Goal: Information Seeking & Learning: Find specific page/section

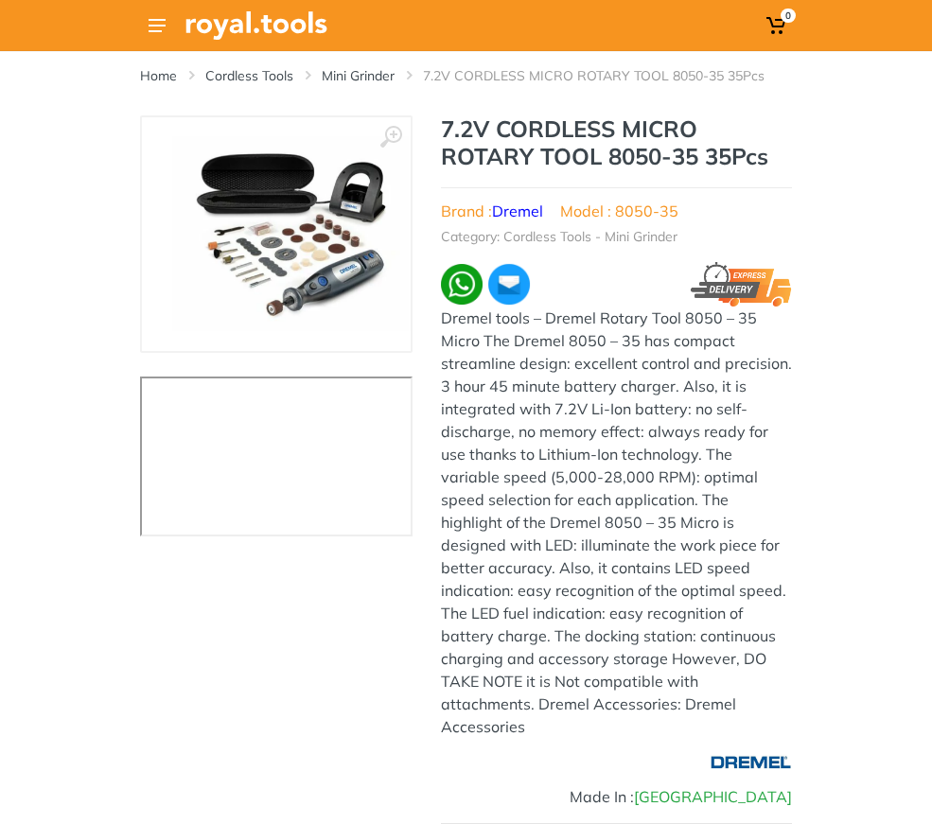
type input "MS 53993"
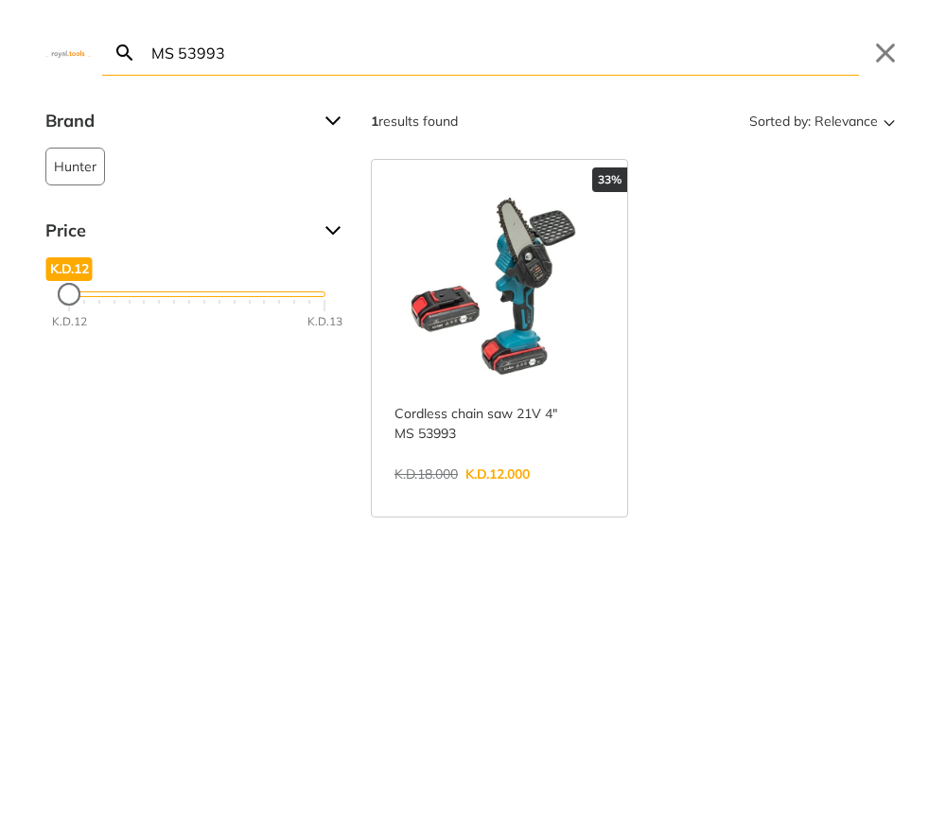
click at [331, 49] on input "MS 53993" at bounding box center [504, 52] width 712 height 44
paste input "TAGLI76012"
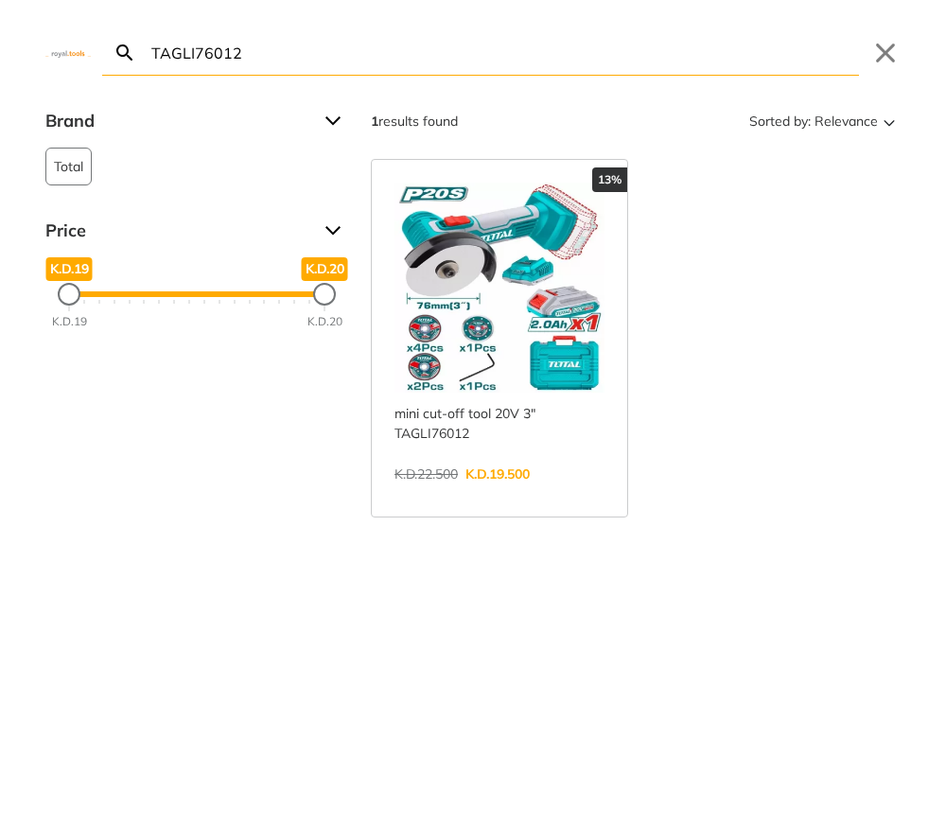
paste input "HKTHP11652.1"
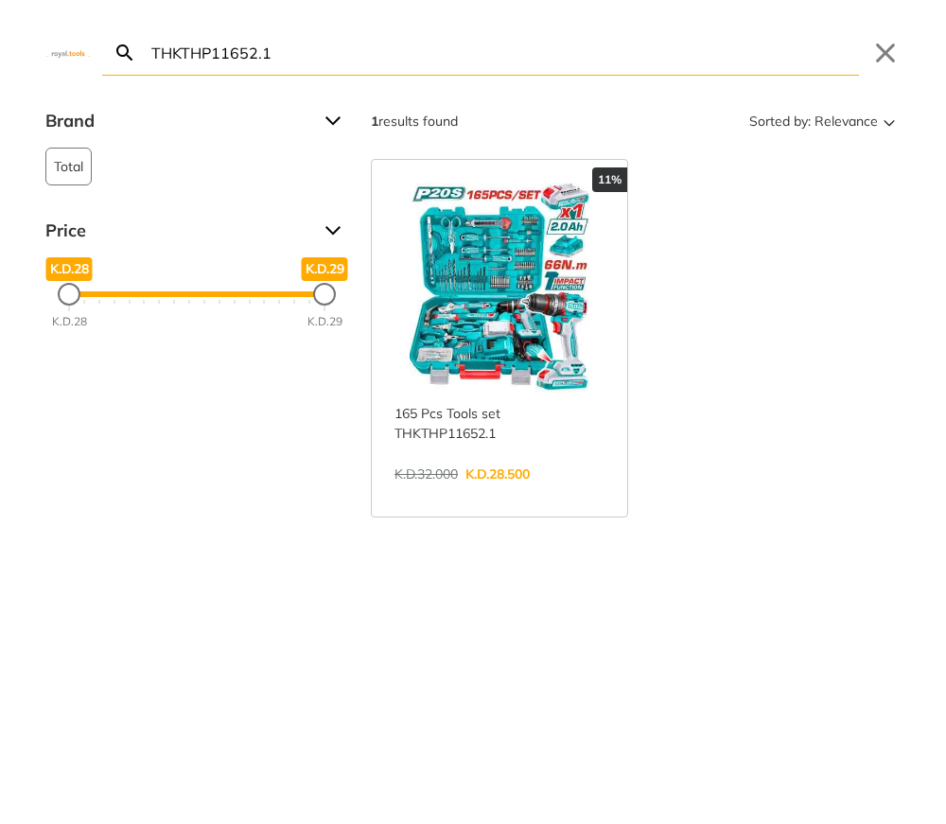
paste input "CIWLI2050"
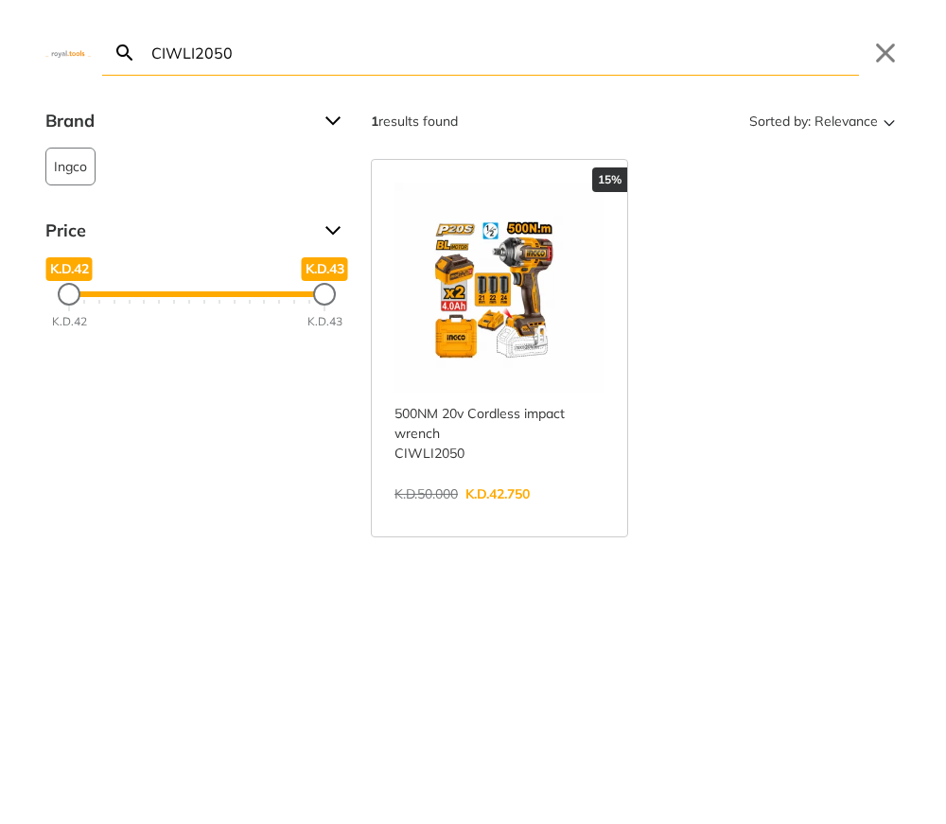
paste input "85"
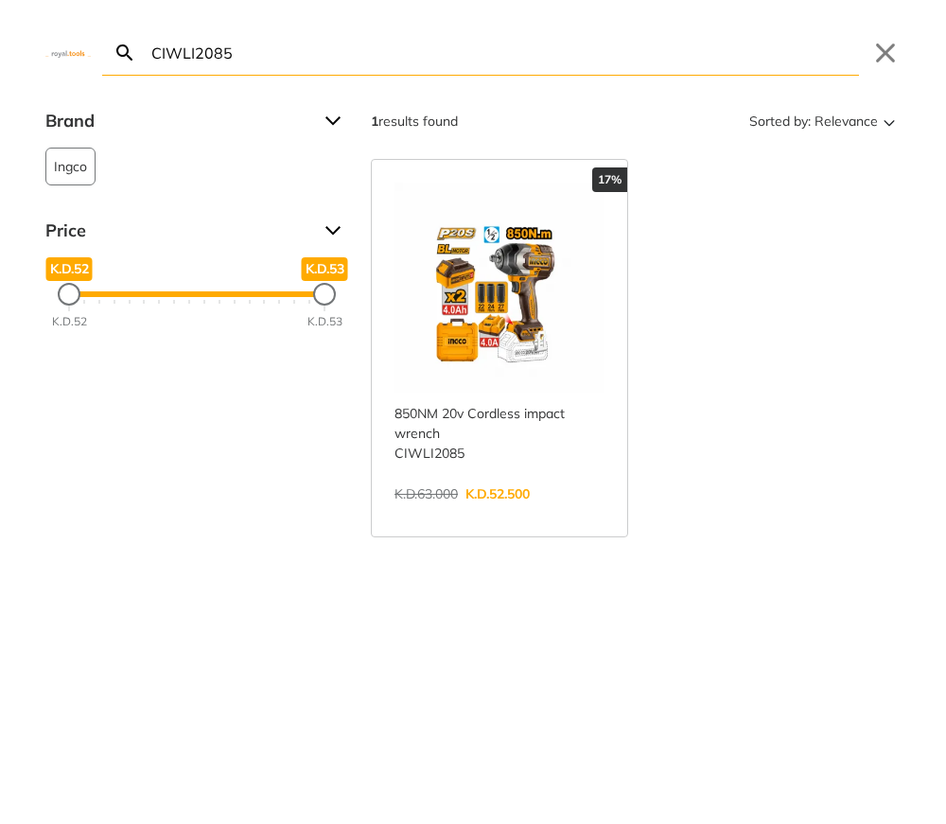
paste input "8050-3"
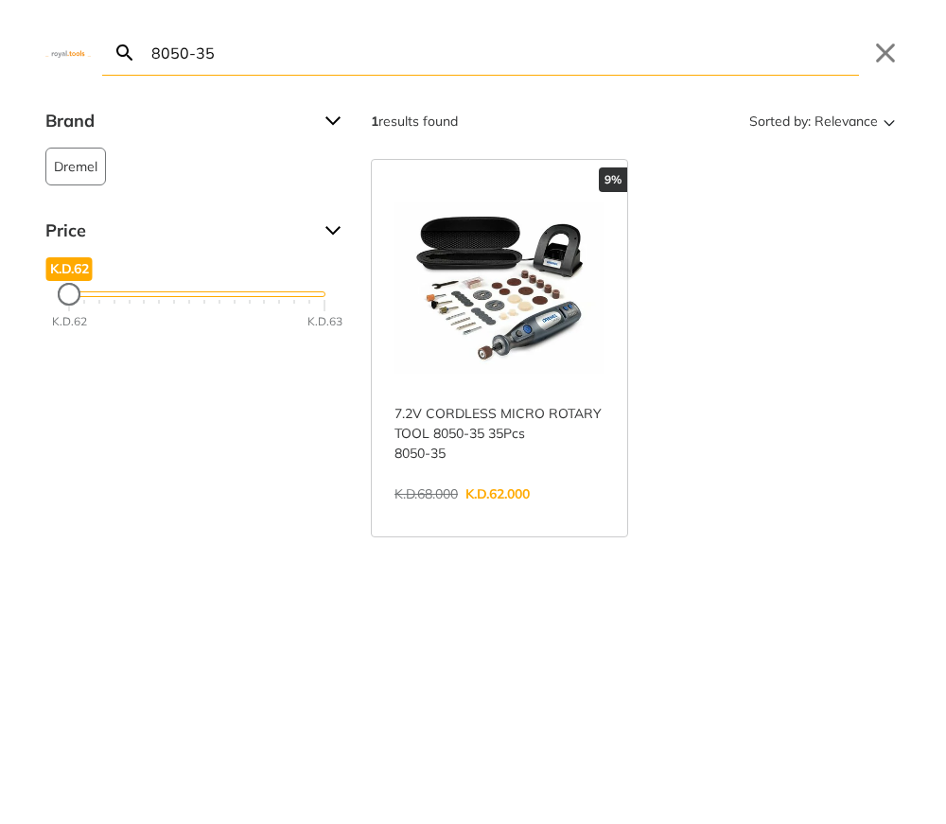
paste input "CAGLI271532"
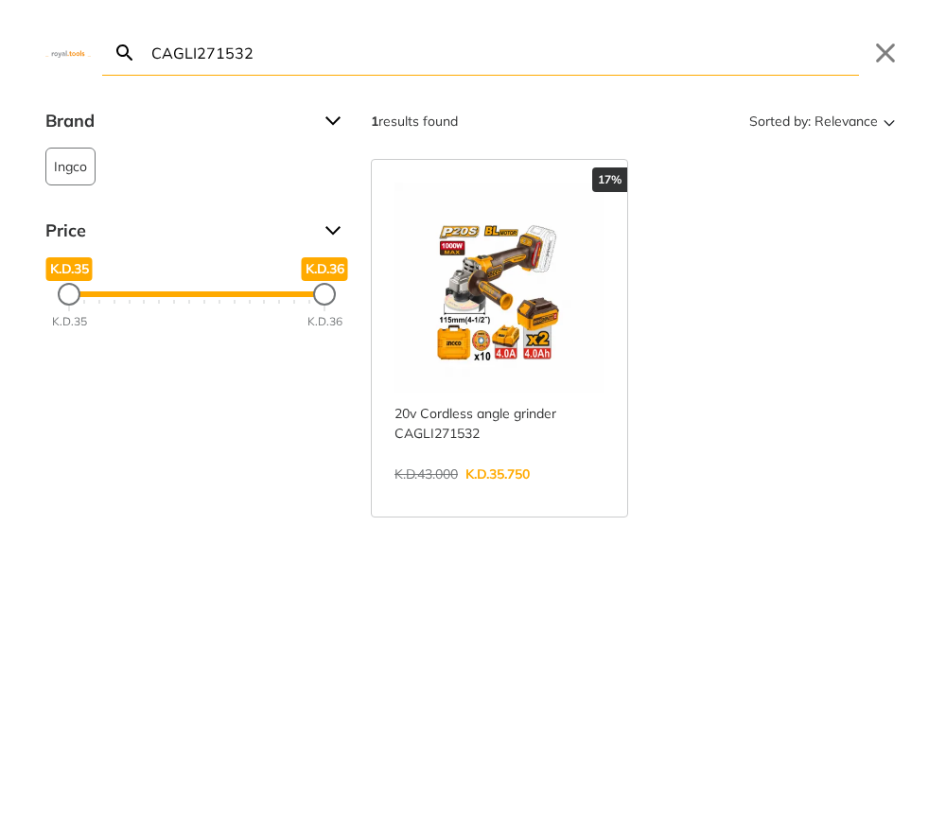
paste input "RGH9028"
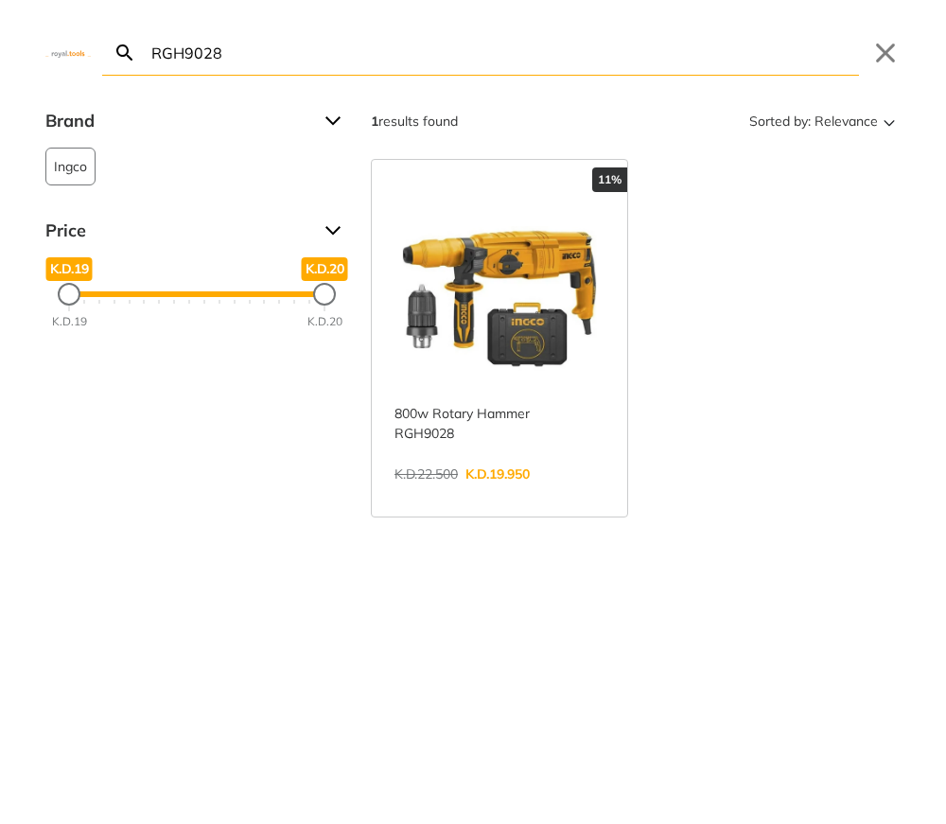
paste input "ID003-610"
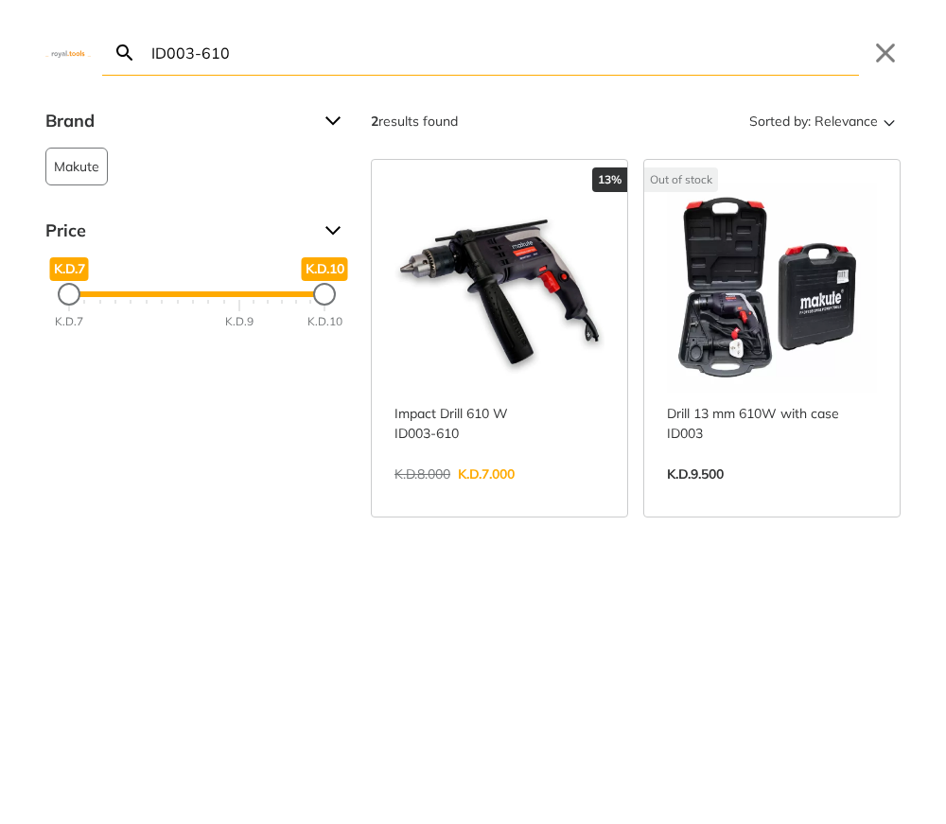
paste input "CT18123V"
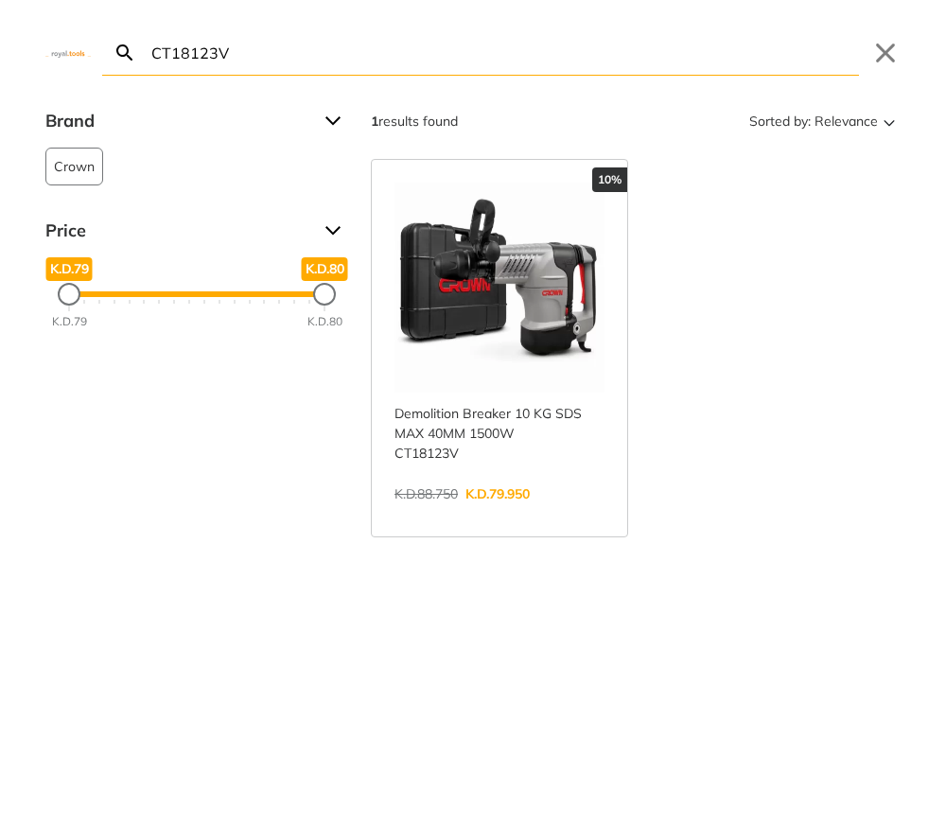
paste input "TB20078"
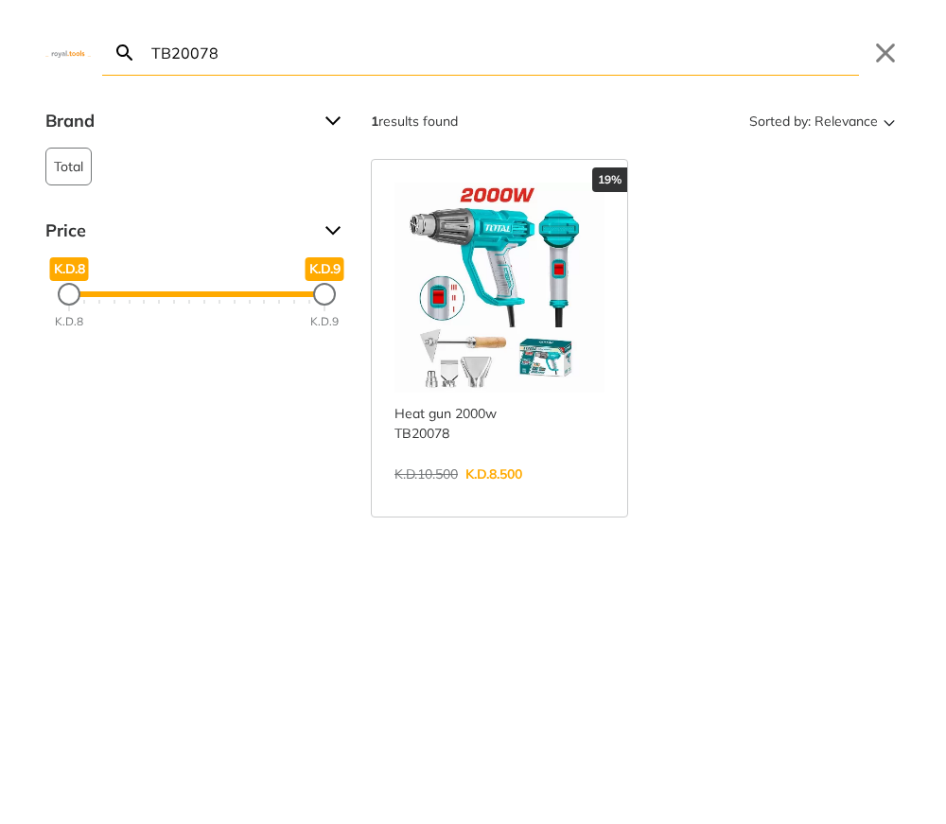
paste input "HPWR2001"
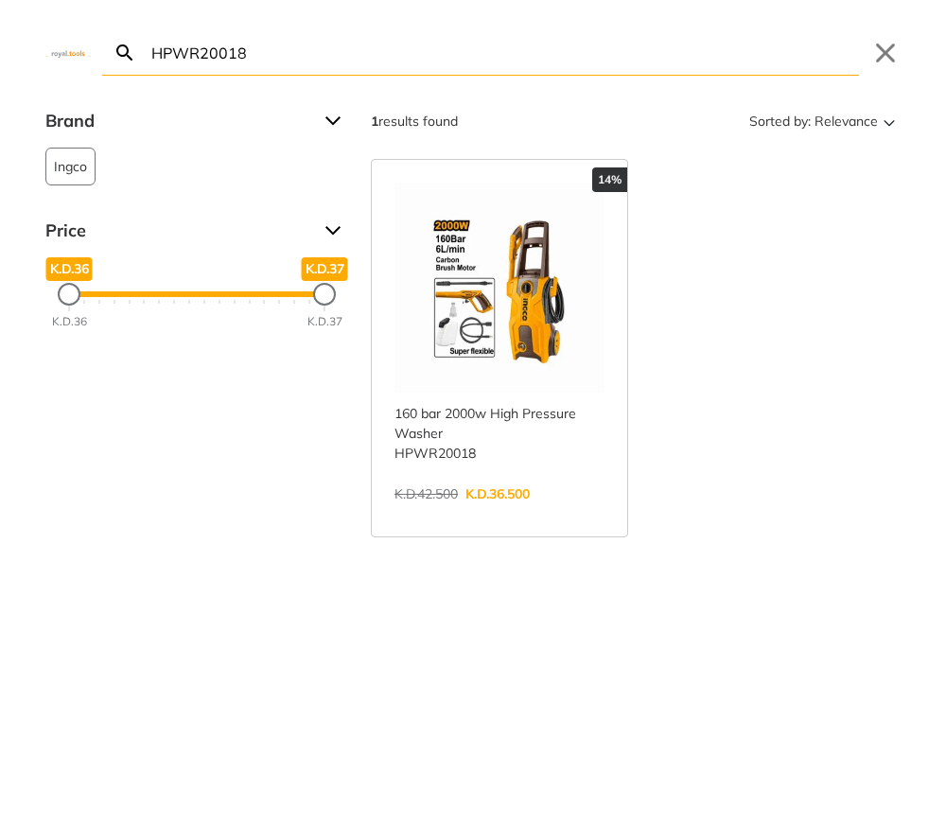
paste input "DM36002"
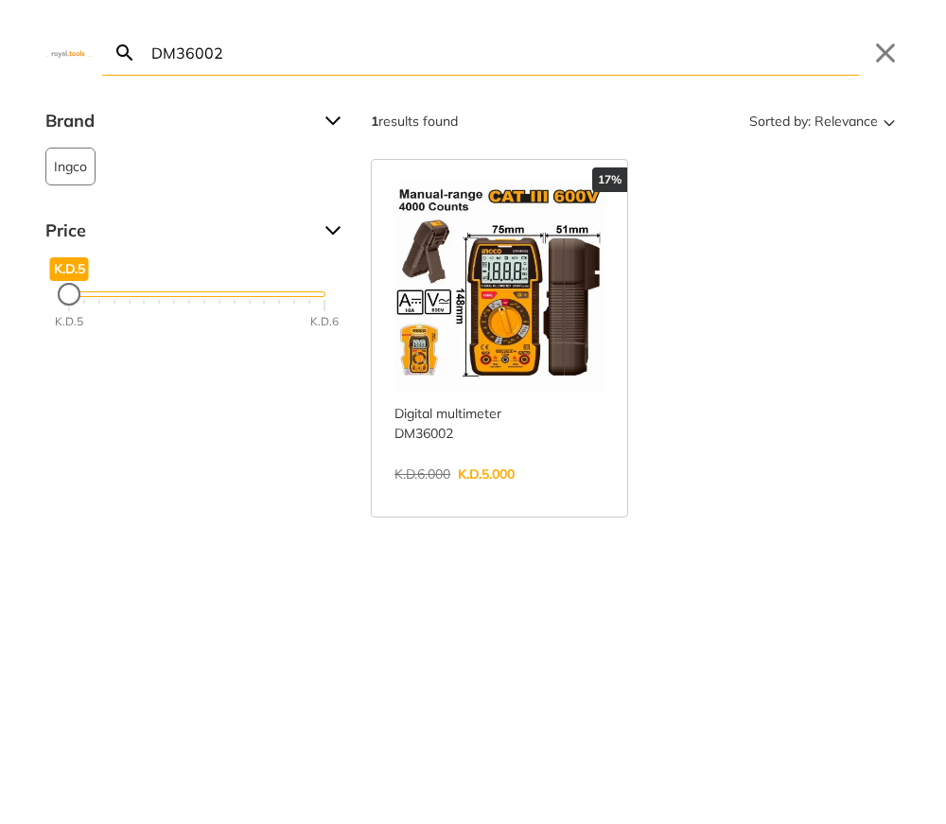
paste input "CDSLI2051"
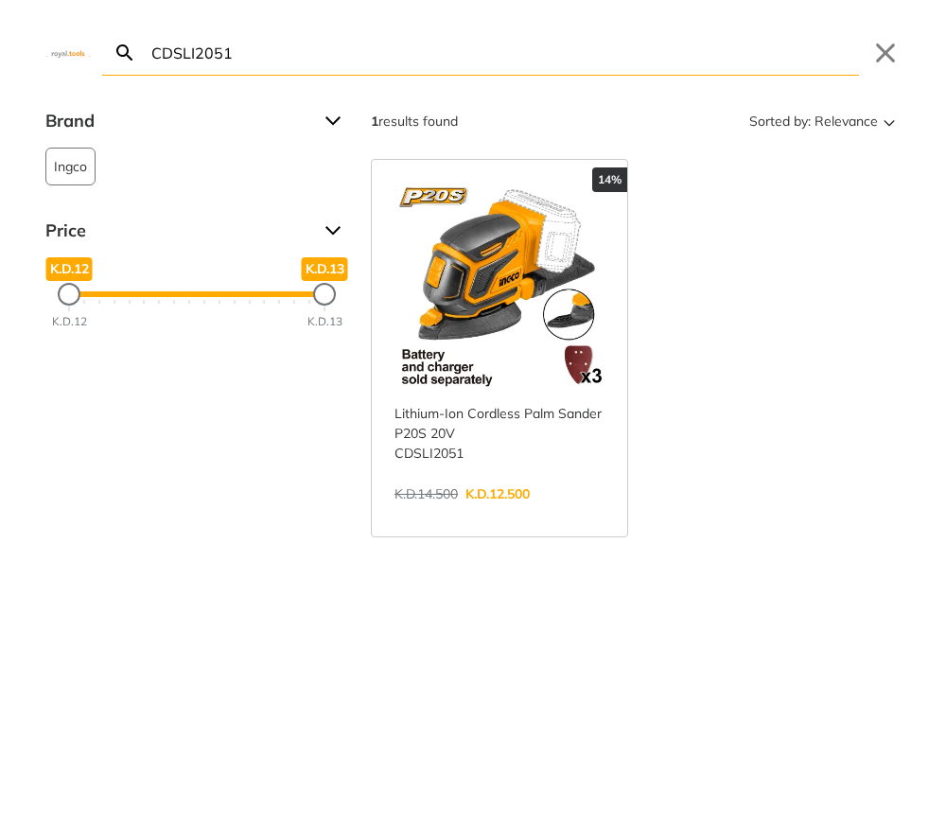
paste input "IDLI1228"
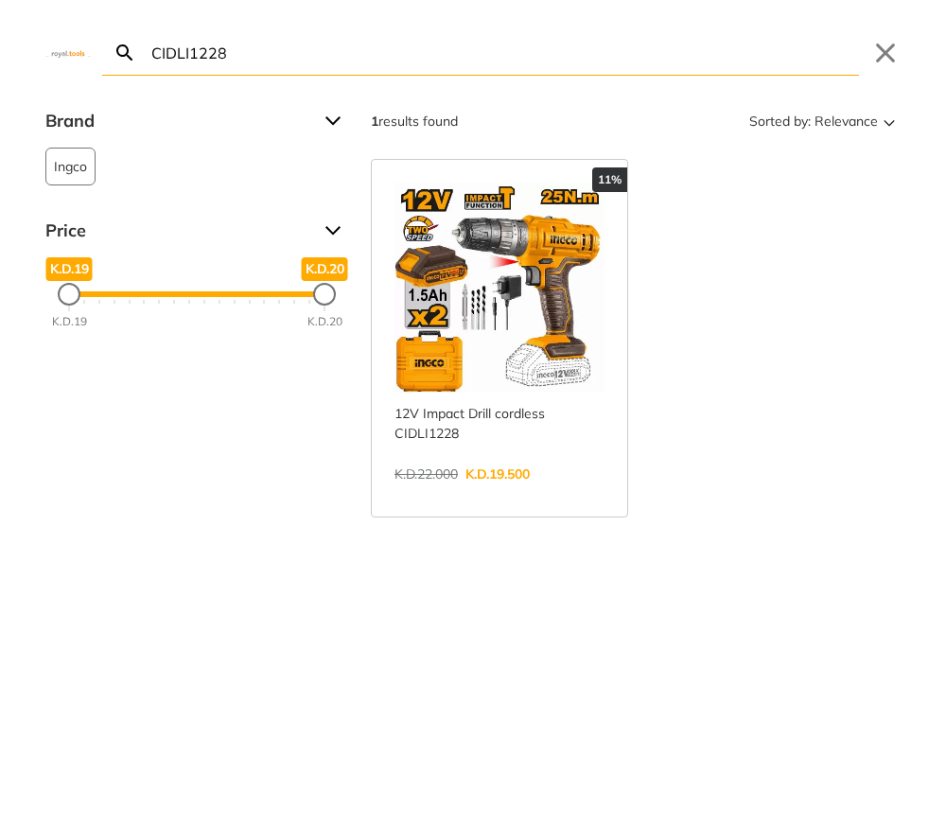
paste input "TIWLI2001"
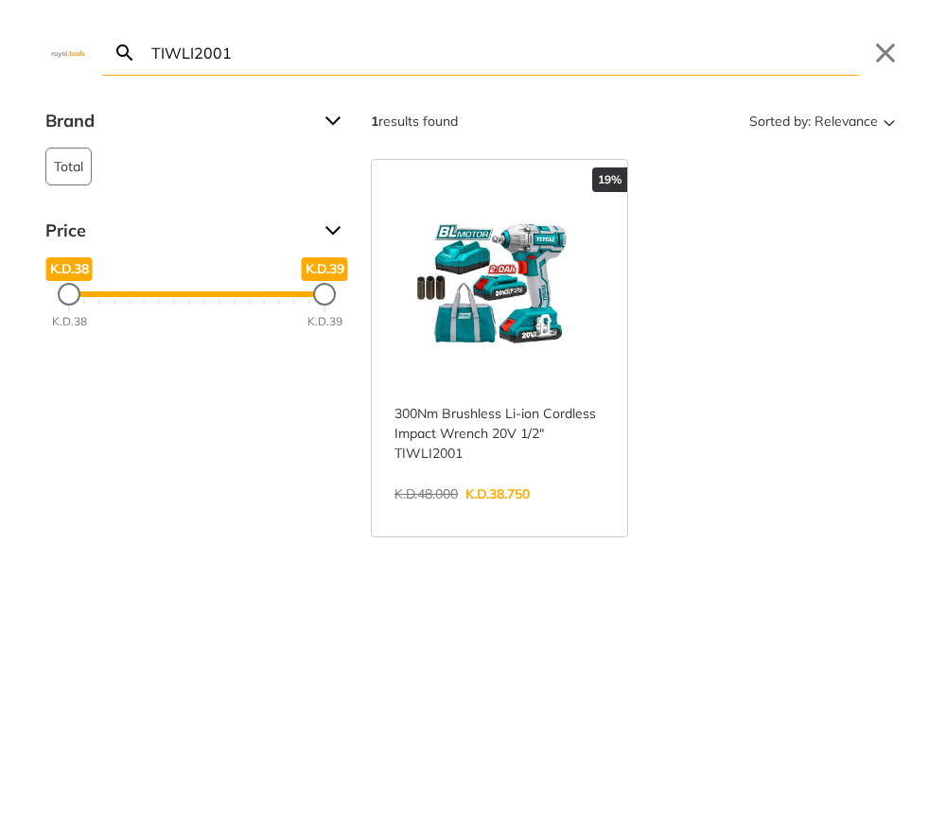
paste input "CIWLI20135"
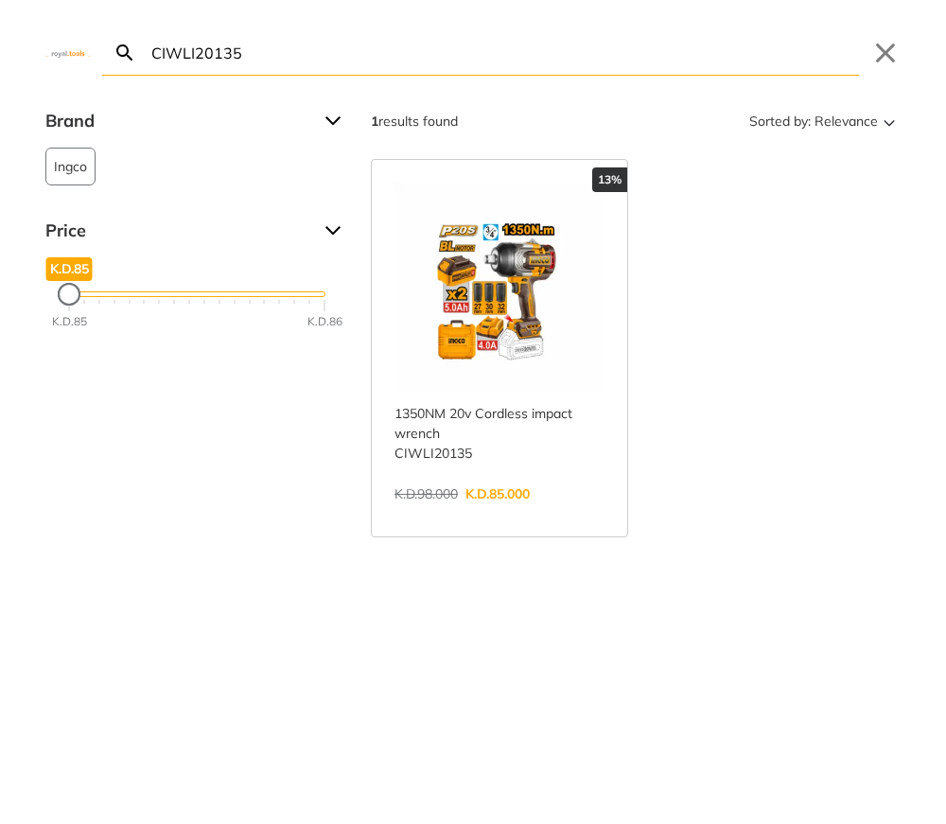
paste input "TPBXK0032"
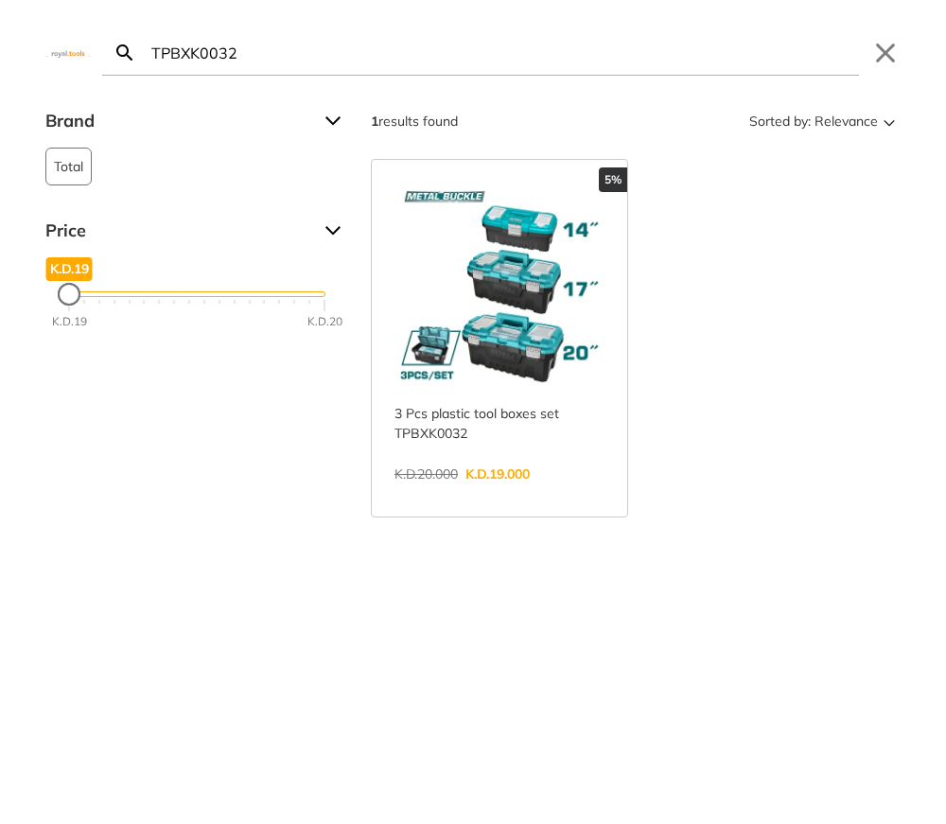
paste input "SPG3508"
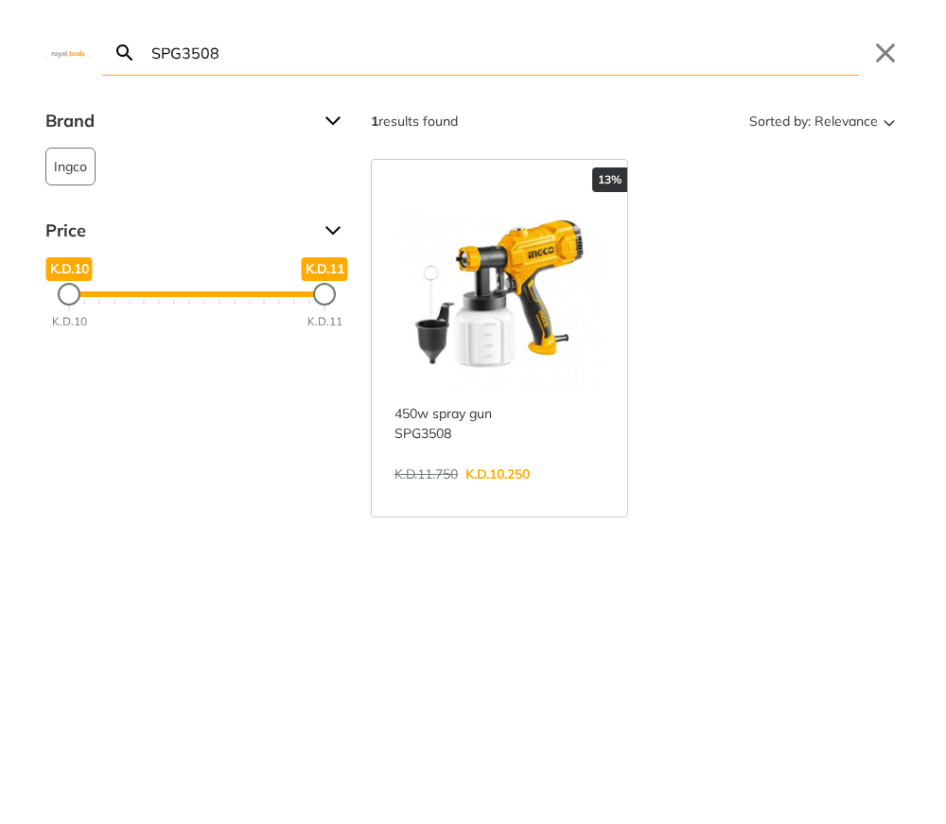
paste input "TP1141801"
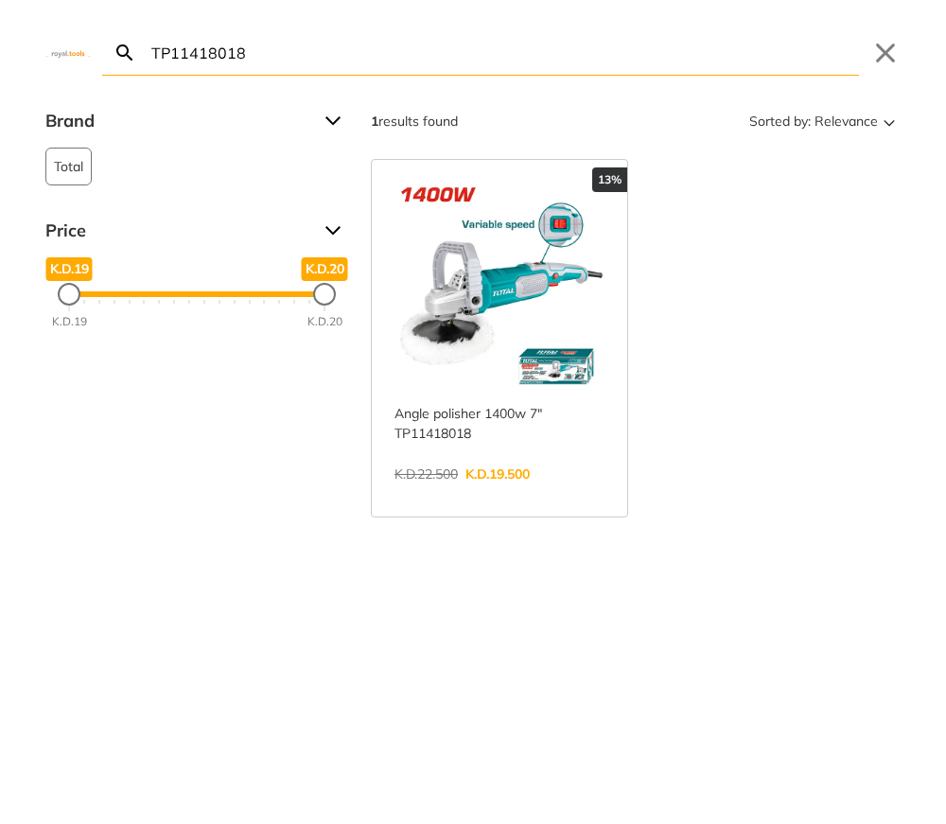
paste input "ASG1061"
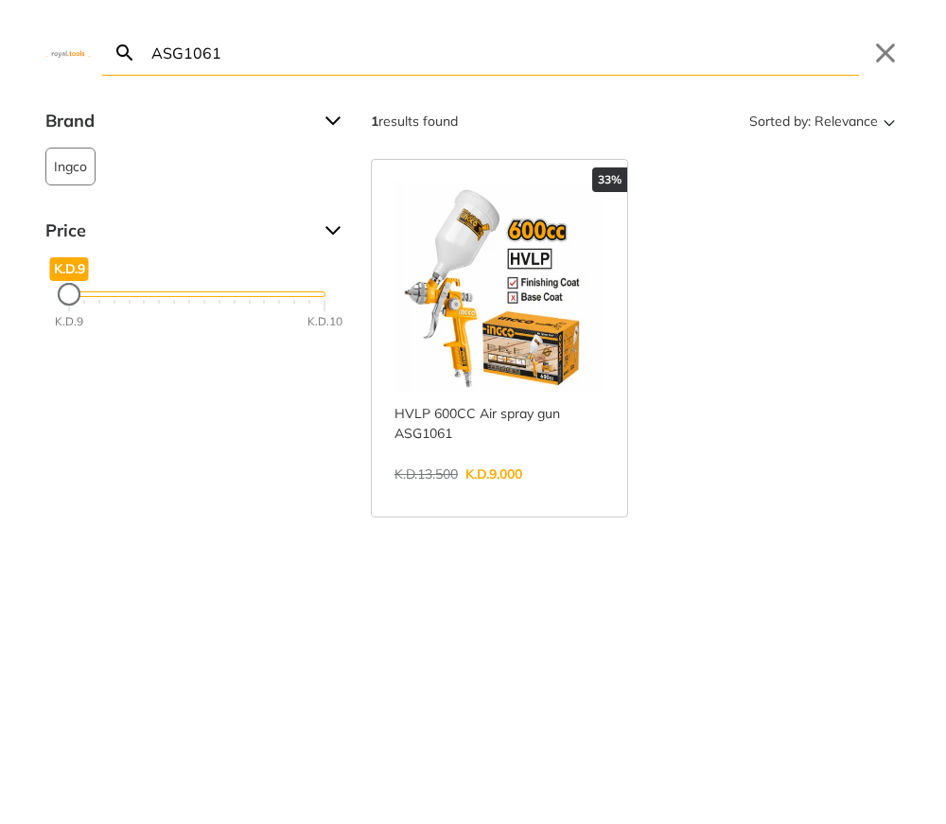
paste input "TSDLI04062"
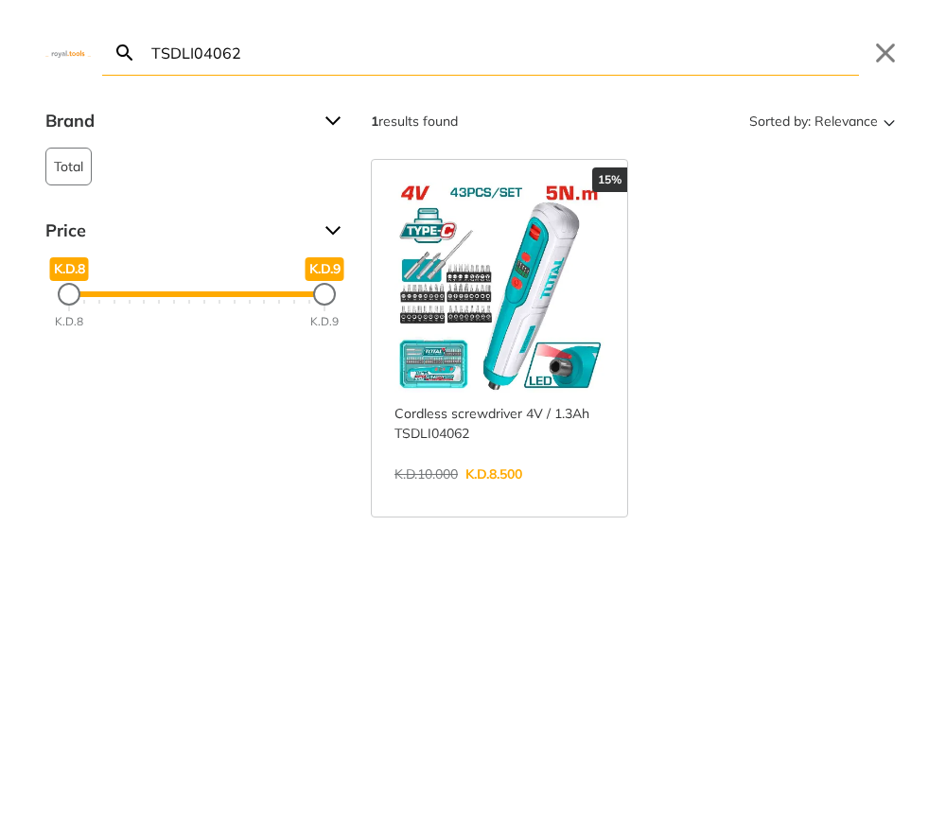
paste input "DLI1220"
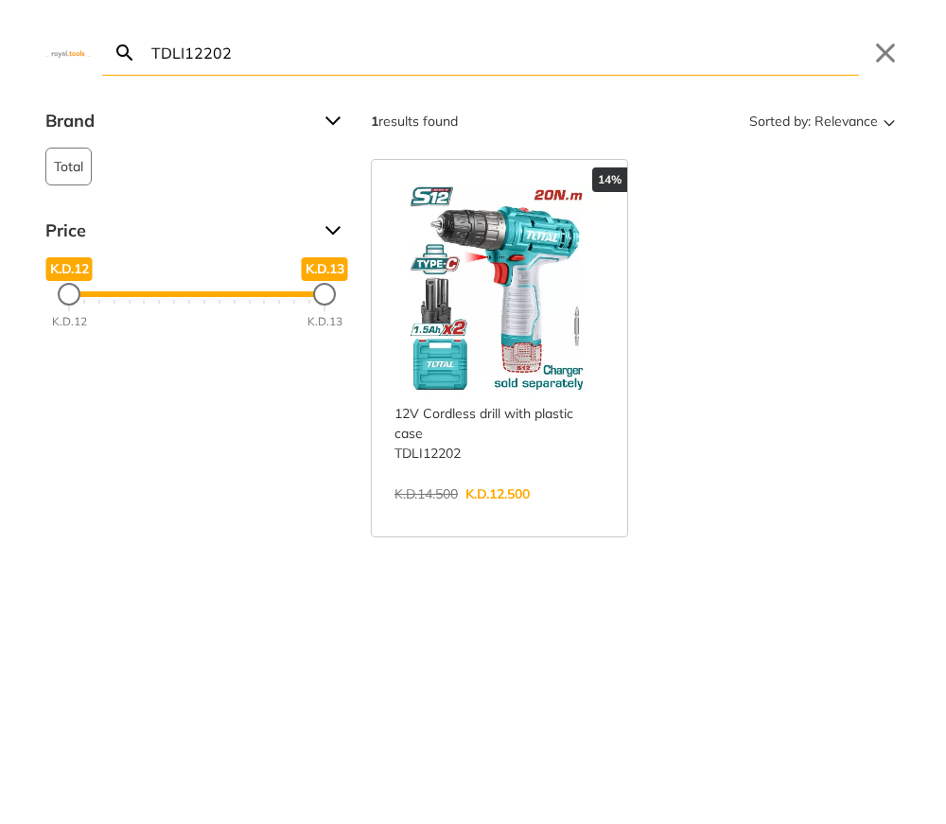
paste input "CSLI1651"
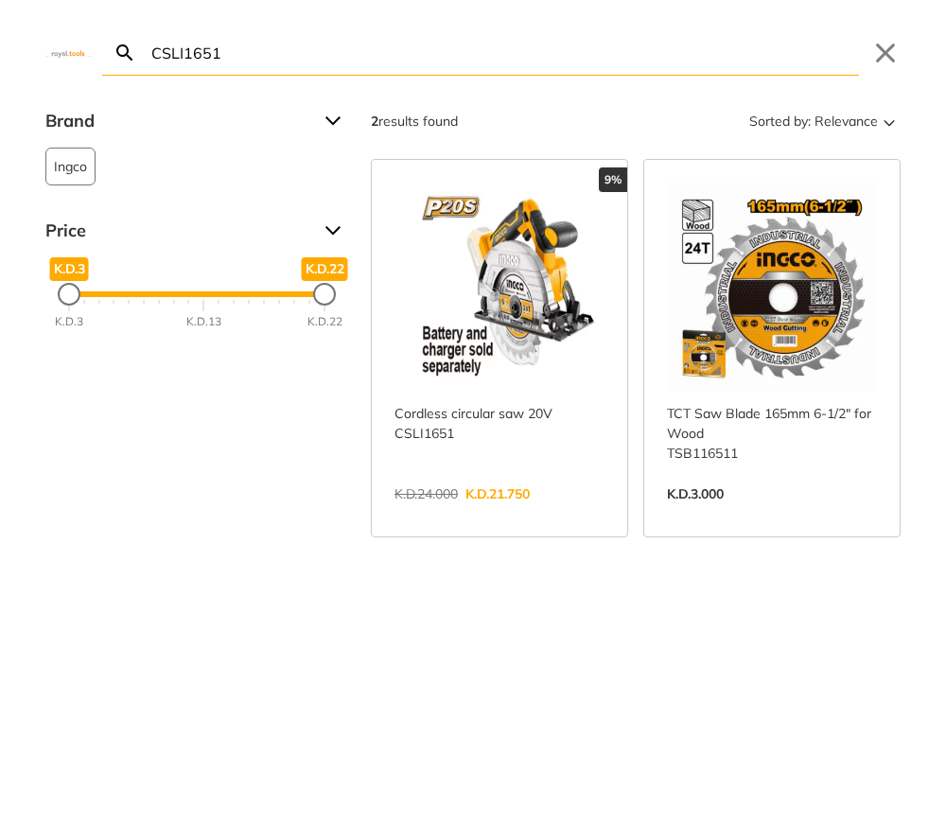
click at [403, 62] on input "CSLI1651" at bounding box center [504, 52] width 712 height 44
paste input "TIDLI12202"
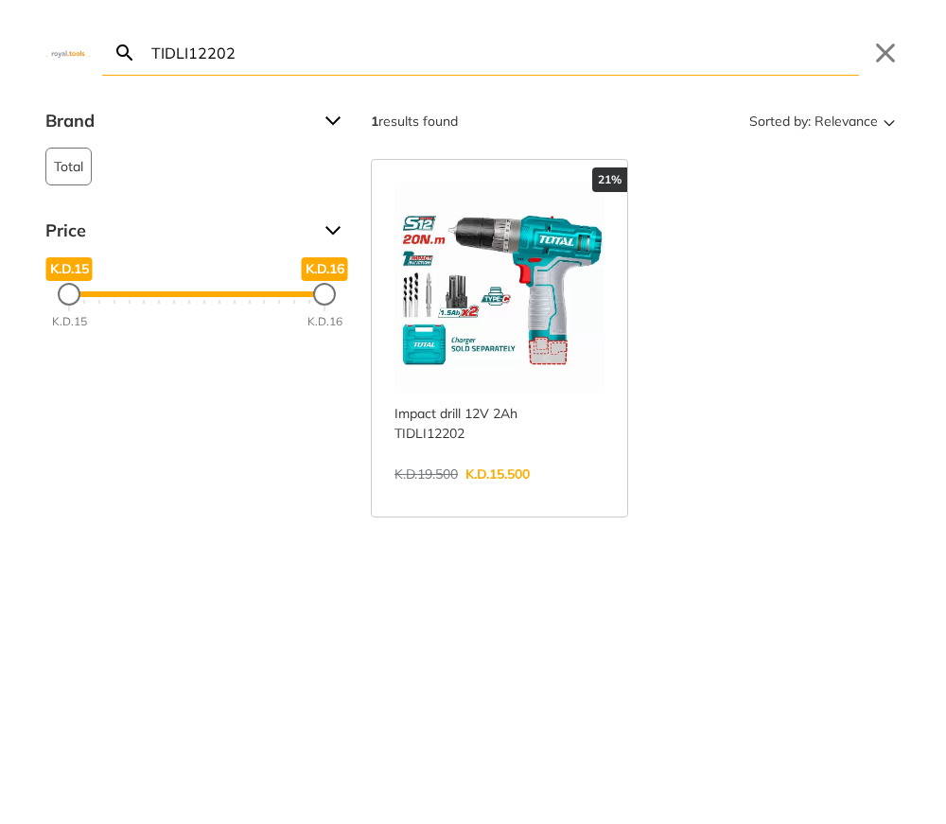
paste input "RSLI115"
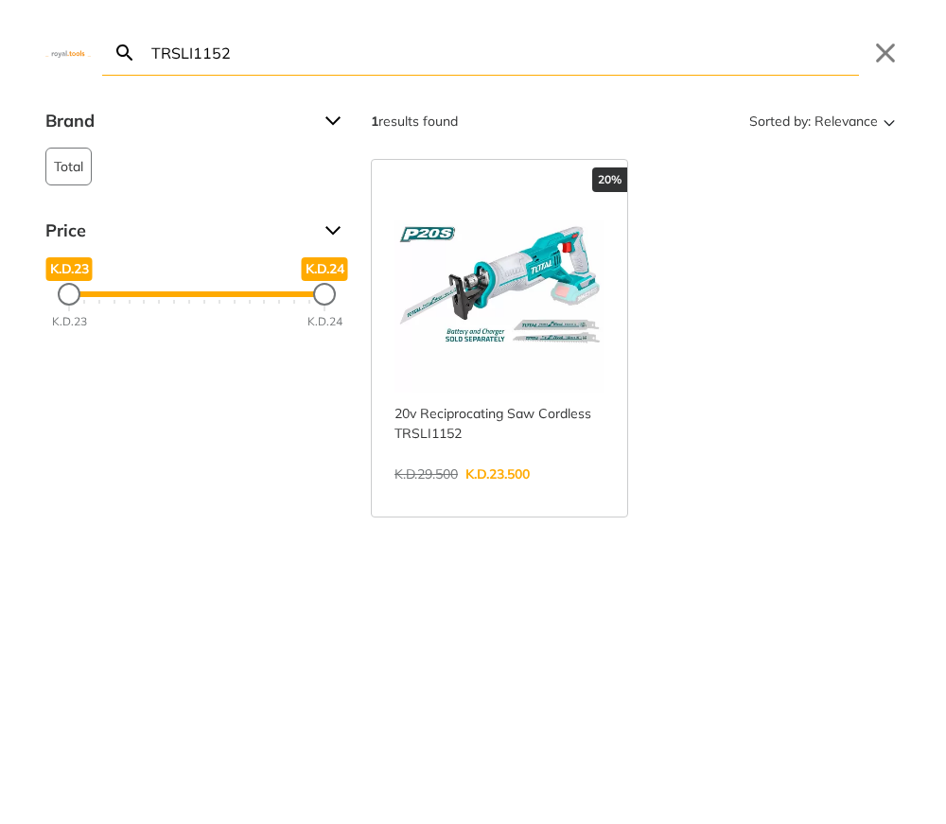
paste input "CTVLI20015"
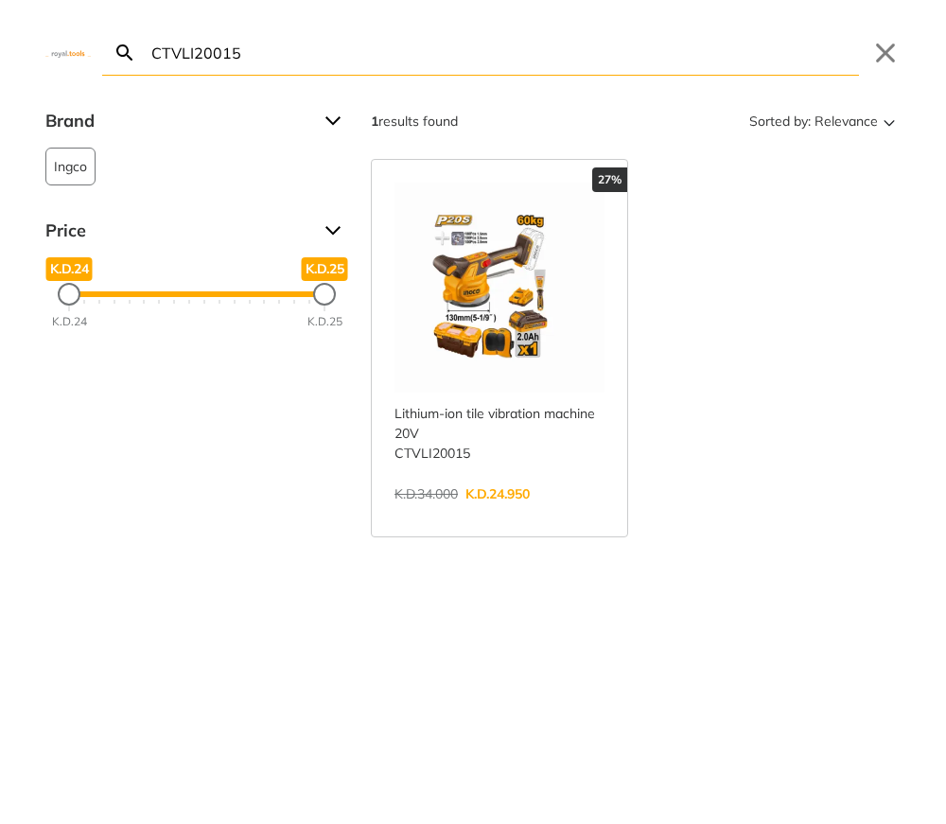
paste input "GSLI201286"
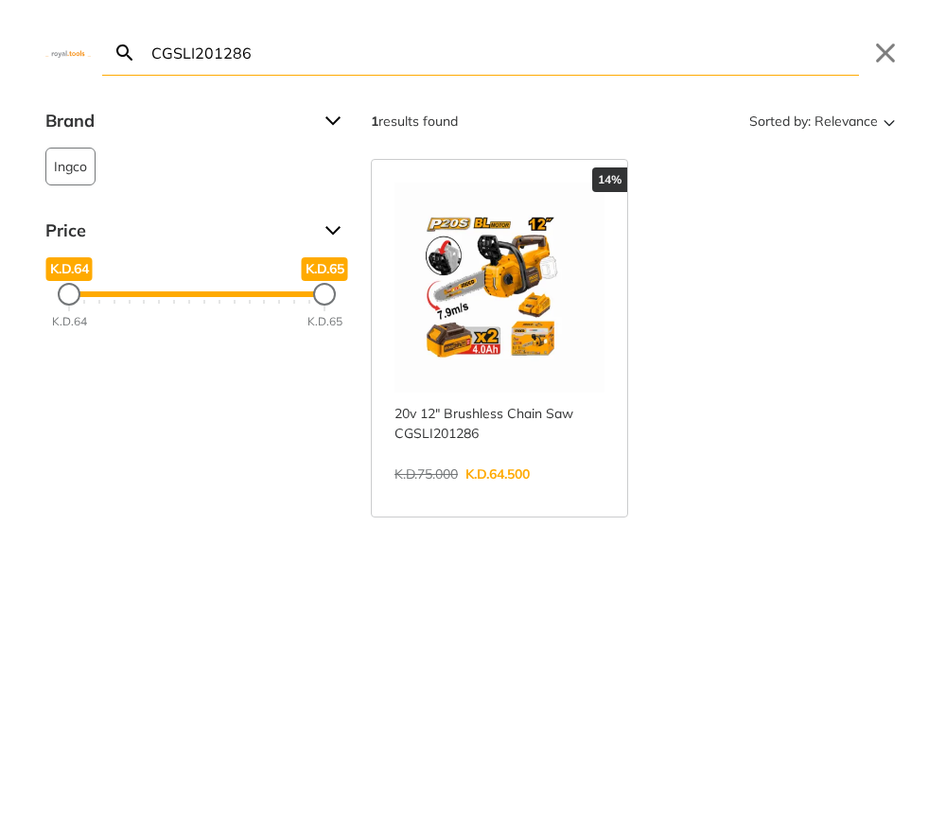
paste input "AGLI76012"
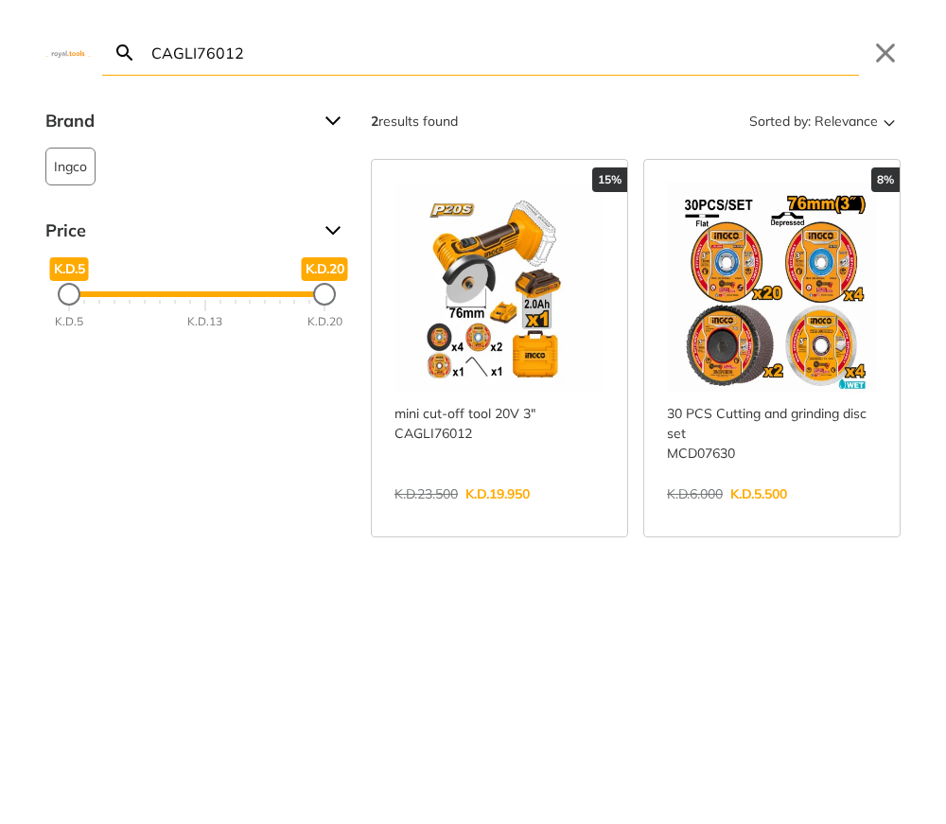
click at [279, 43] on input "CAGLI76012" at bounding box center [504, 52] width 712 height 44
paste input "SFUF400"
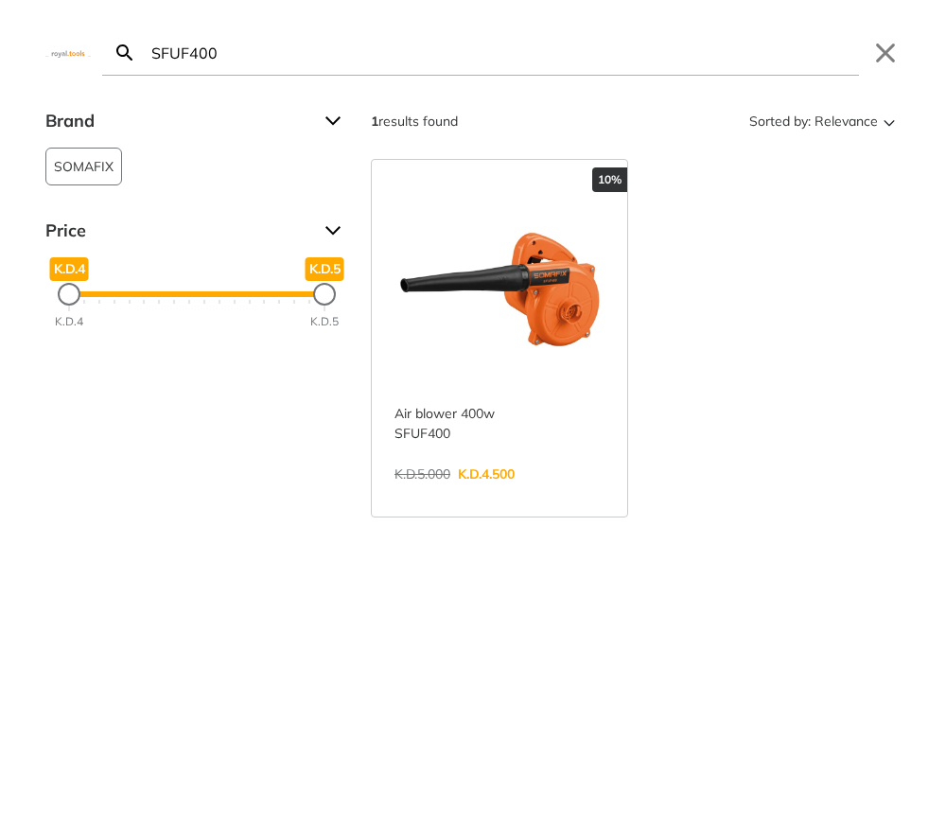
paste input "TB8036"
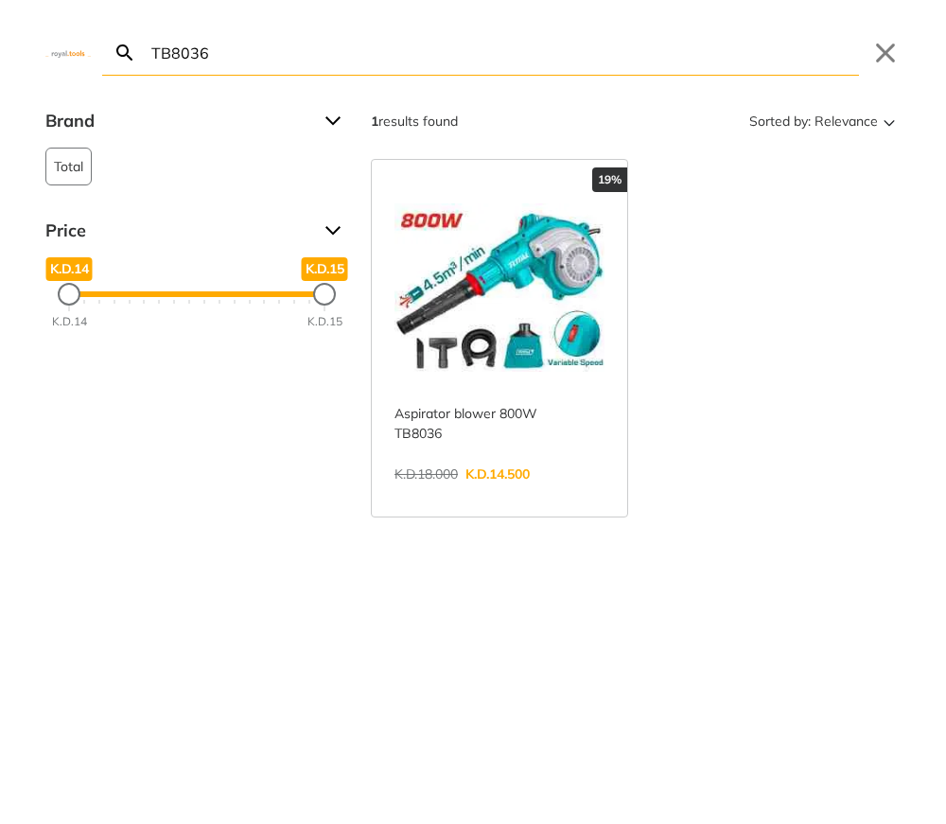
paste input "TAC250"
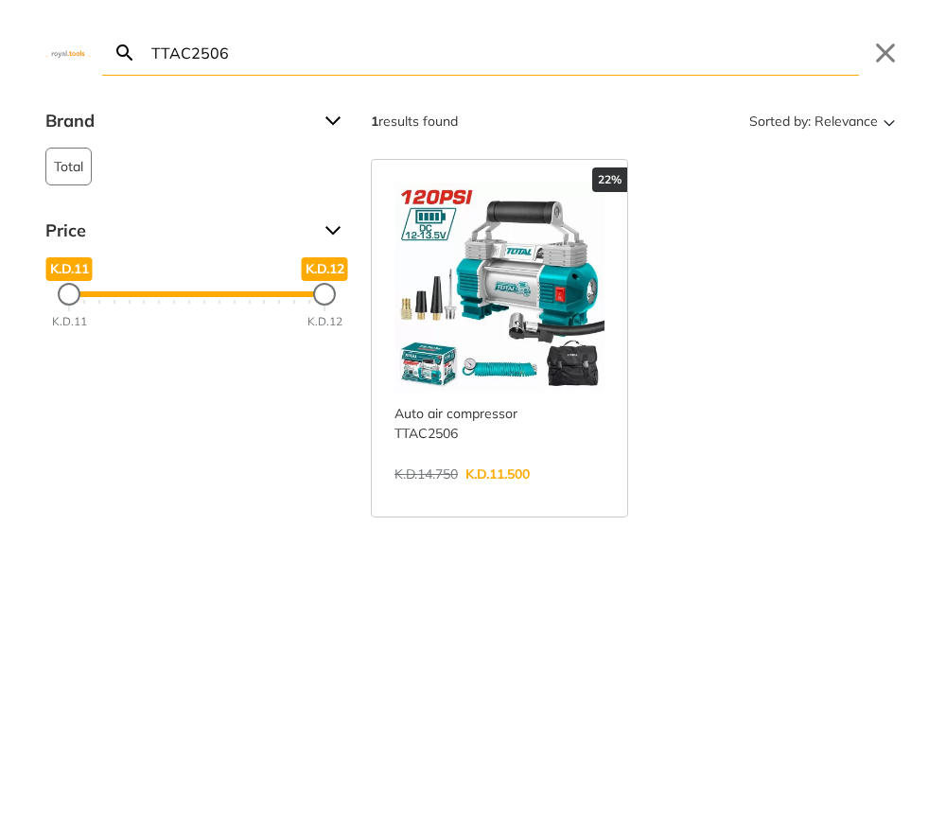
paste input "AG7118"
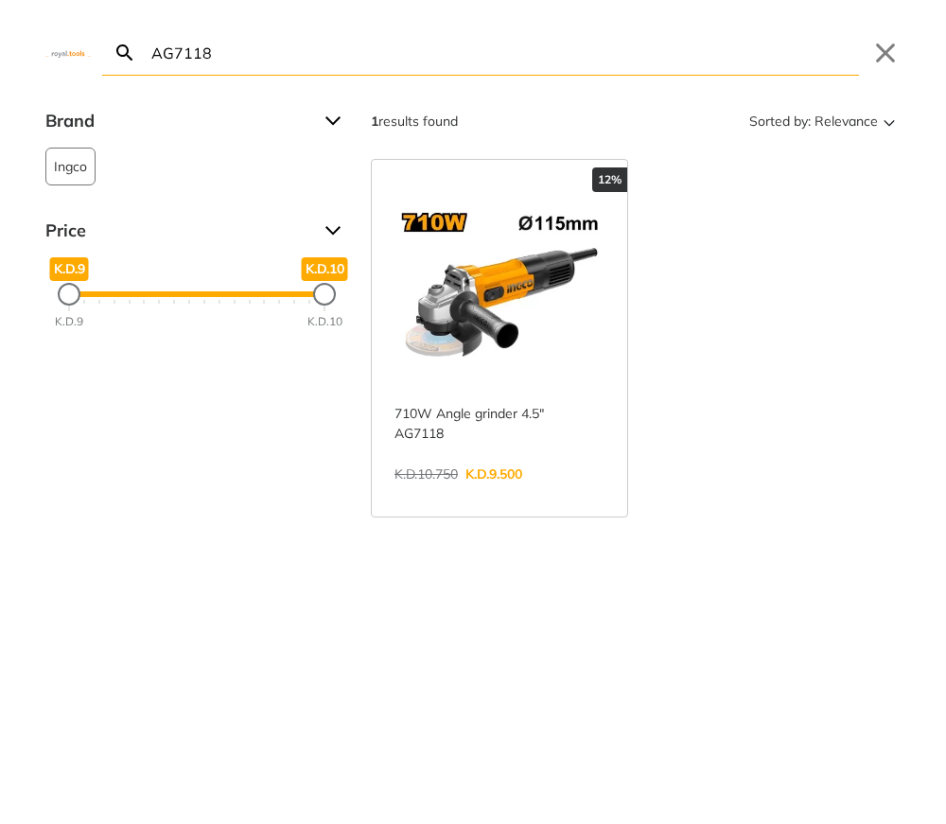
paste input "TACSD13571"
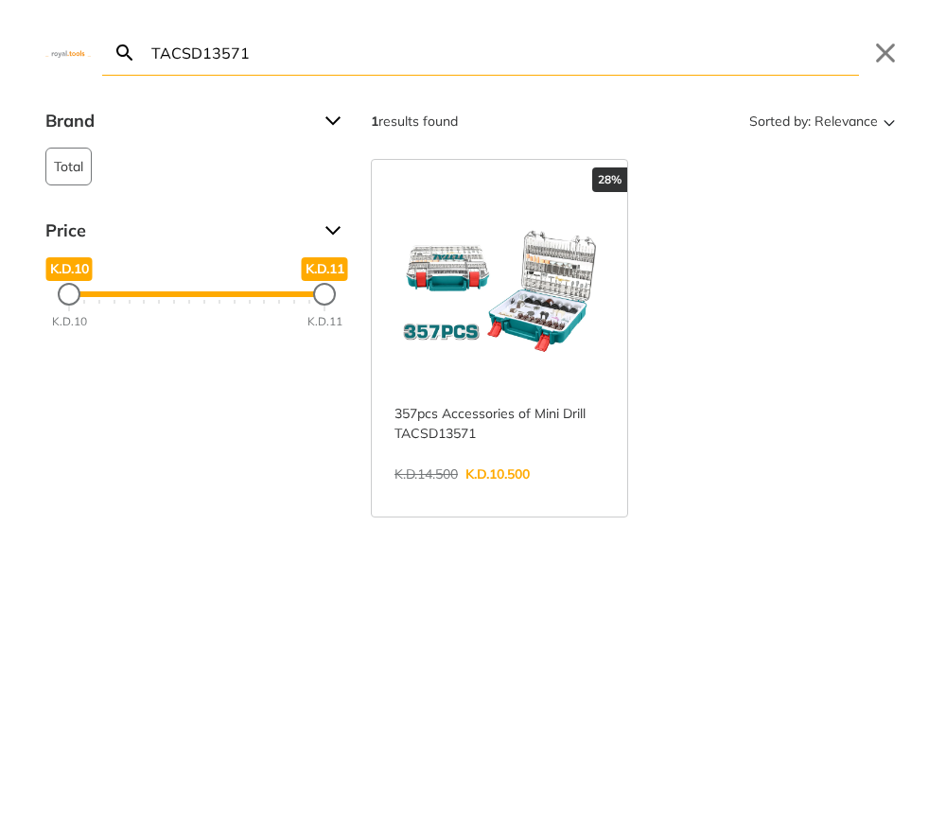
paste input "CIDLI20968"
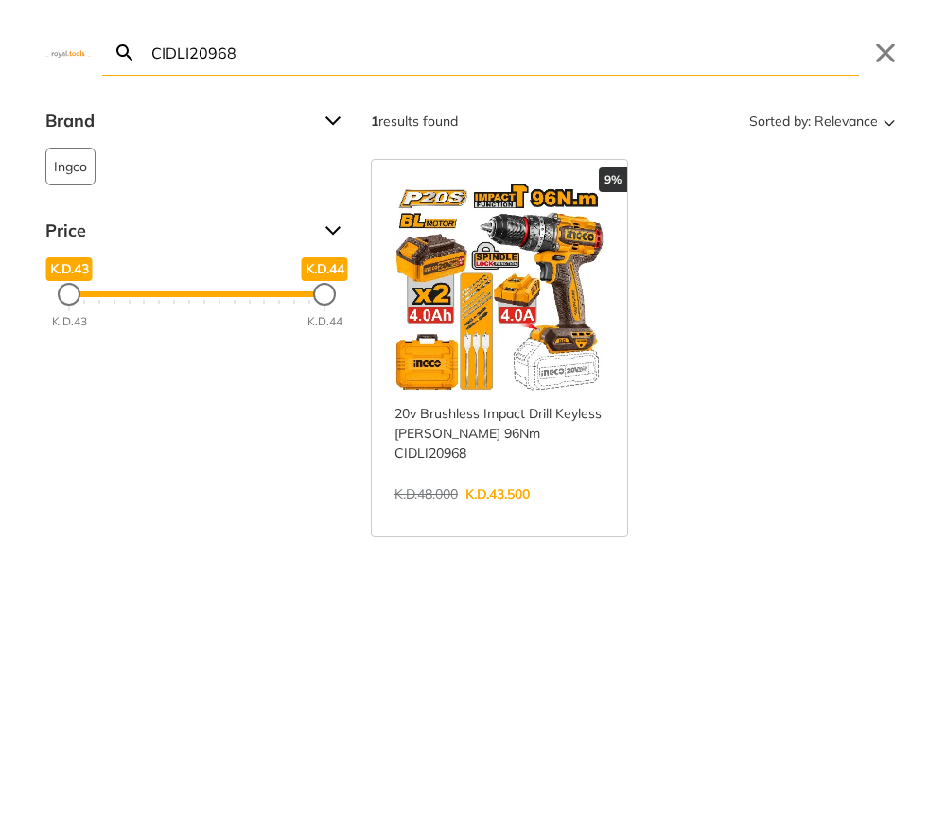
paste input "TB4036"
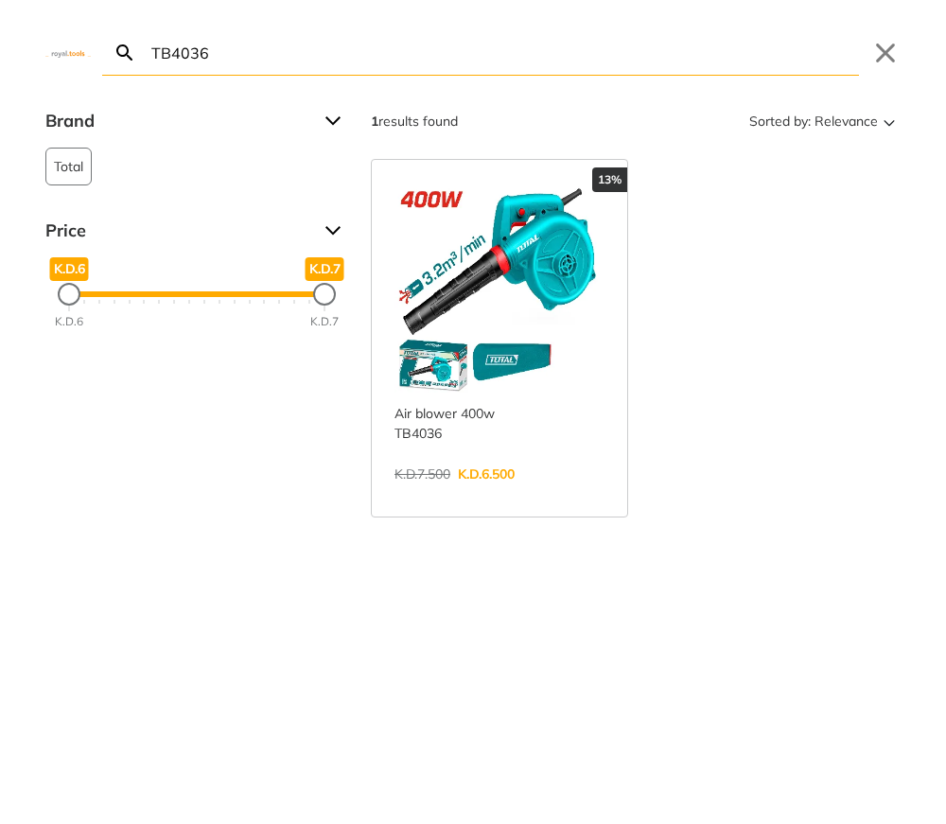
paste input "CT44030"
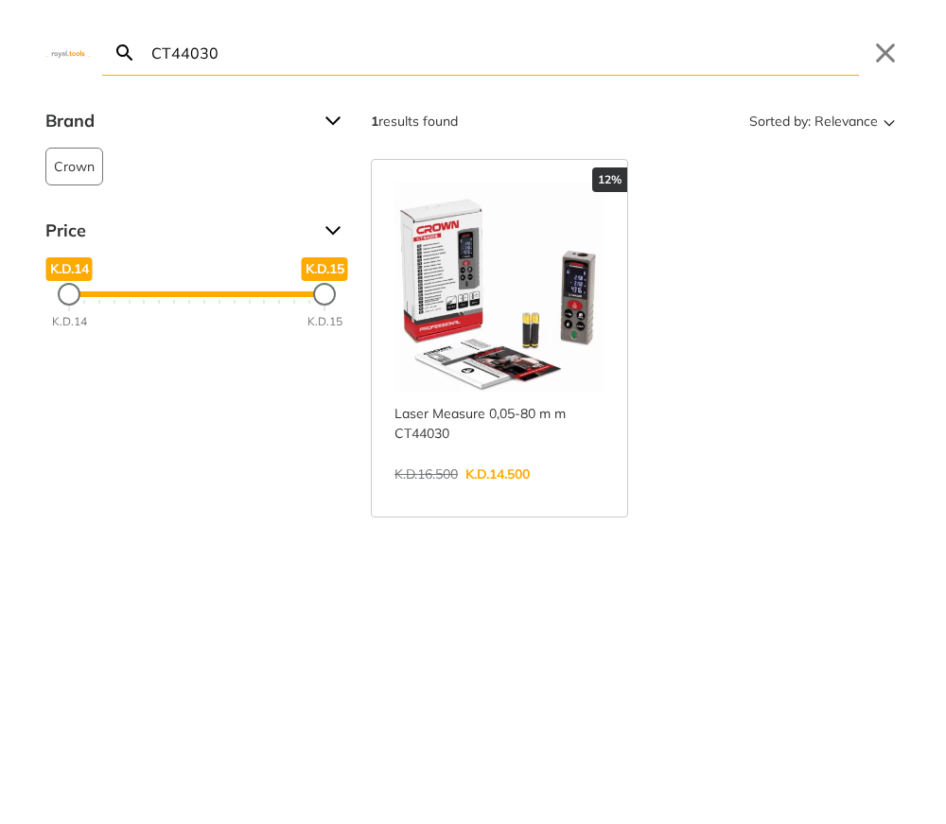
click at [344, 51] on input "CT44030" at bounding box center [504, 52] width 712 height 44
paste input "FHSDK47"
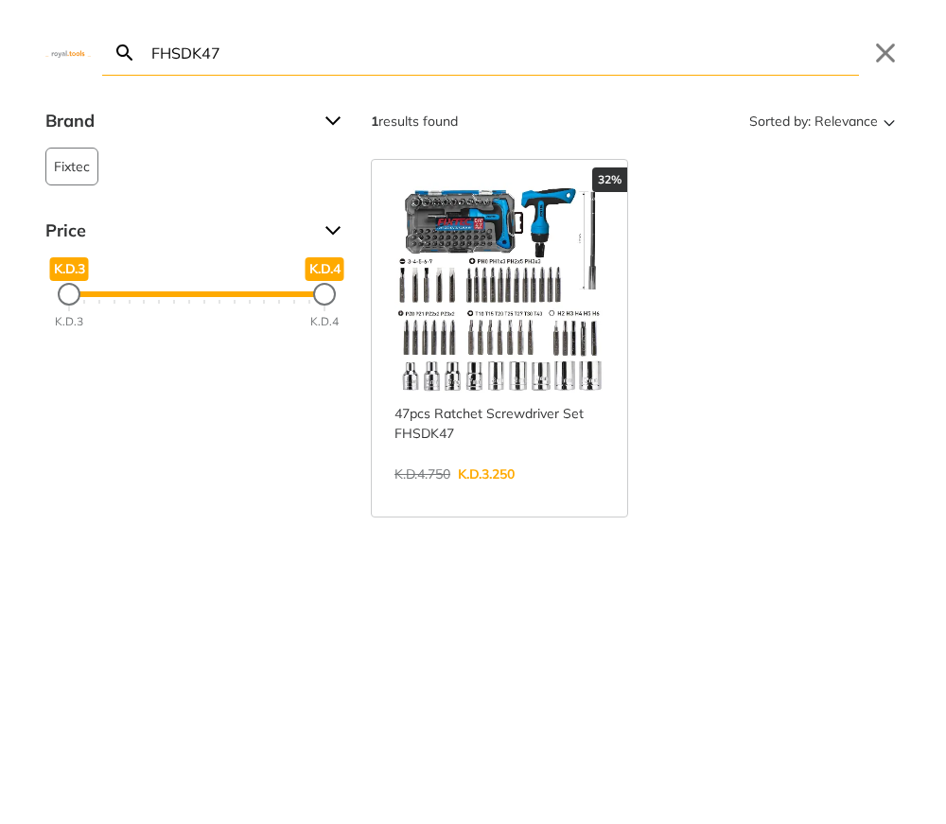
paste input "HPWR16008"
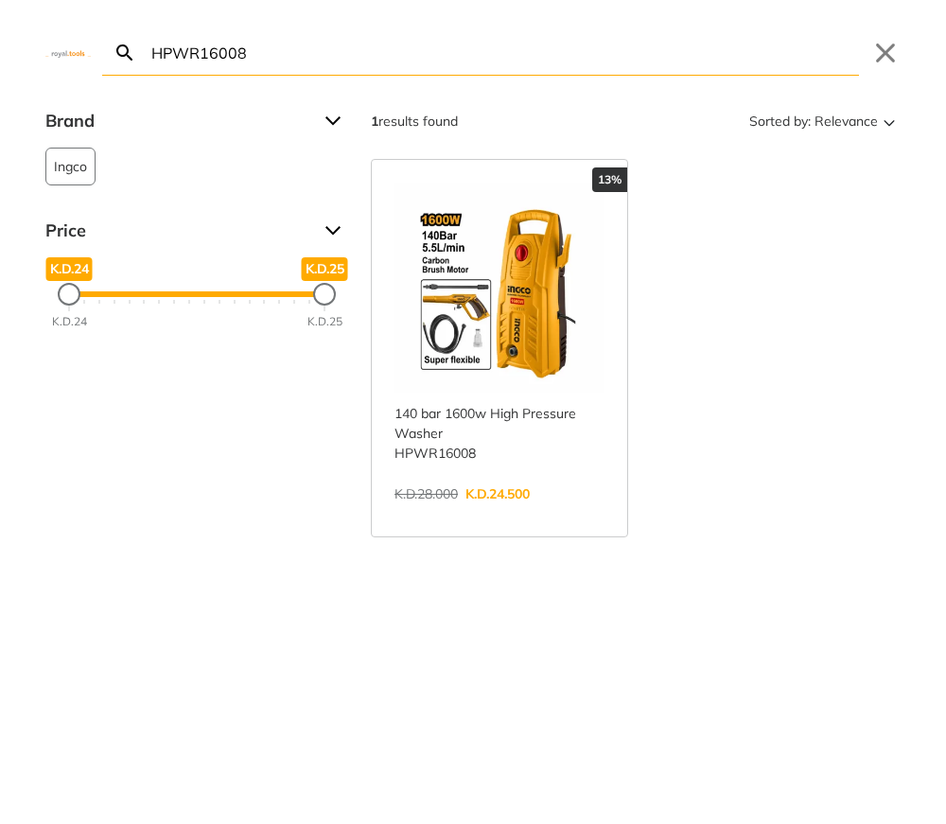
paste input "CSDLI0402"
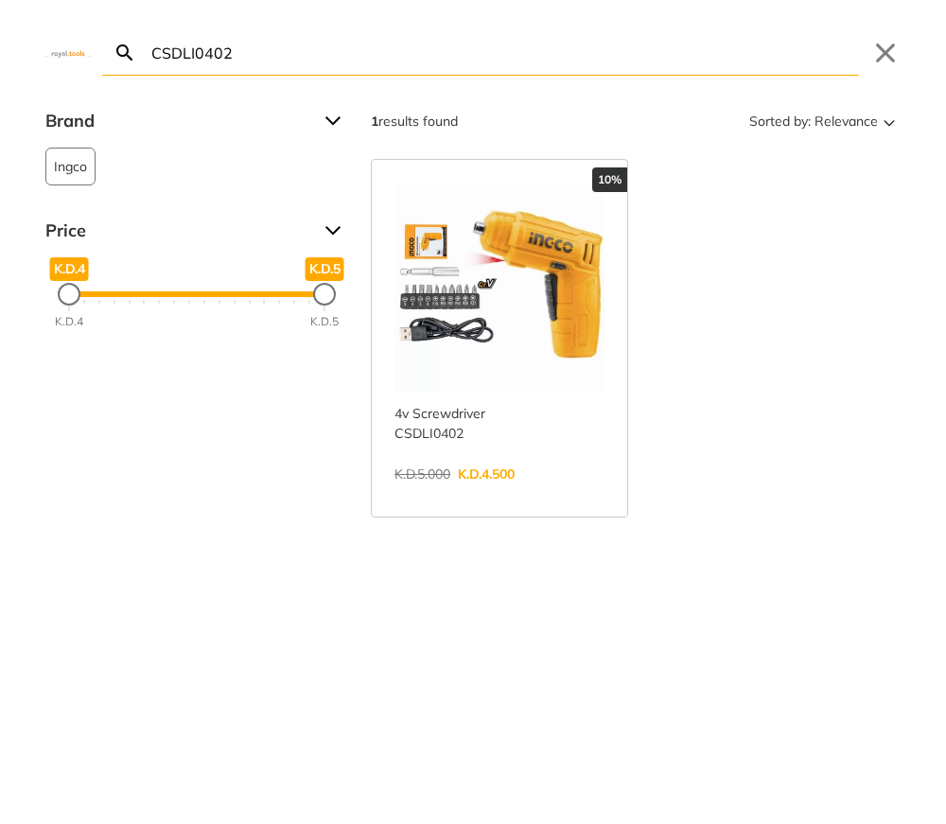
paste input "THT421441"
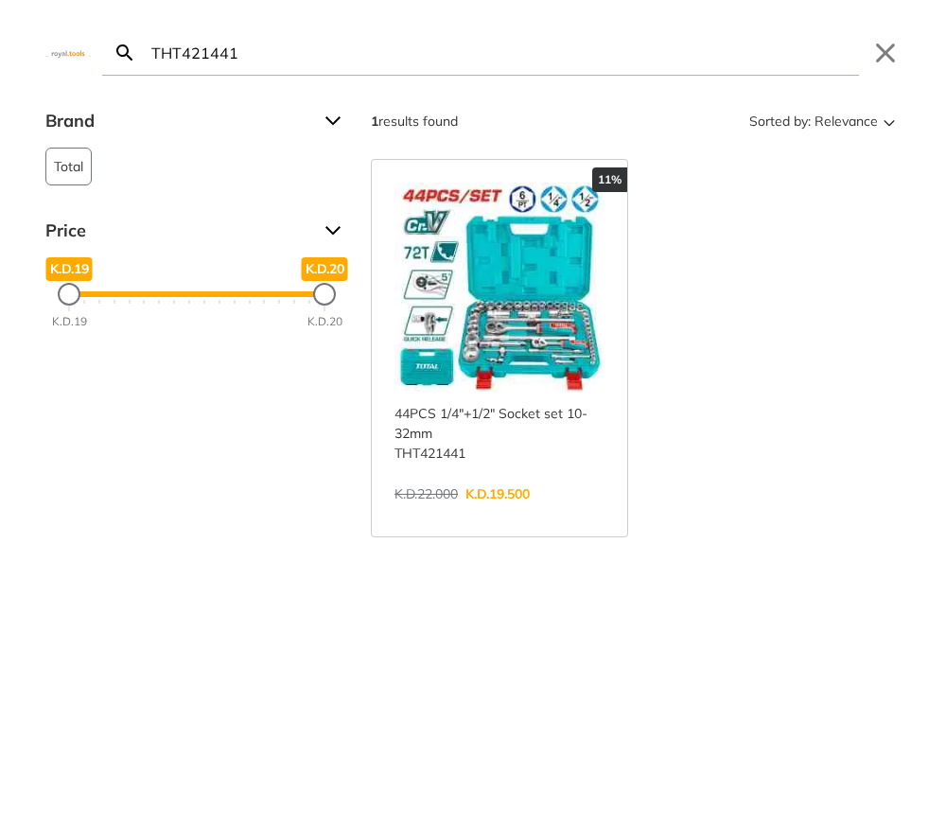
paste input "ADJZ2050 AM"
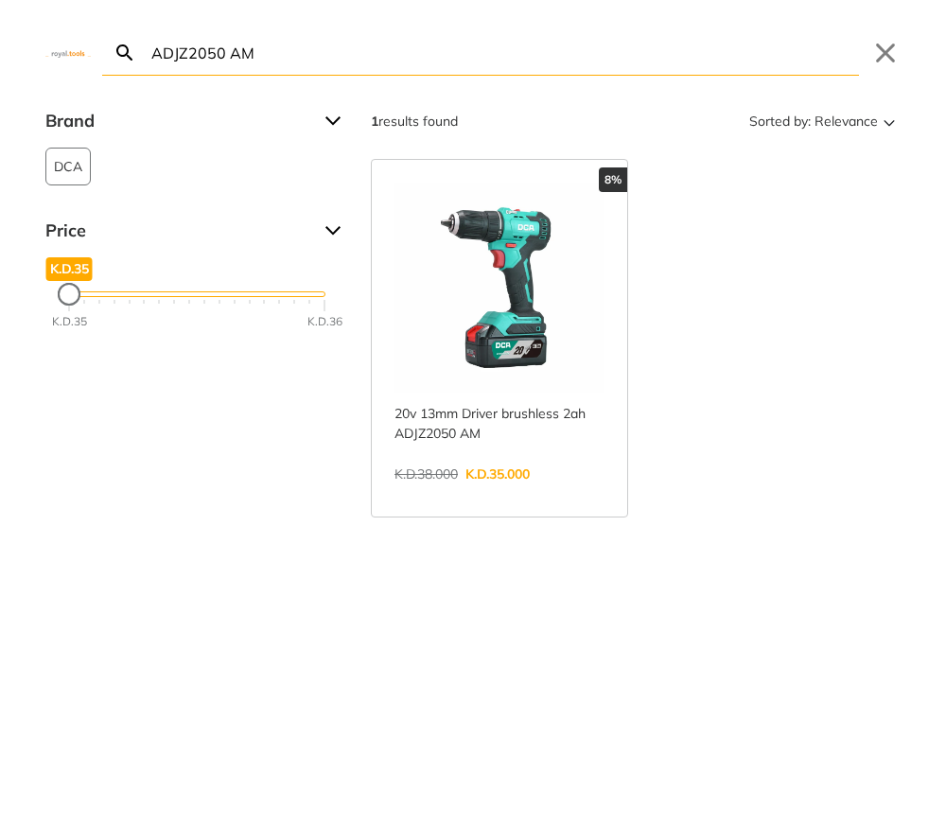
paste input "Pb001"
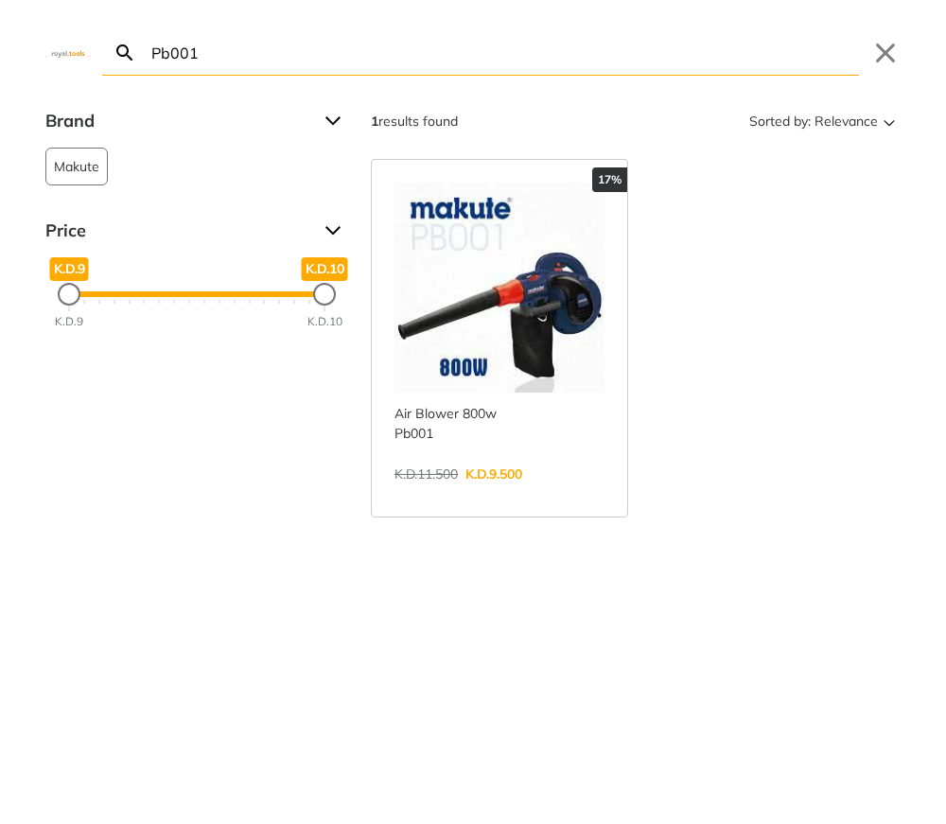
paste input "MS53987"
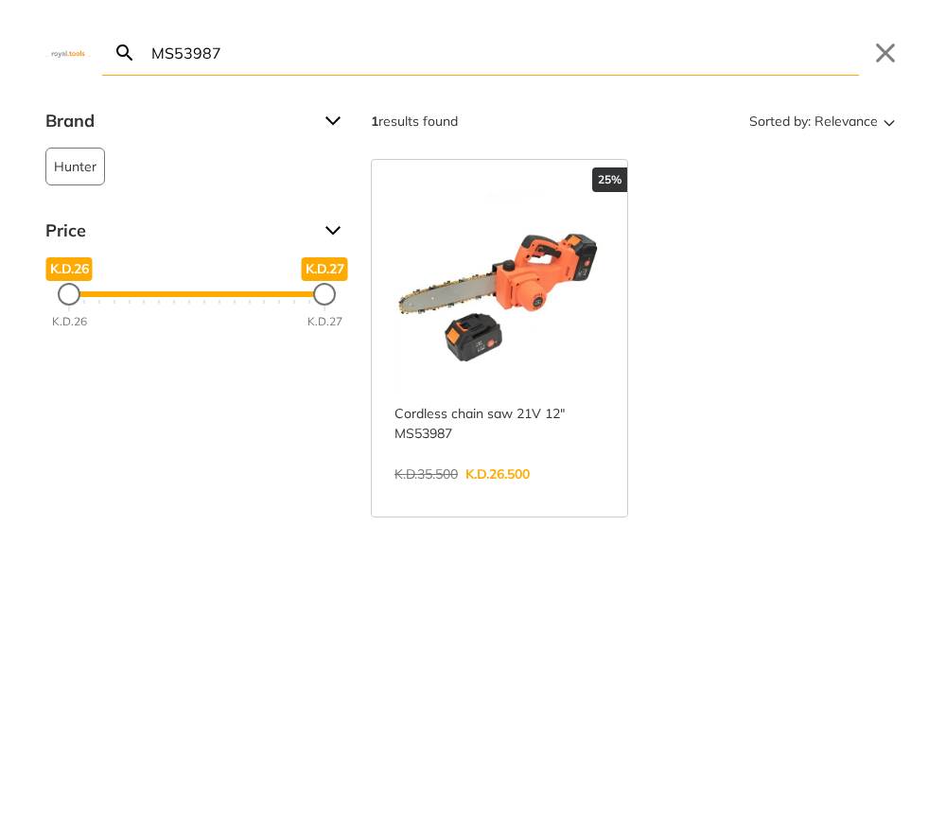
paste input "ADJZ1202E-12v"
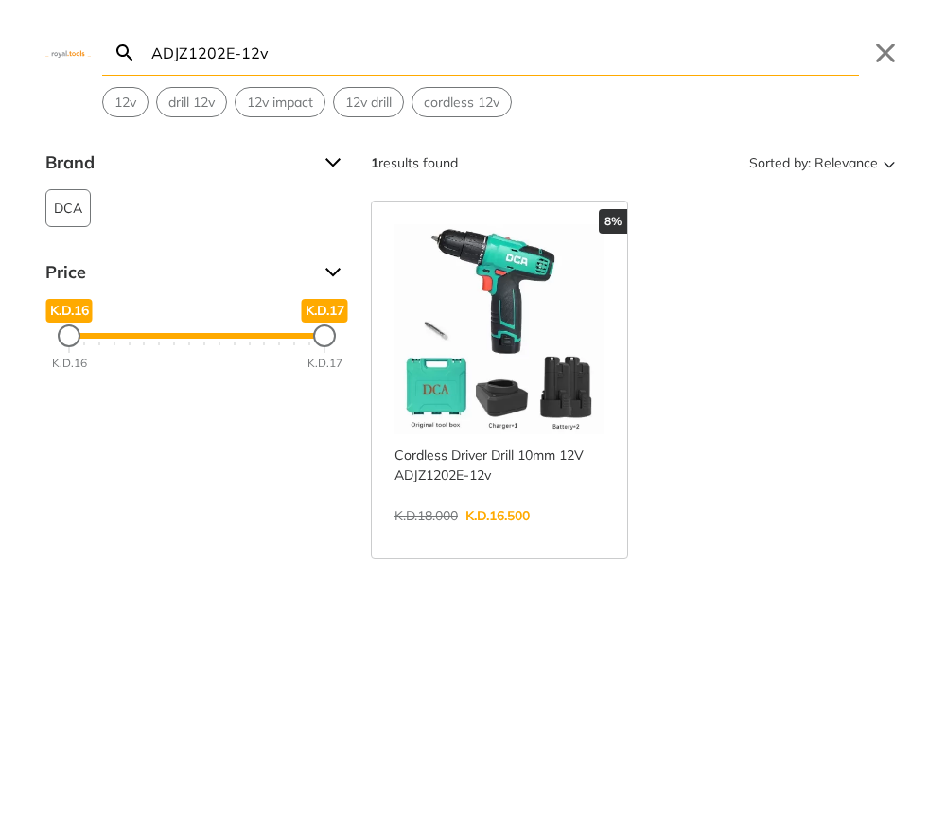
paste input "CSDLI08025"
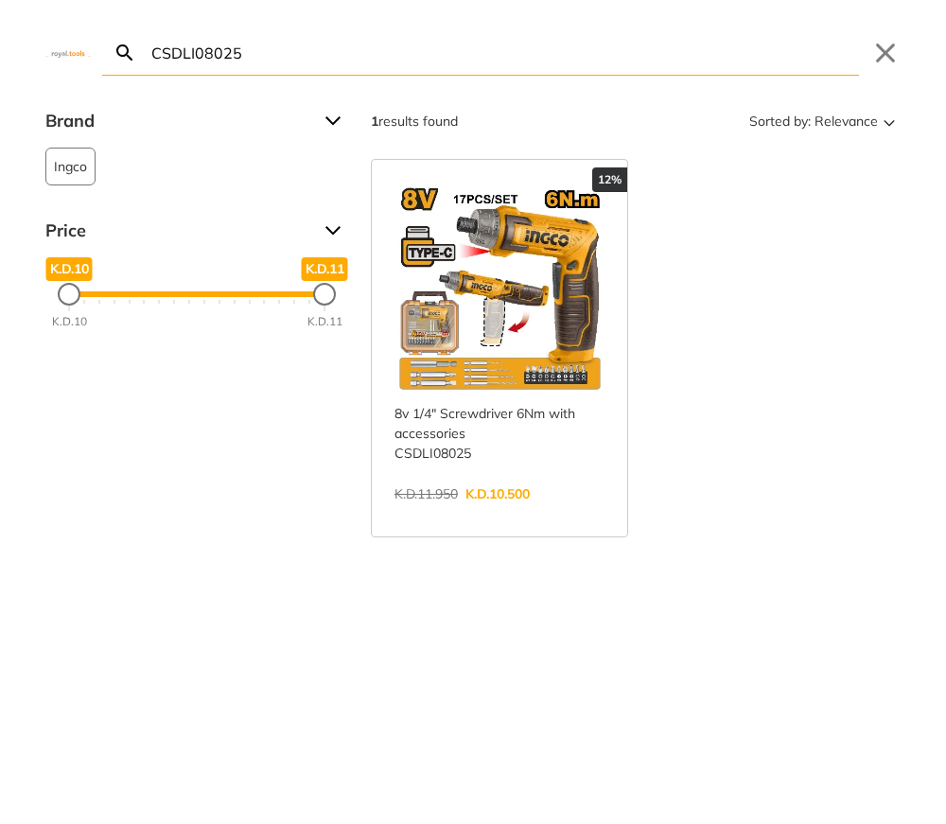
paste input "DLI20668"
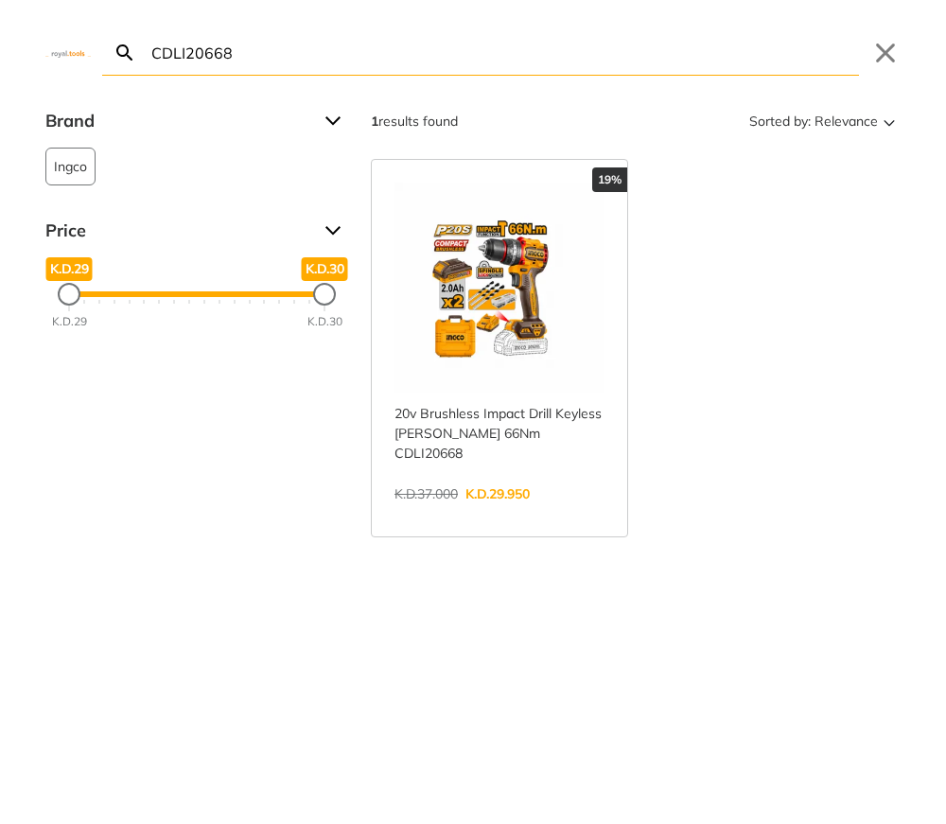
paste input "js011"
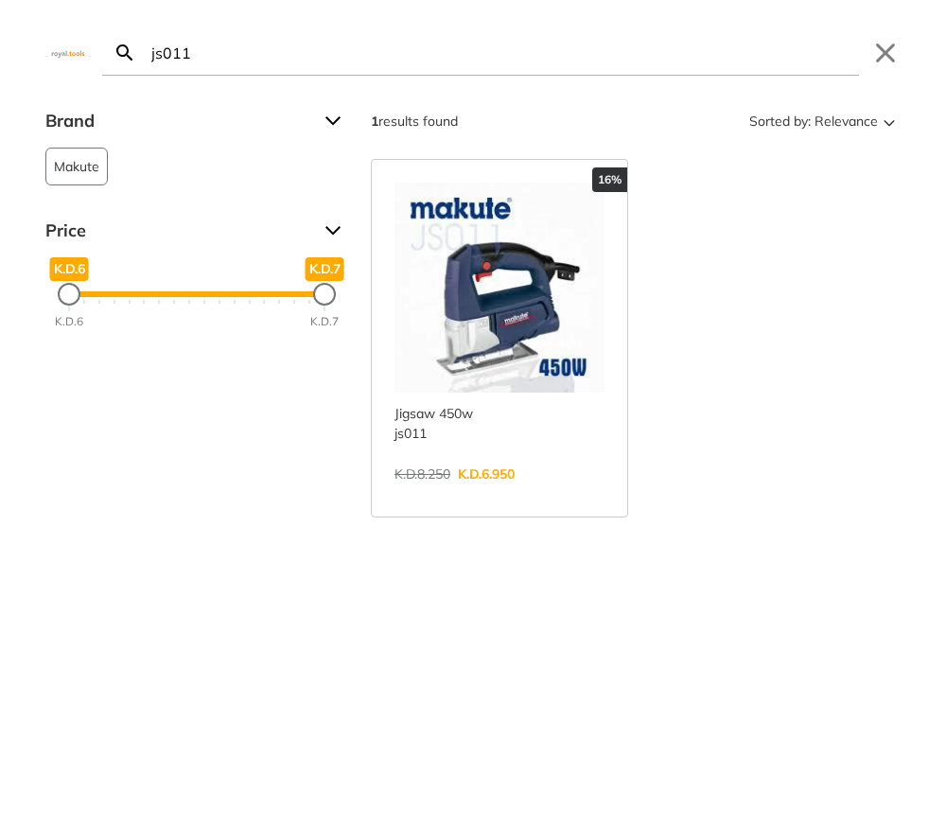
paste input "CT14019"
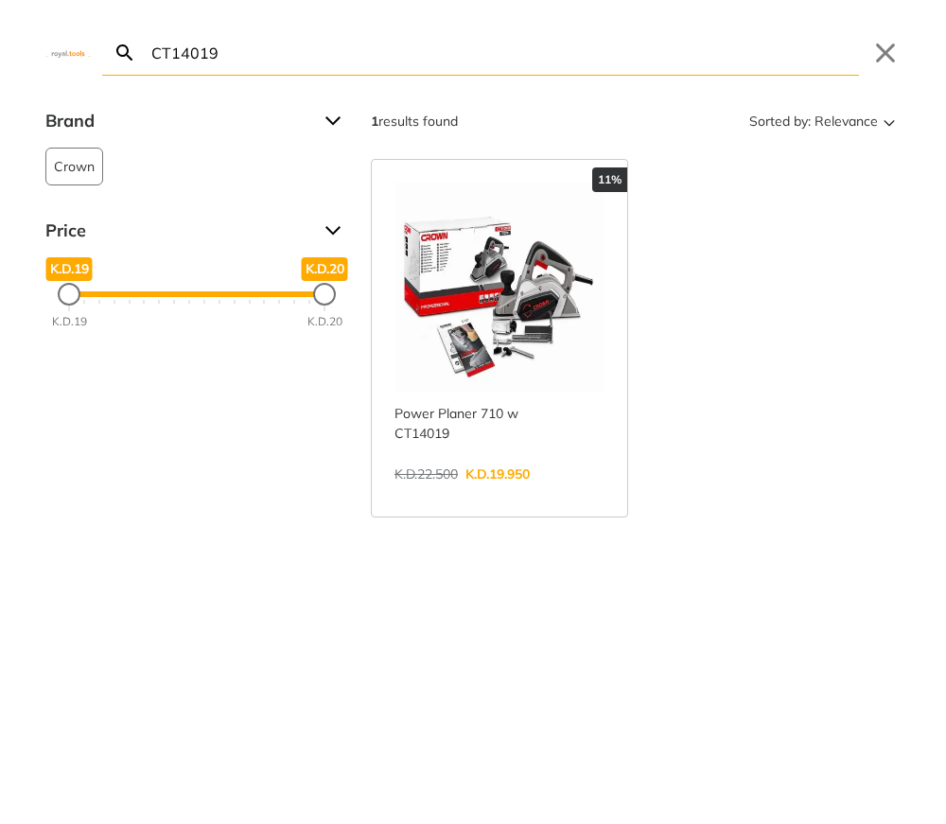
click at [360, 48] on input "CT14019" at bounding box center [504, 52] width 712 height 44
paste input "DRLI2060152"
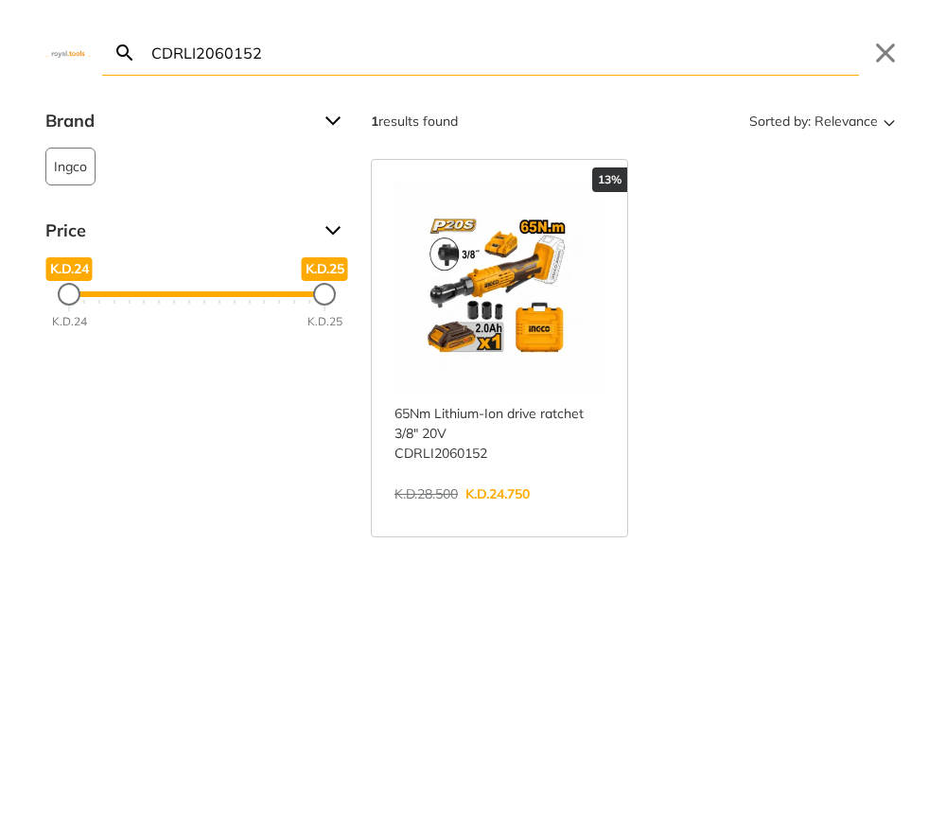
paste input "TS1161856"
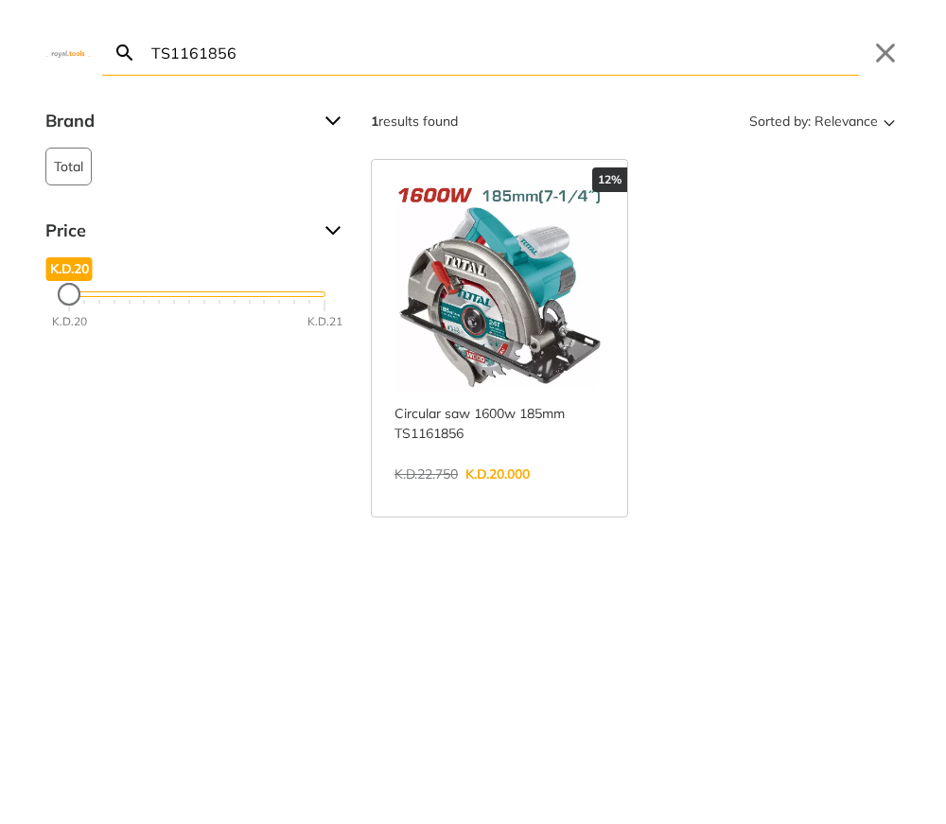
paste input "CBNLI2008"
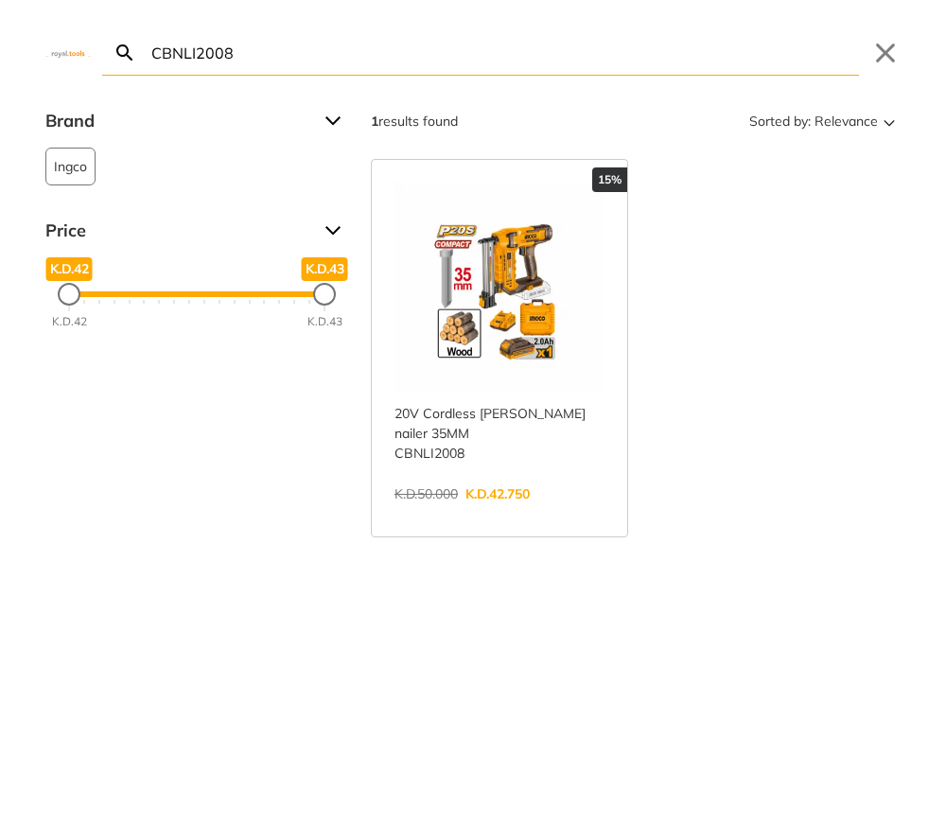
click at [258, 51] on input "CBNLI2008" at bounding box center [504, 52] width 712 height 44
paste input "GGLI2001"
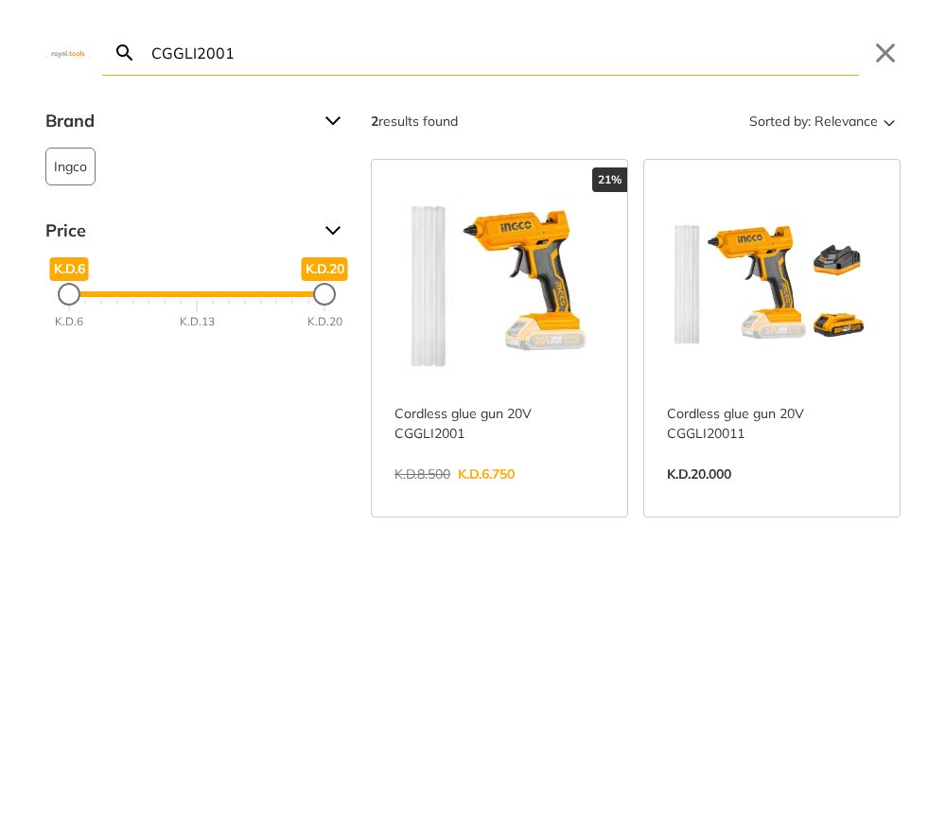
paste input "SFPL710"
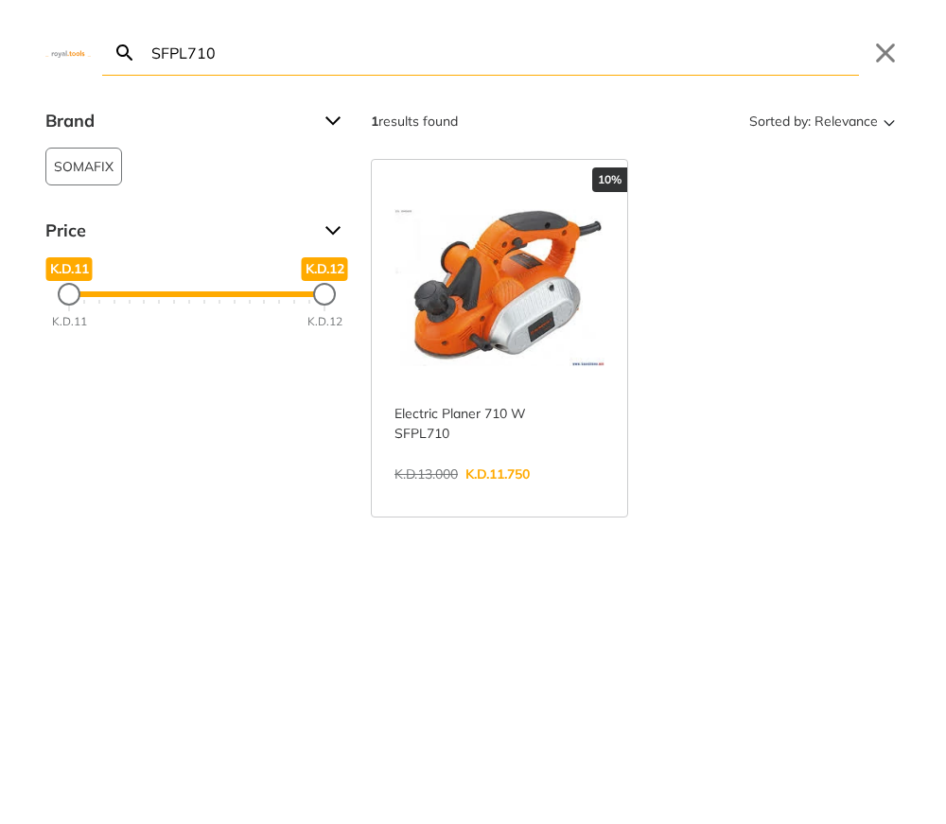
paste input "HGLI2002"
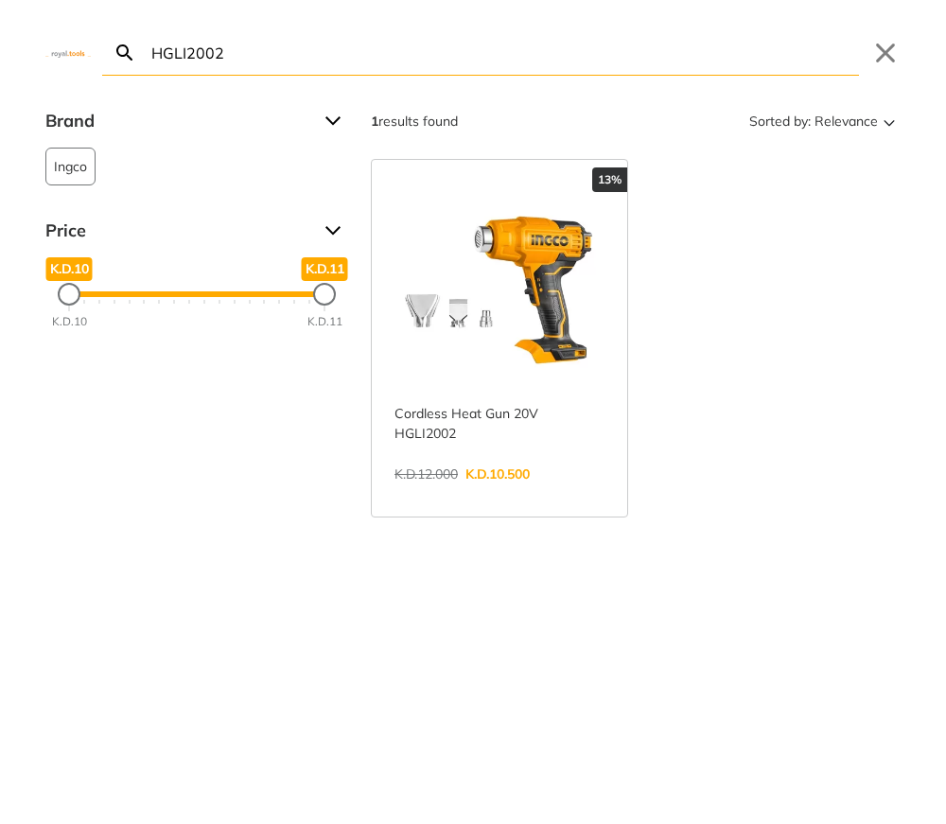
paste input "P-51910"
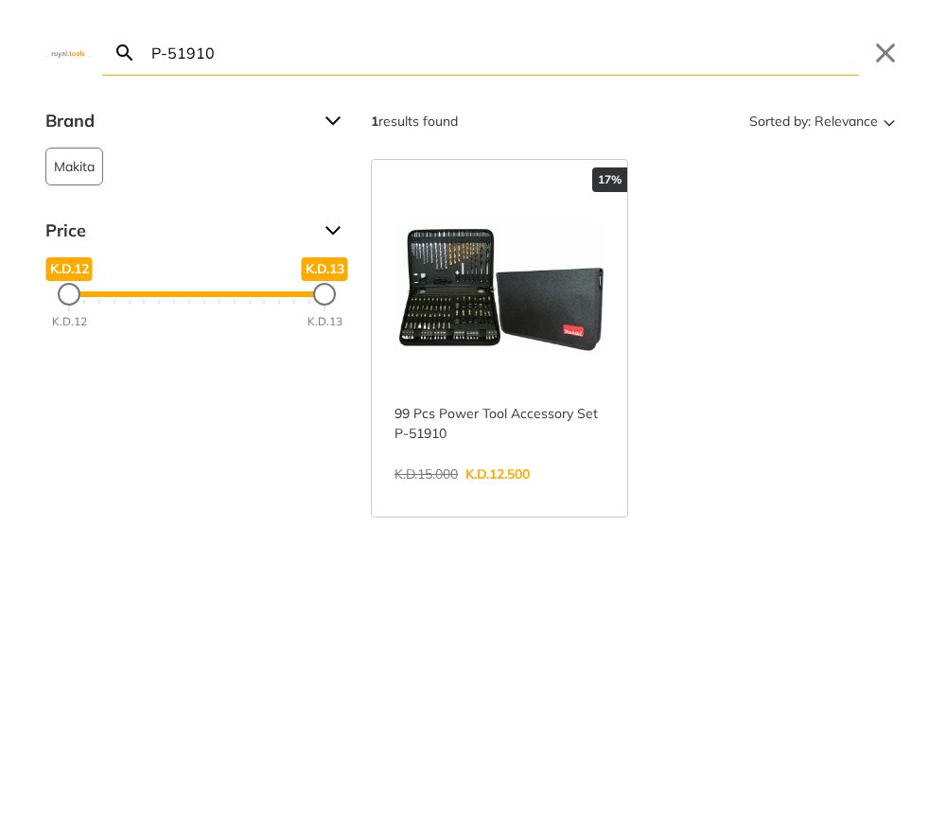
paste input "TRSLI6506"
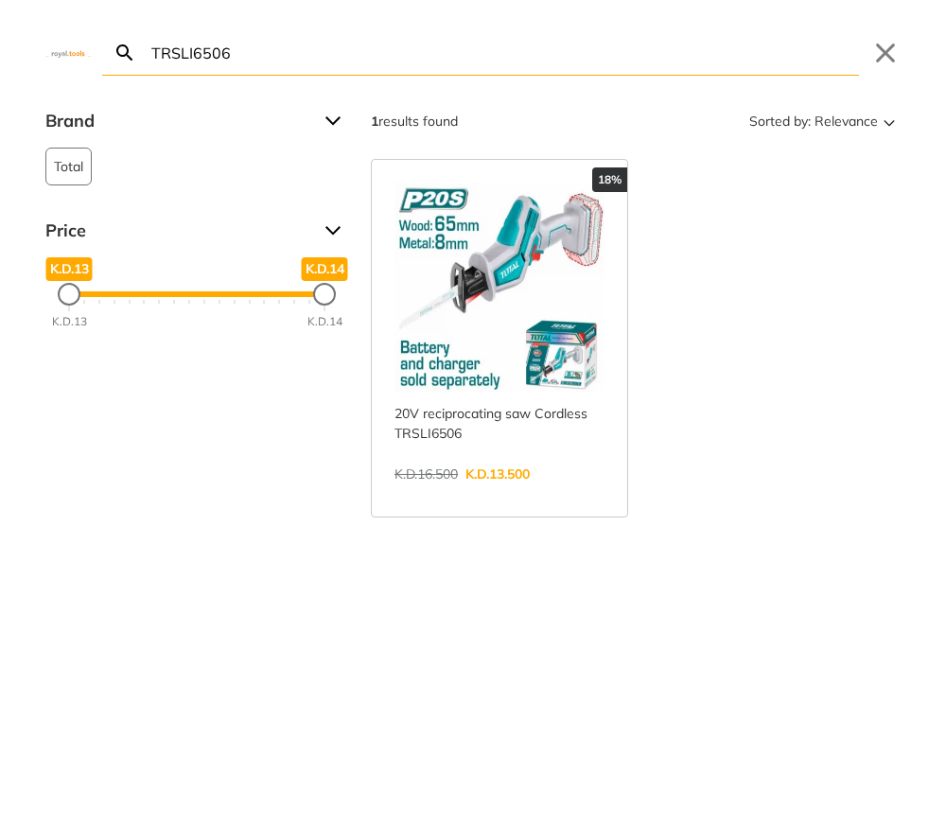
paste input "HLL156508"
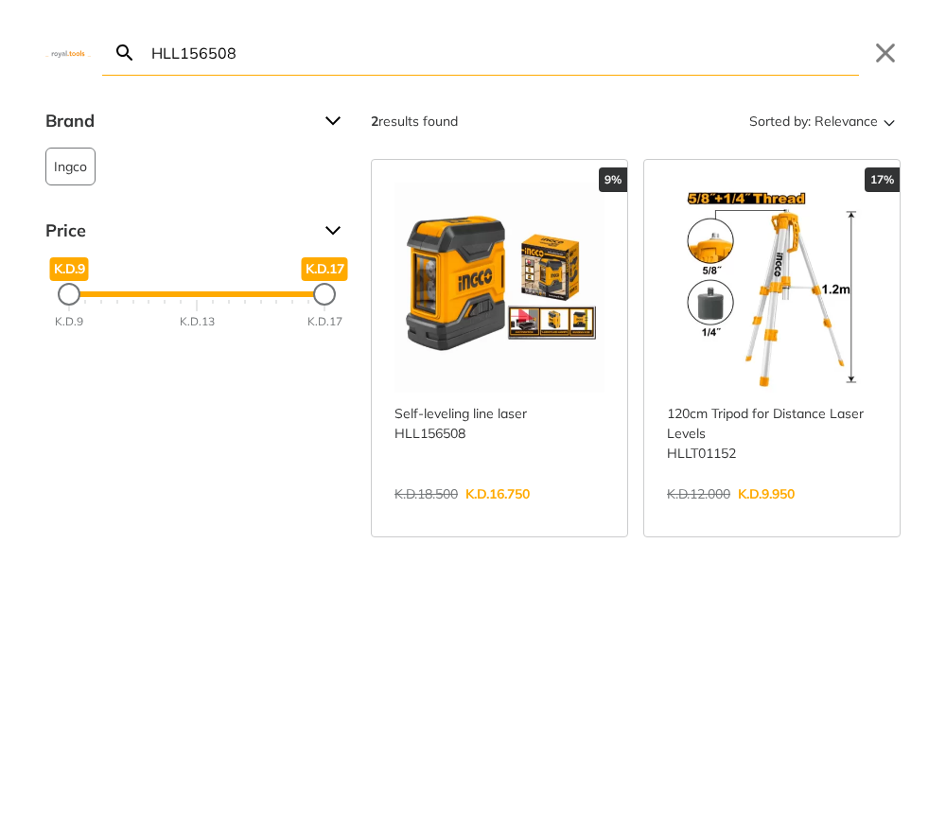
paste input "TG1121256-3"
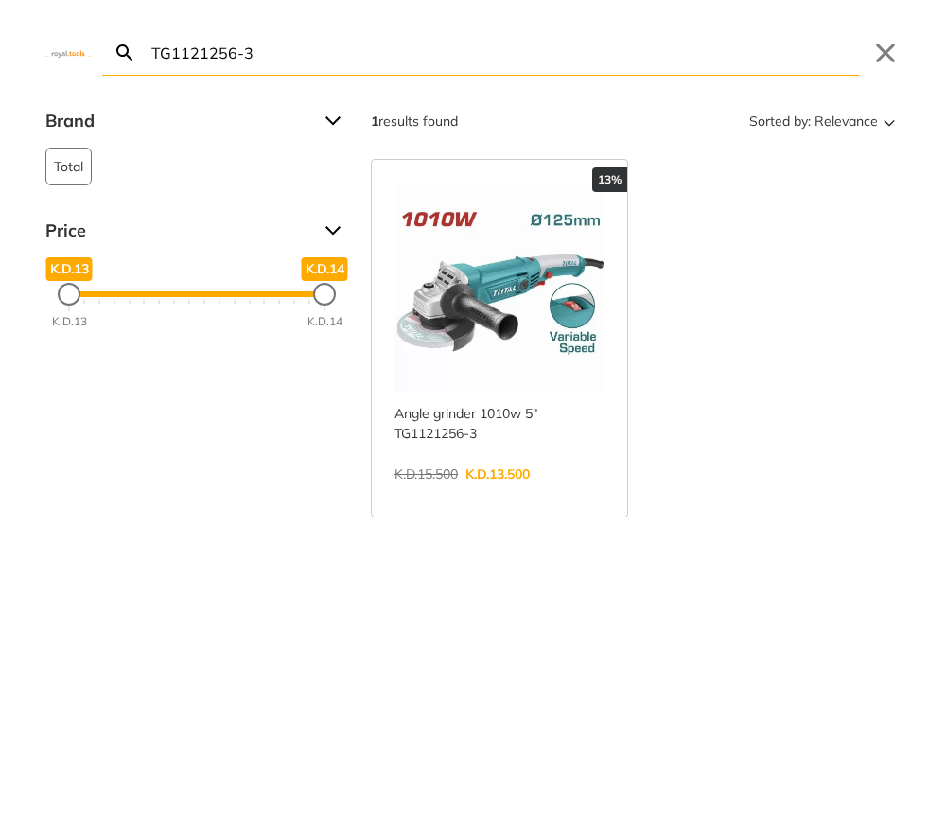
paste input "S42182551"
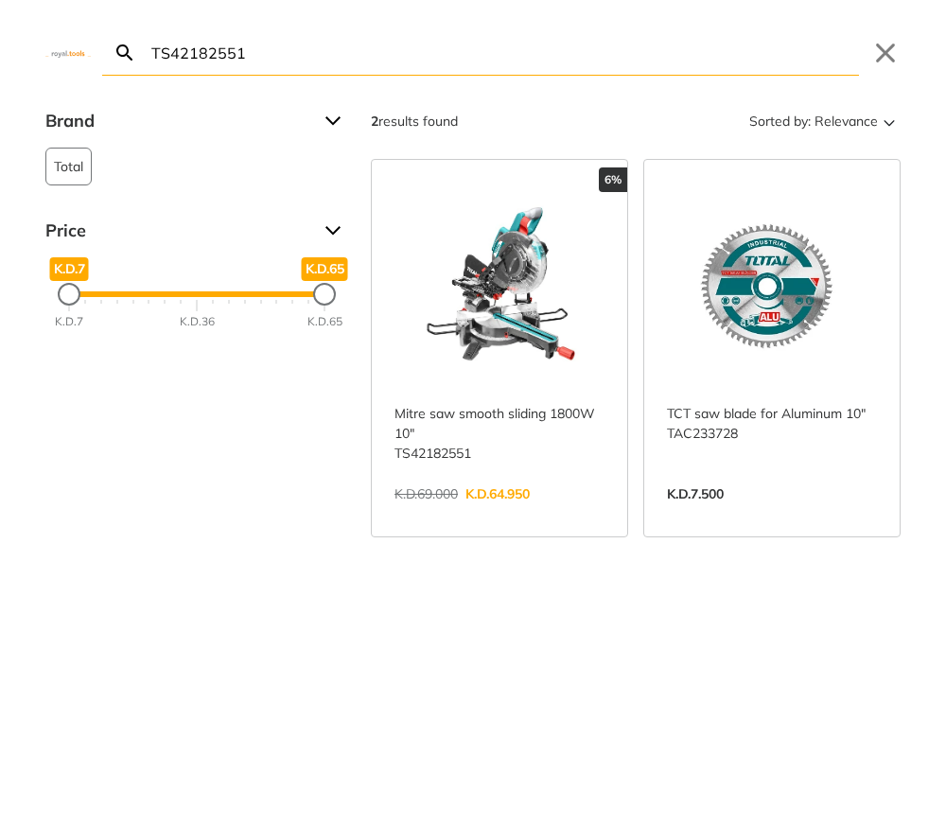
paste input "PKP-18E"
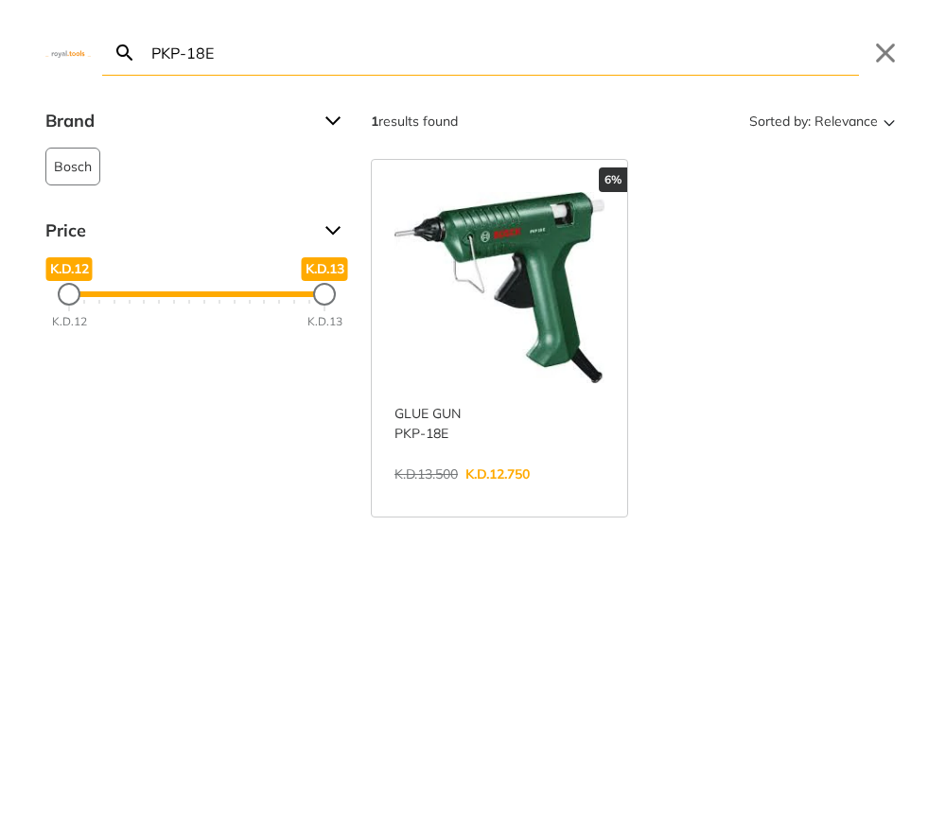
paste input "TPWLI20084"
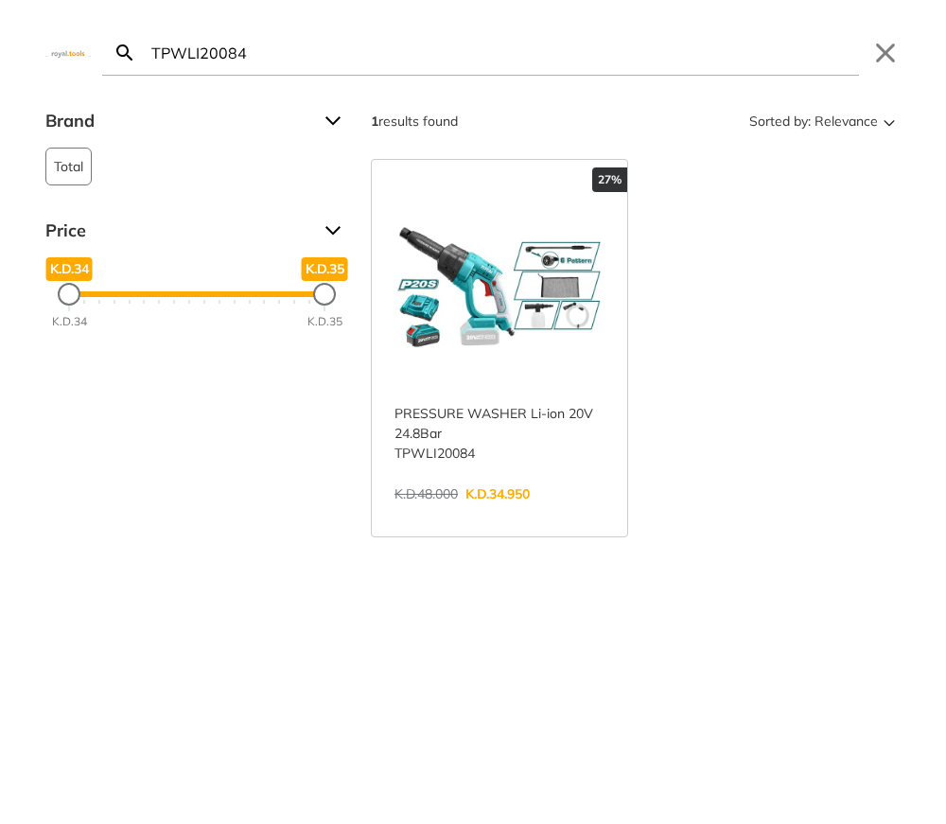
paste input "79558"
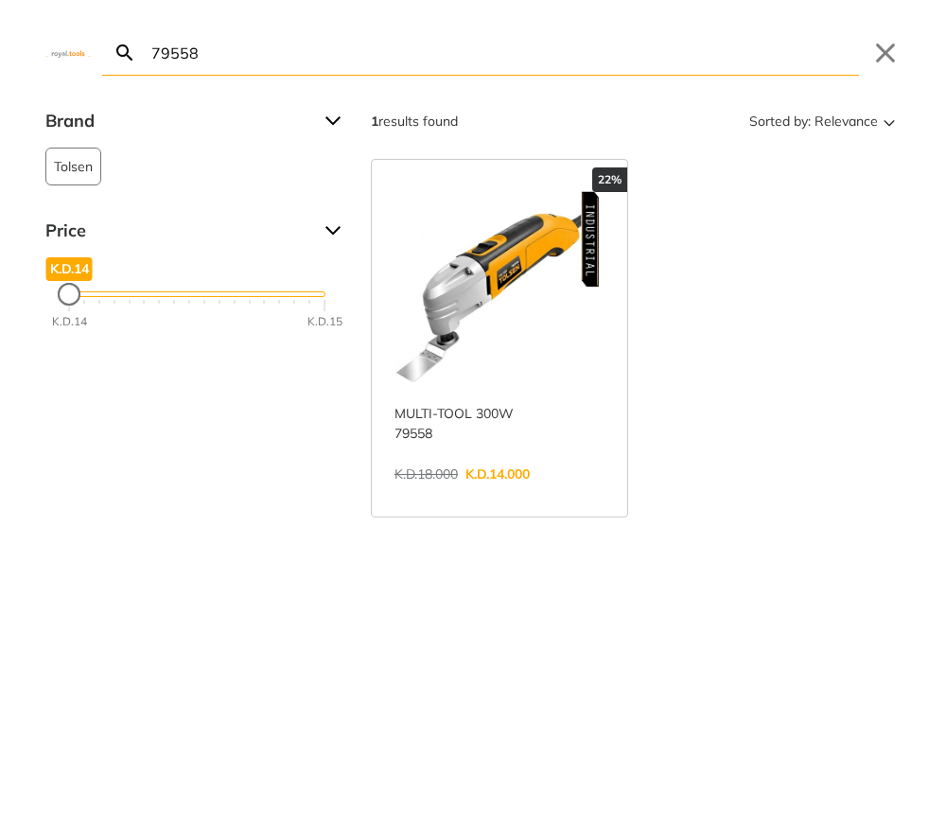
paste input "TD614006"
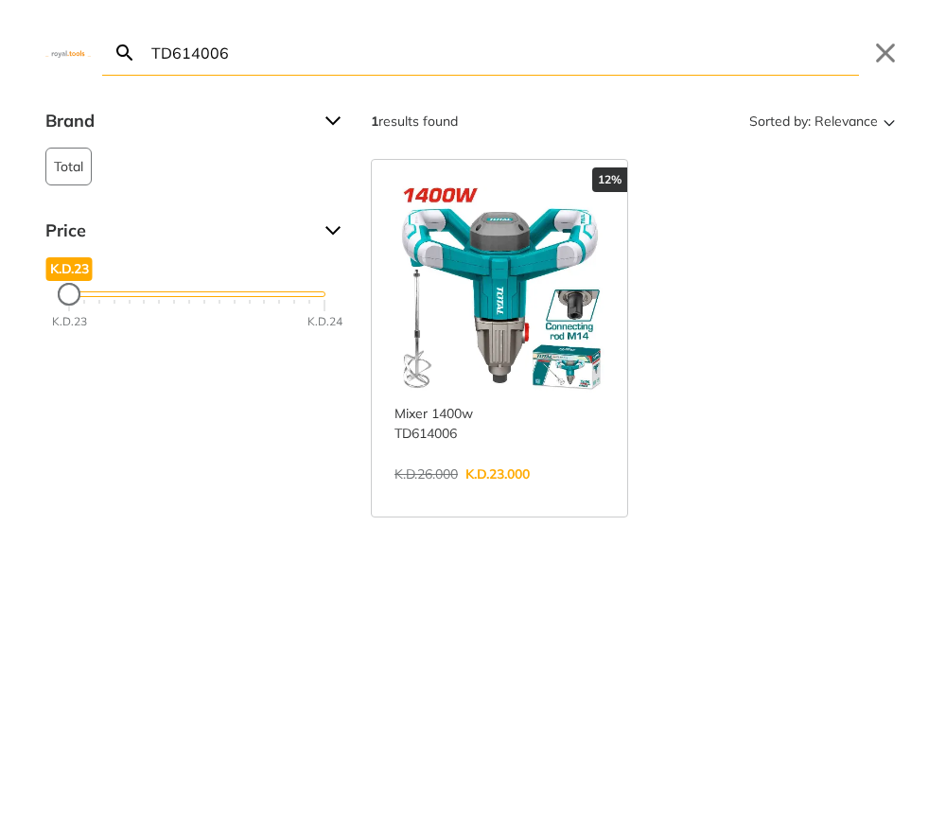
type input "TD614006"
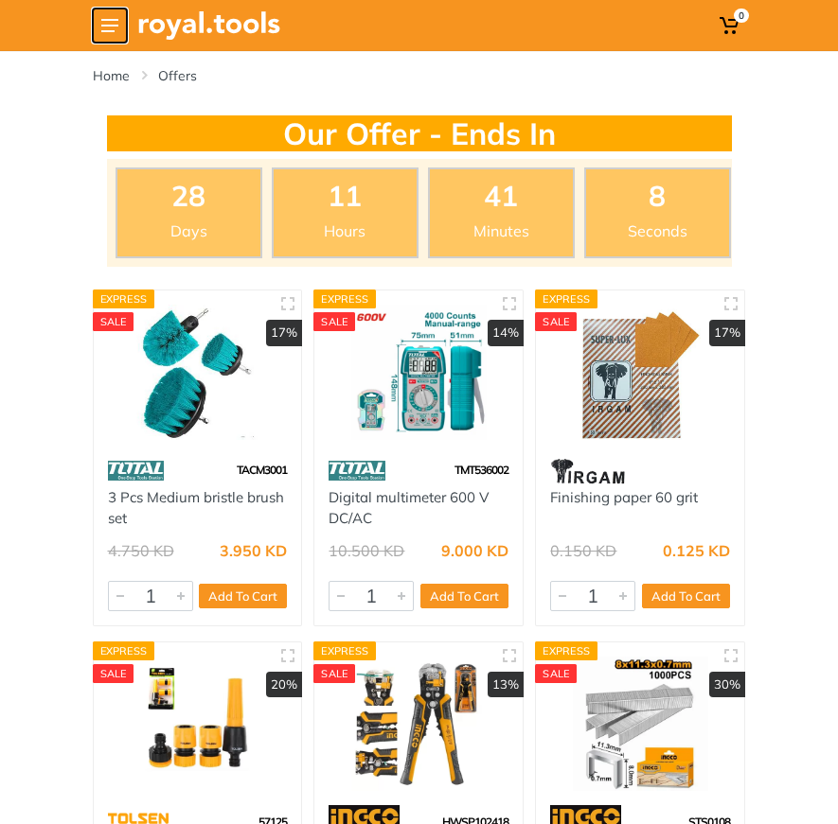
click at [115, 34] on button at bounding box center [110, 26] width 34 height 34
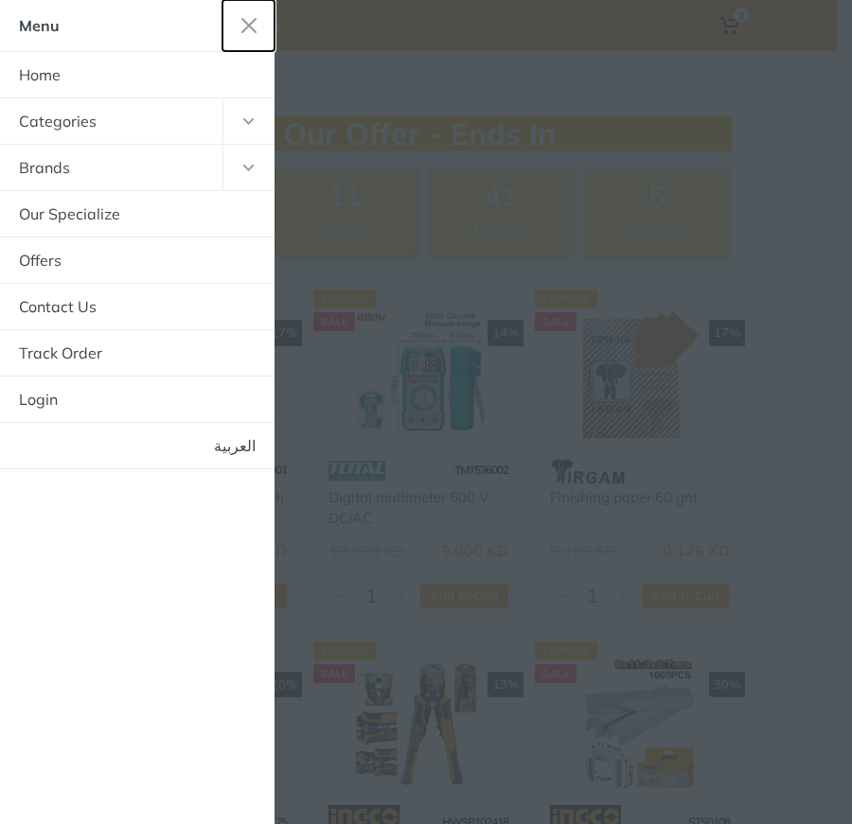
click at [259, 19] on button "button" at bounding box center [248, 25] width 52 height 51
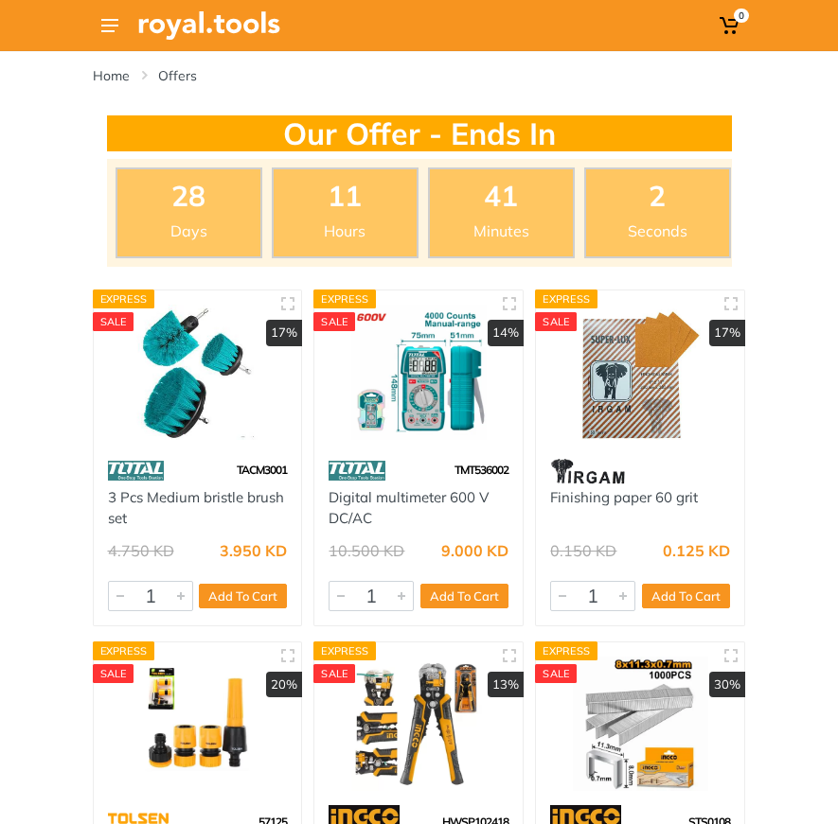
click at [238, 21] on img at bounding box center [209, 25] width 142 height 28
click at [647, 16] on div "0" at bounding box center [419, 25] width 653 height 51
click at [668, 26] on div "0" at bounding box center [419, 25] width 653 height 51
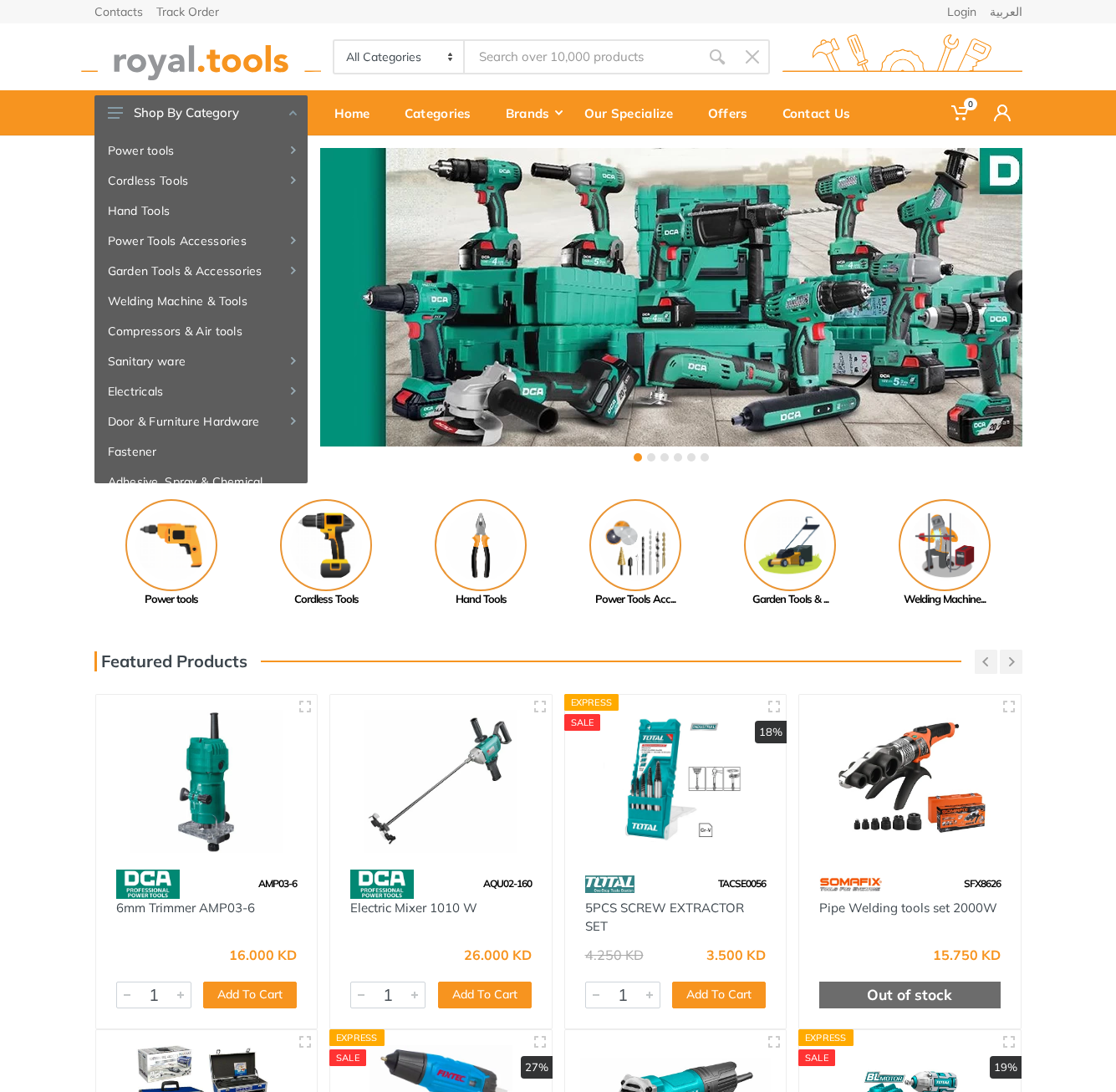
click at [558, 50] on input "Site search" at bounding box center [581, 57] width 234 height 35
paste input "TAGLI76012"
type input "TAGLI76012"
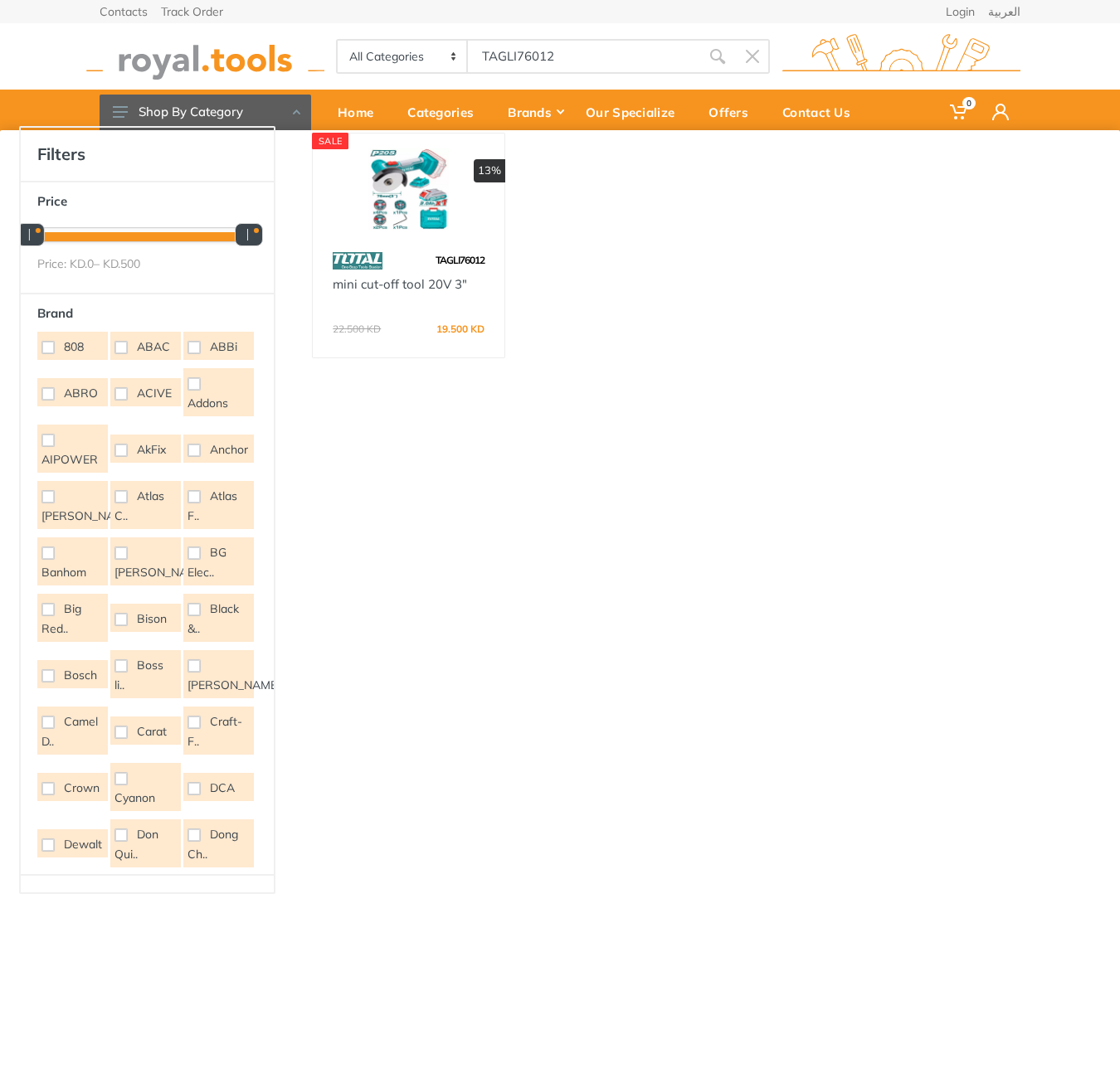
type input "TAGLI76012"
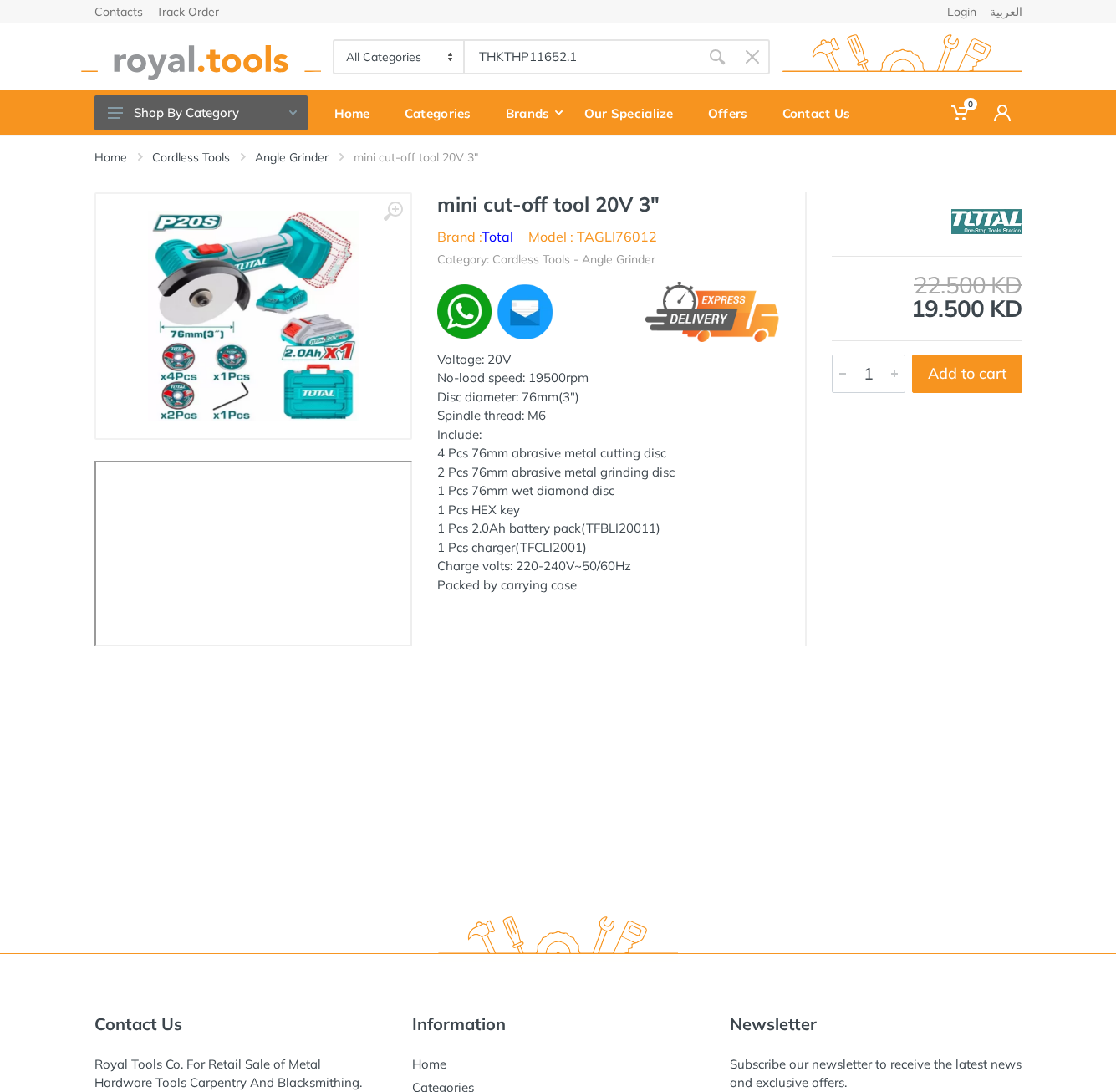
type input "THKTHP11652.1"
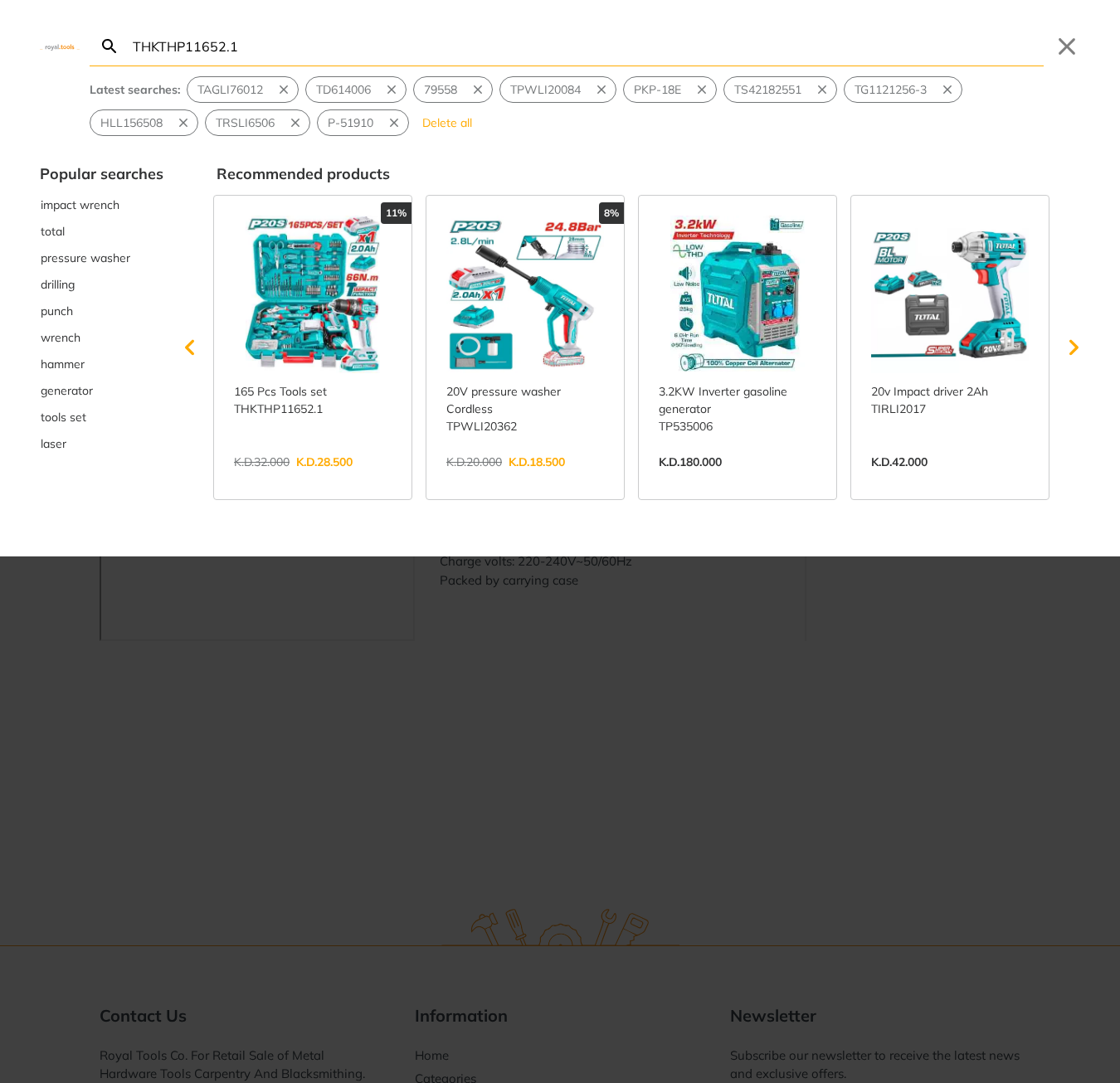
type input "THKTHP11652.1"
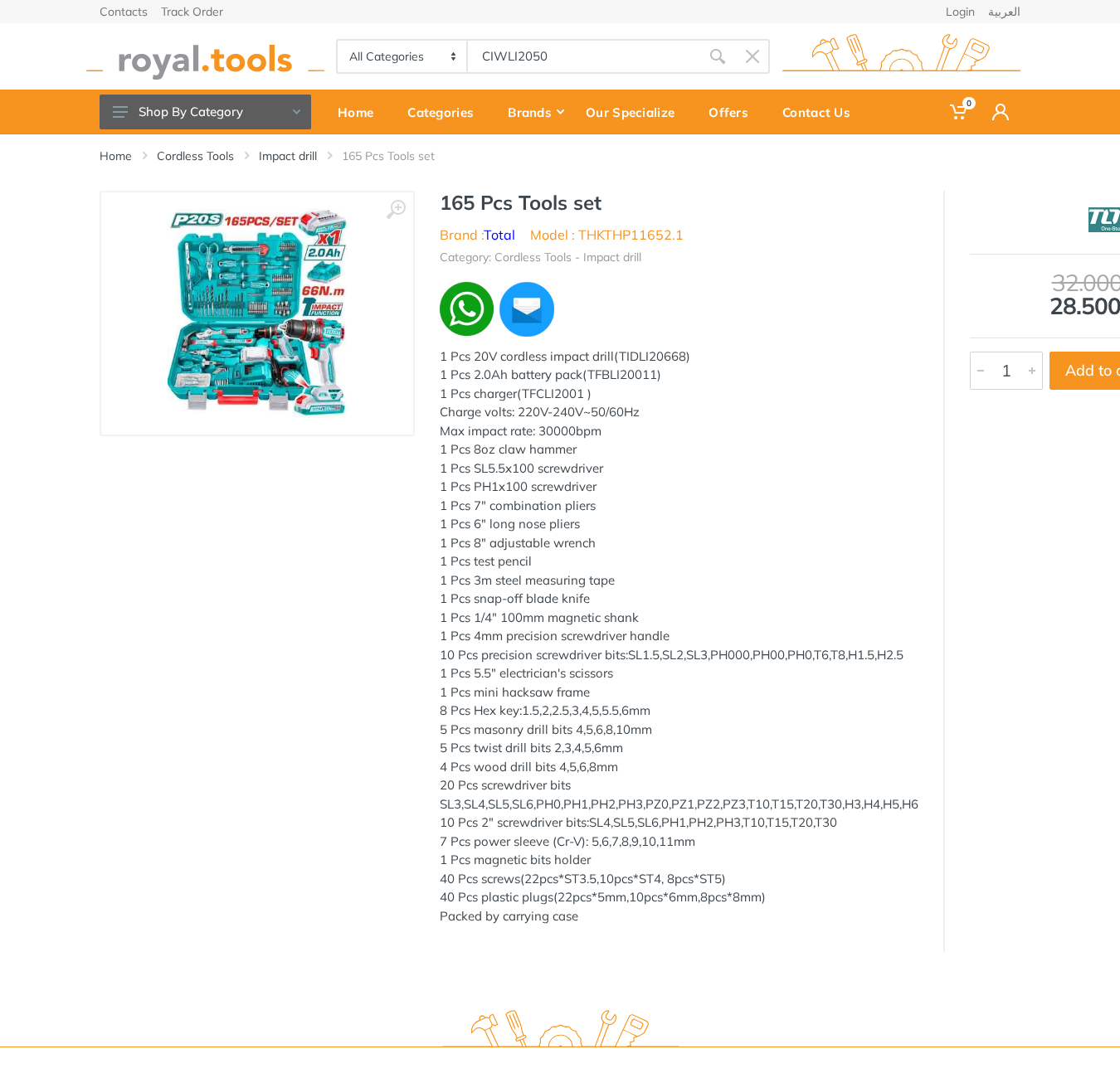
type input "CIWLI2050"
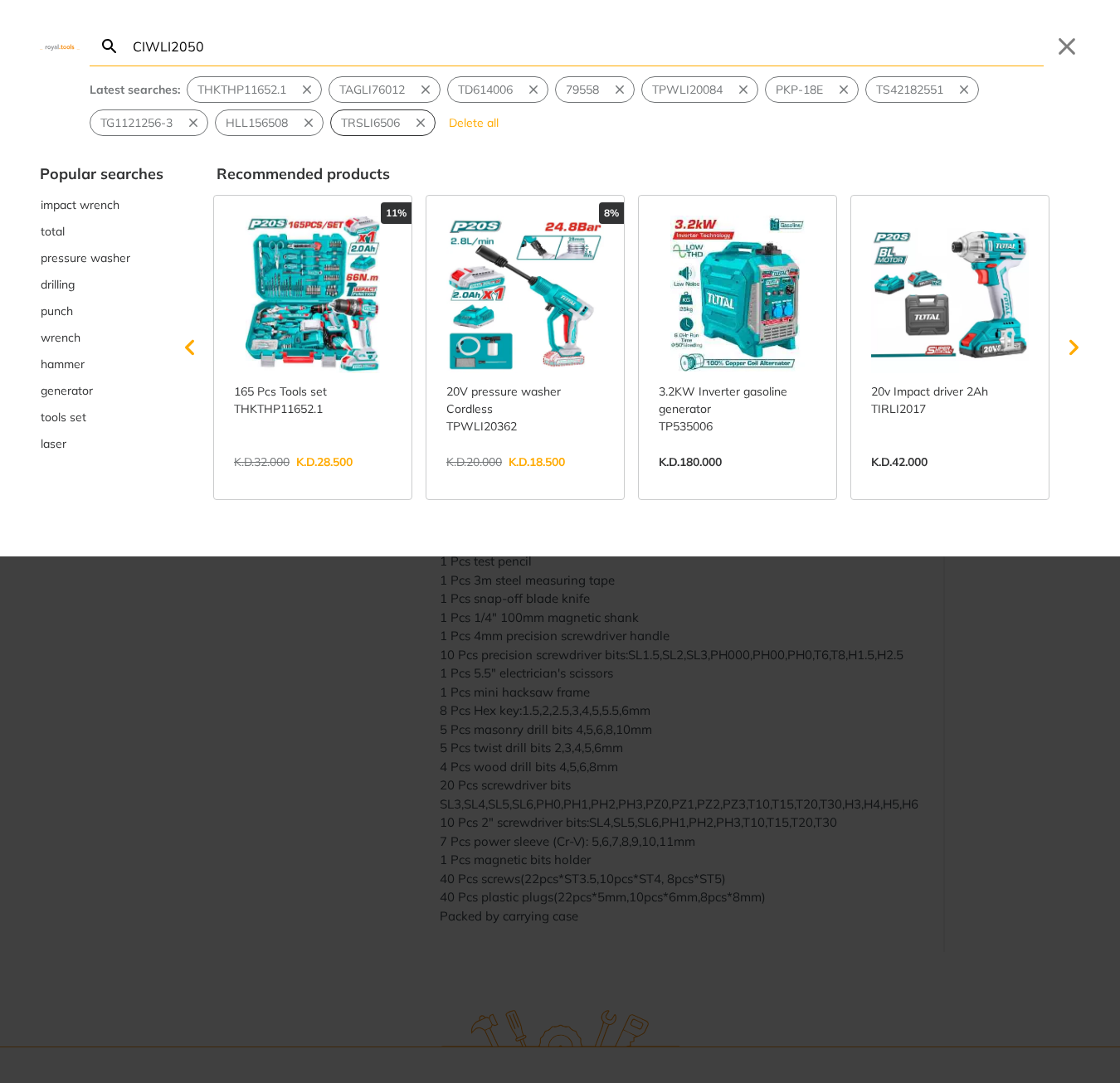
type input "CIWLI2050"
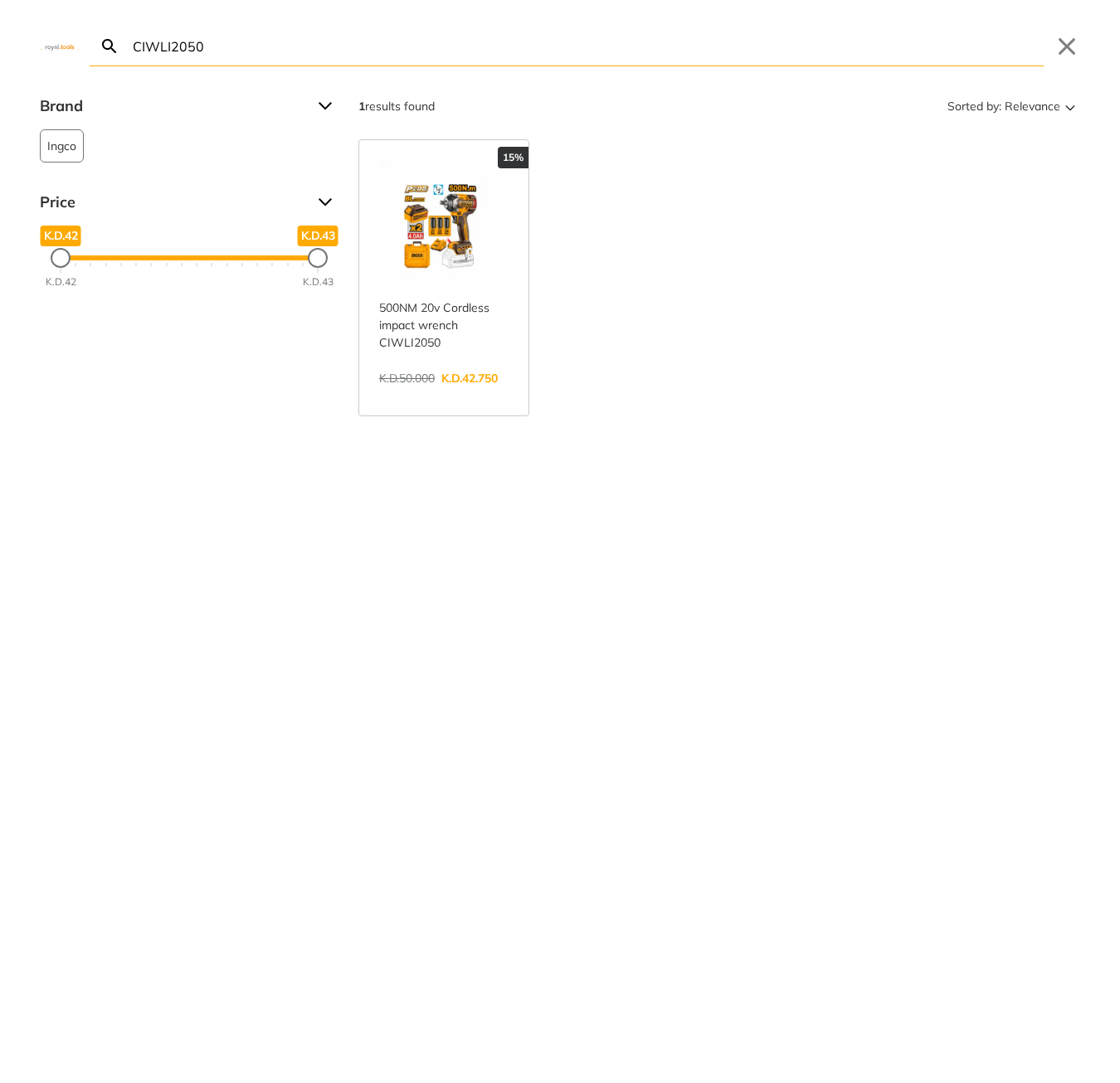
click at [523, 39] on input "CIWLI2050" at bounding box center [586, 46] width 914 height 39
paste input "85"
click at [361, 52] on input "CIWLI2085" at bounding box center [586, 46] width 914 height 39
paste input "8050-3"
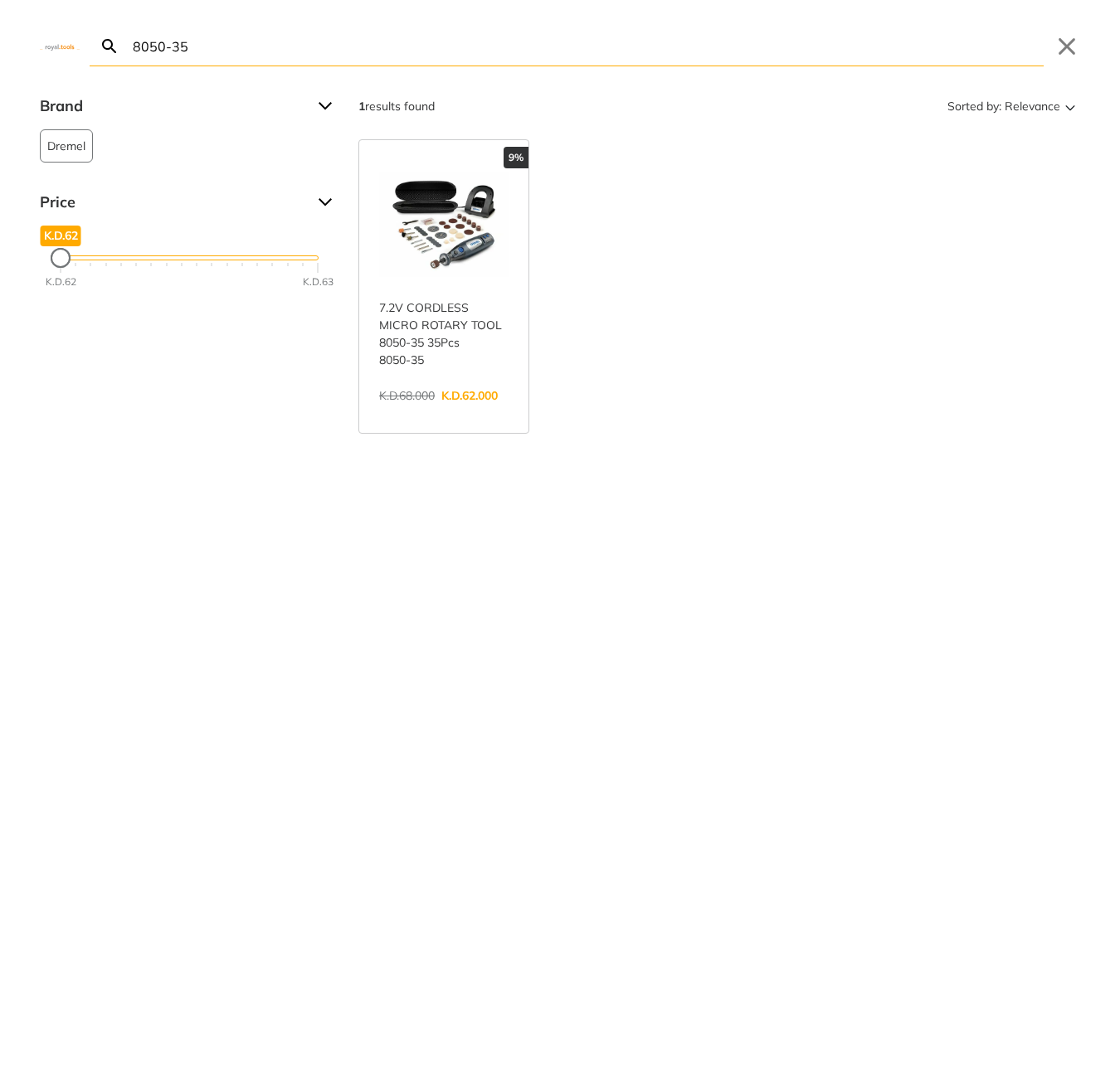
click at [220, 53] on input "8050-35" at bounding box center [586, 46] width 914 height 39
paste input "CAGLI271532"
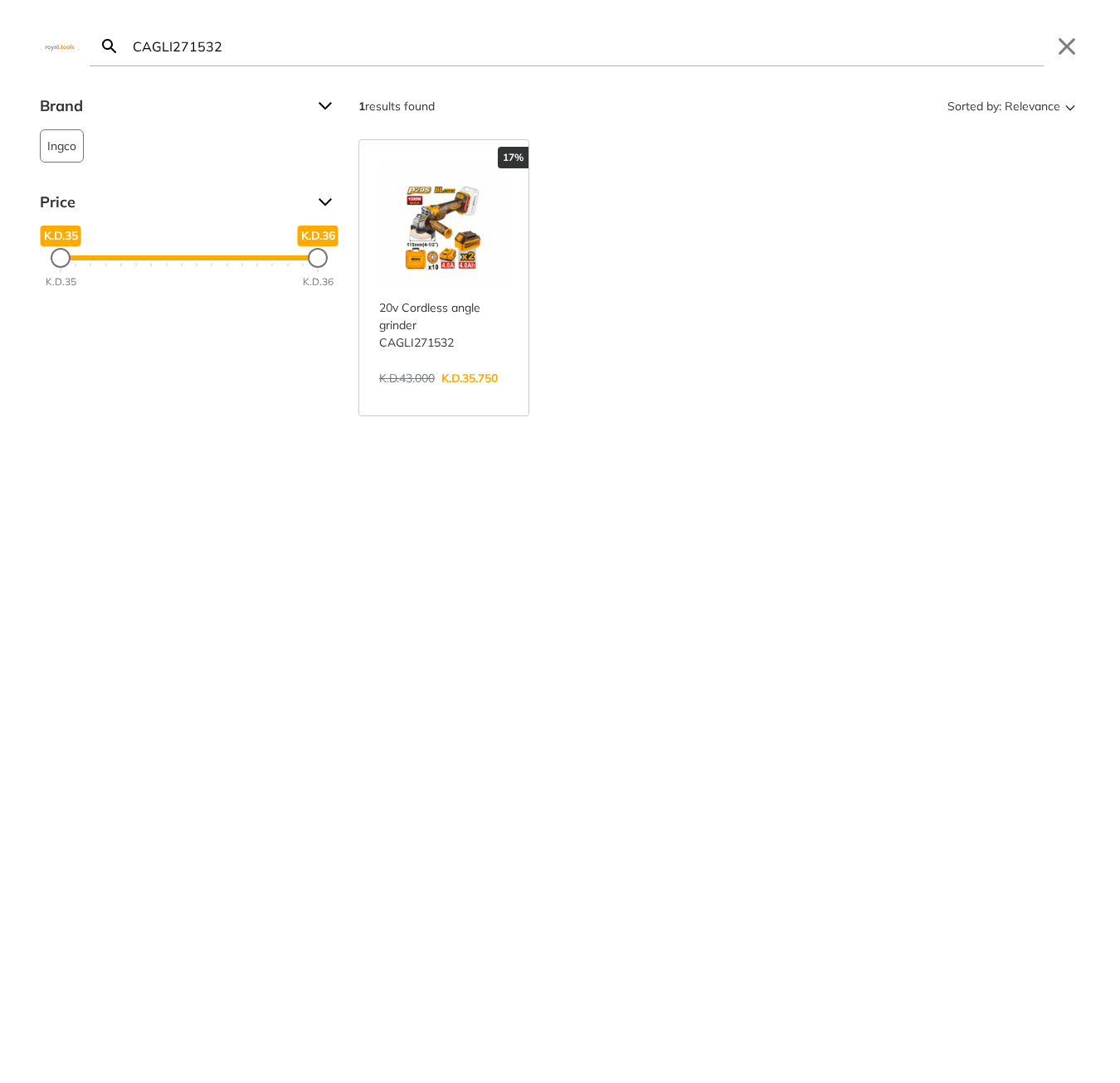
click at [413, 52] on input "CAGLI271532" at bounding box center [586, 46] width 914 height 39
paste input "RGH9028"
type input "RGH9028"
click at [347, 59] on input "RGH9028" at bounding box center [586, 46] width 914 height 39
paste input "search"
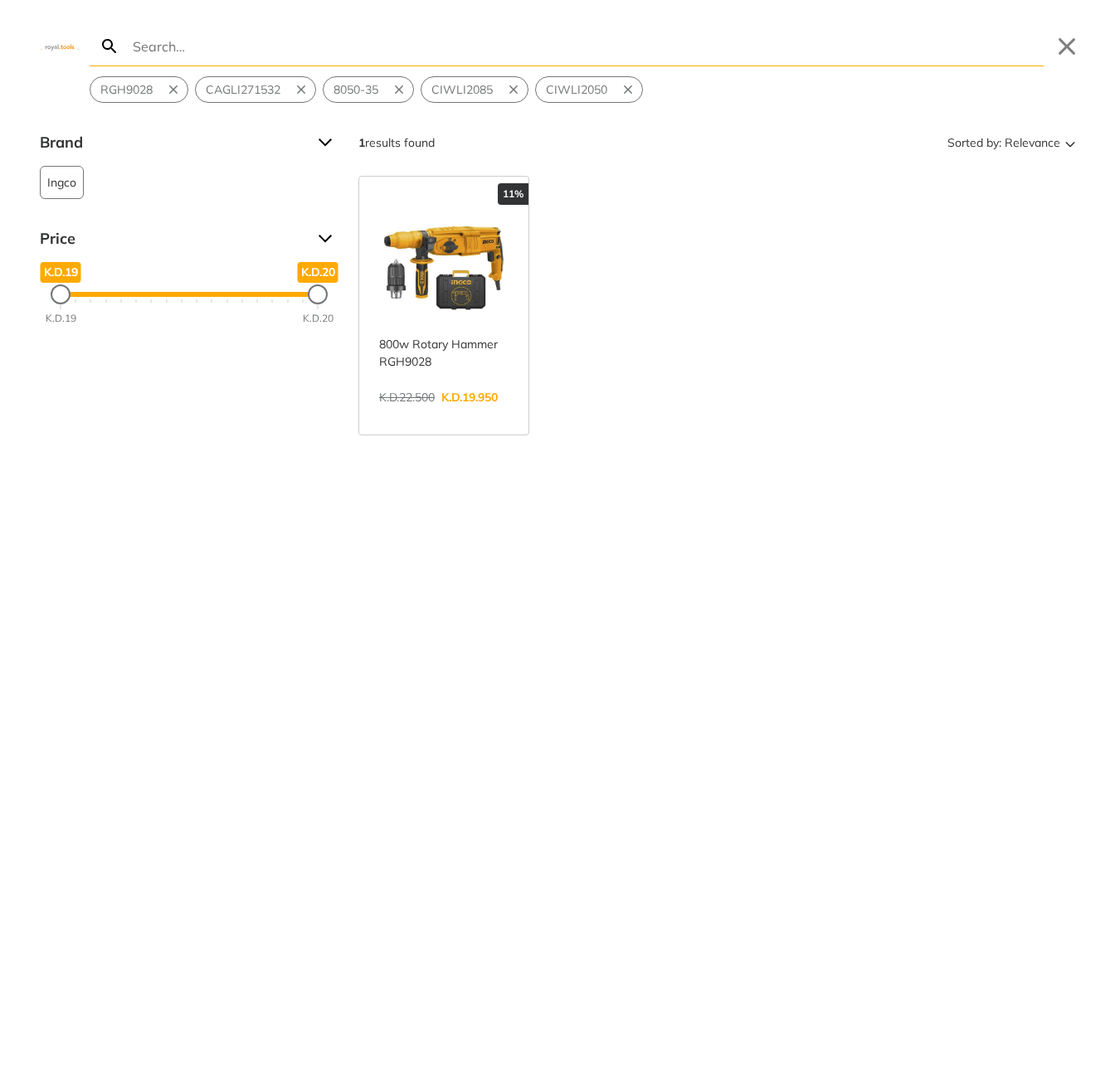
click at [298, 54] on input "Search" at bounding box center [586, 46] width 914 height 39
click at [510, 48] on input "Search" at bounding box center [586, 46] width 914 height 39
paste input "ID003-610"
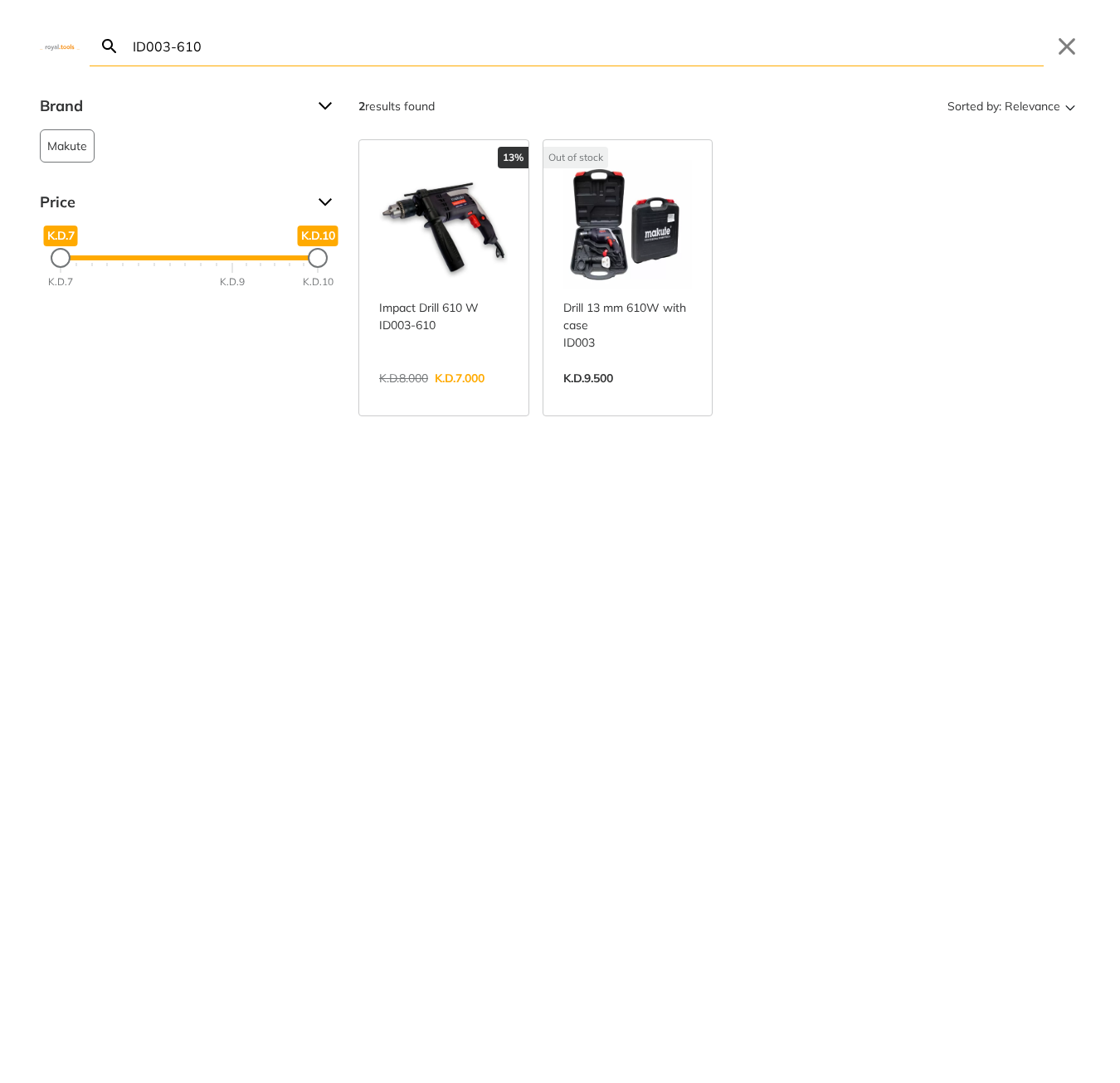
click at [384, 51] on input "ID003-610" at bounding box center [586, 46] width 914 height 39
paste input "CT18123V"
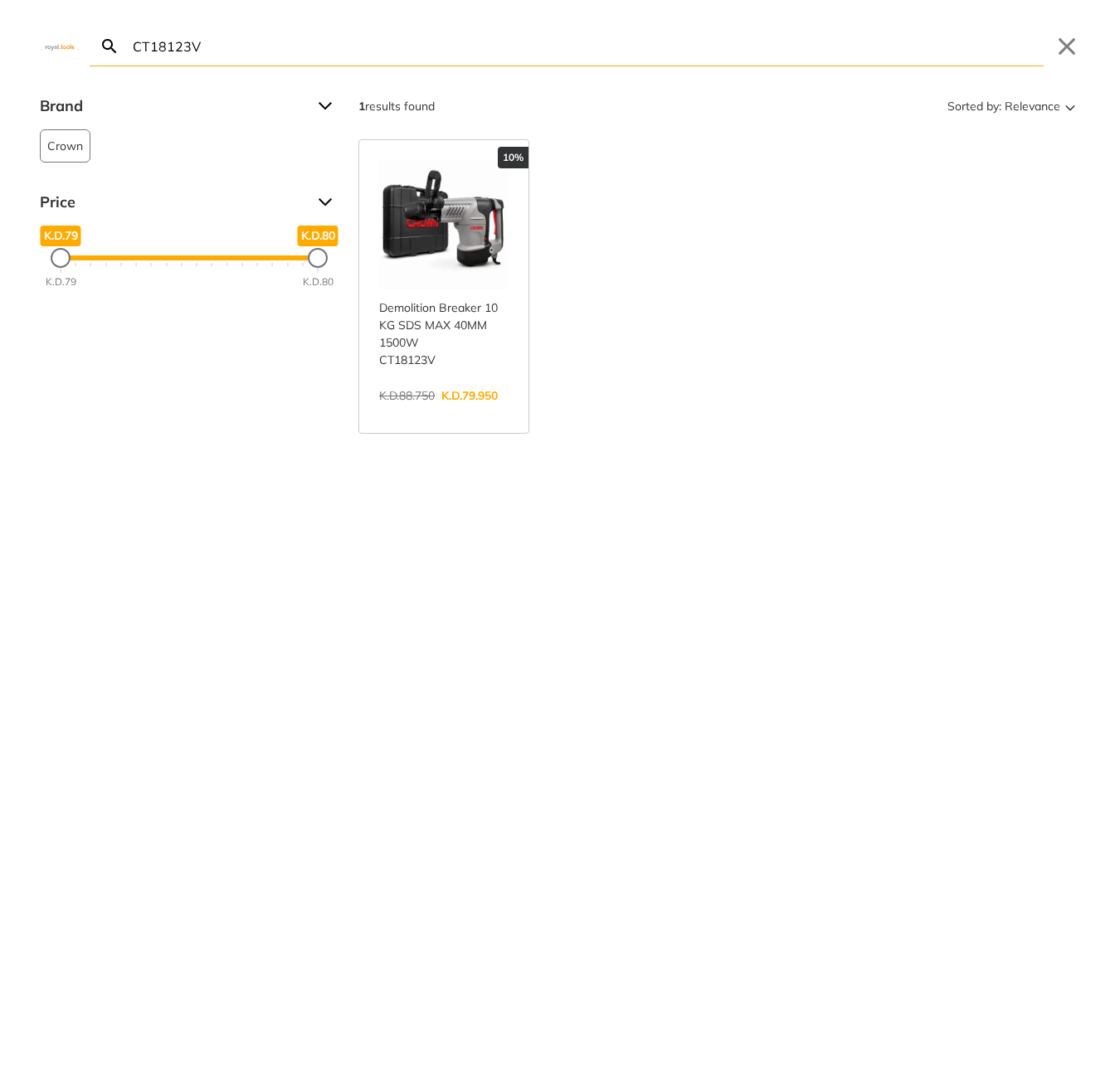
click at [486, 54] on input "CT18123V" at bounding box center [586, 46] width 914 height 39
paste input "TB20078"
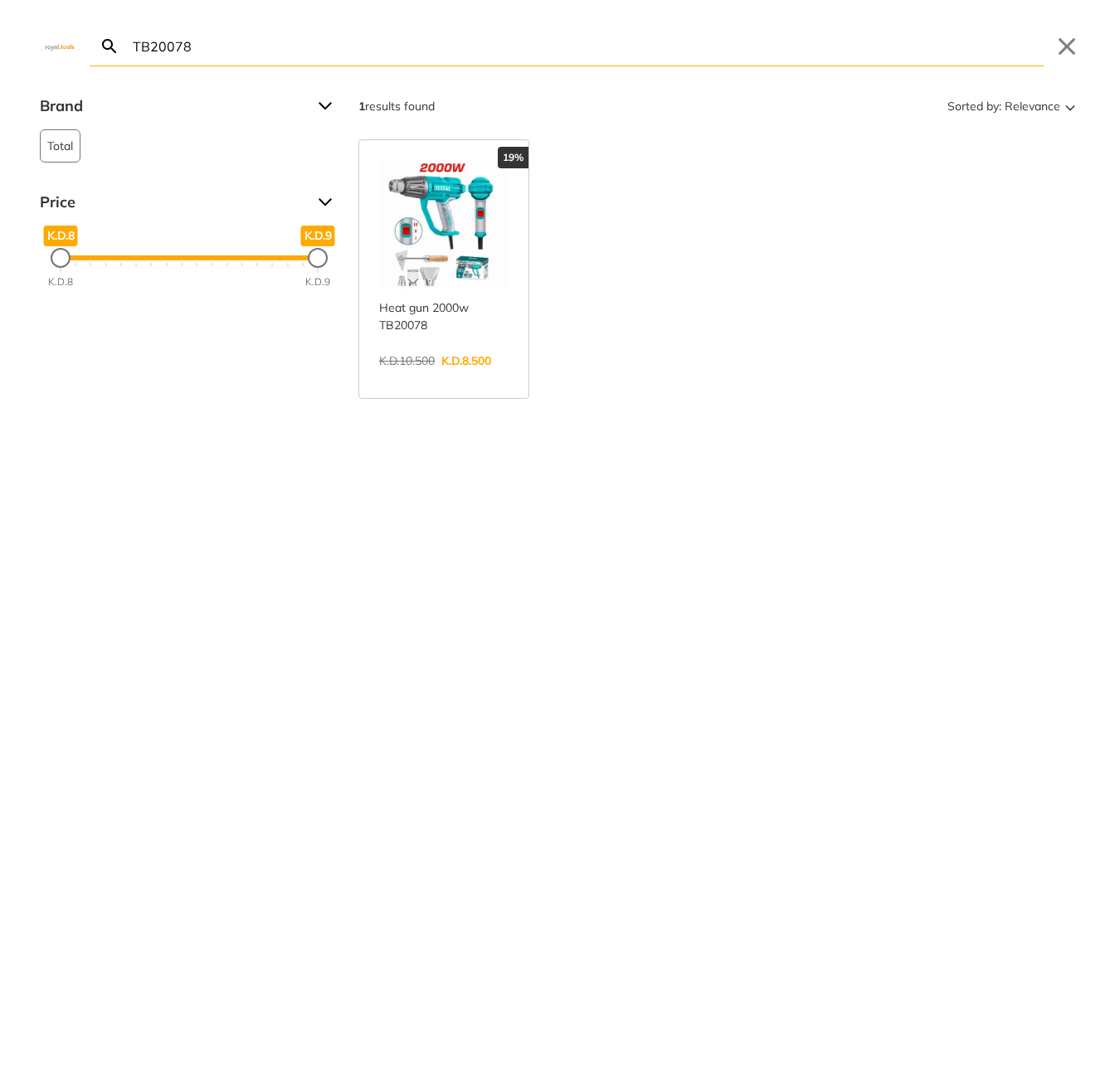
click at [465, 53] on input "TB20078" at bounding box center [586, 46] width 914 height 39
paste input "HPWR2001"
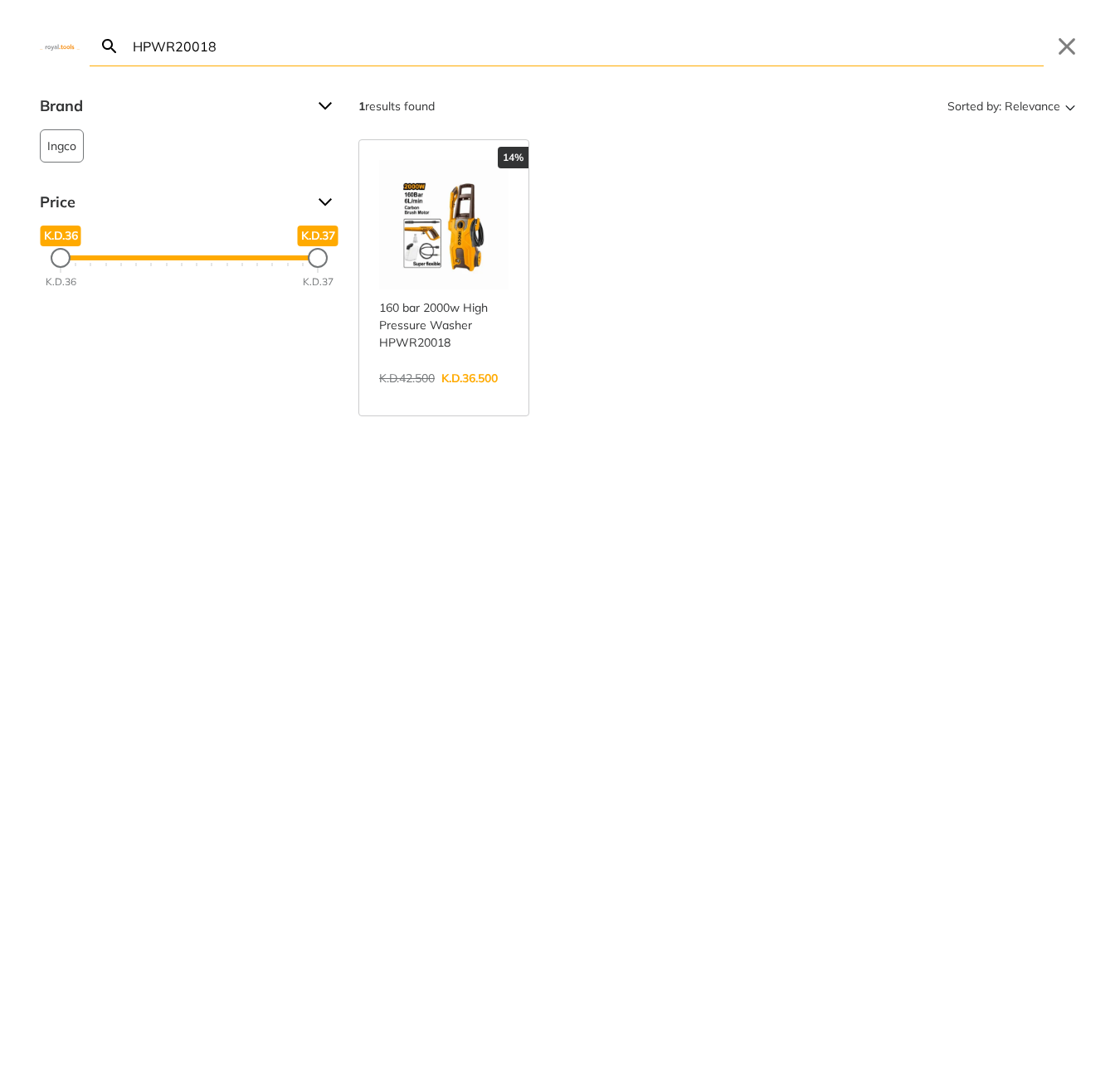
click at [244, 46] on input "HPWR20018" at bounding box center [586, 46] width 914 height 39
paste input "DM36002"
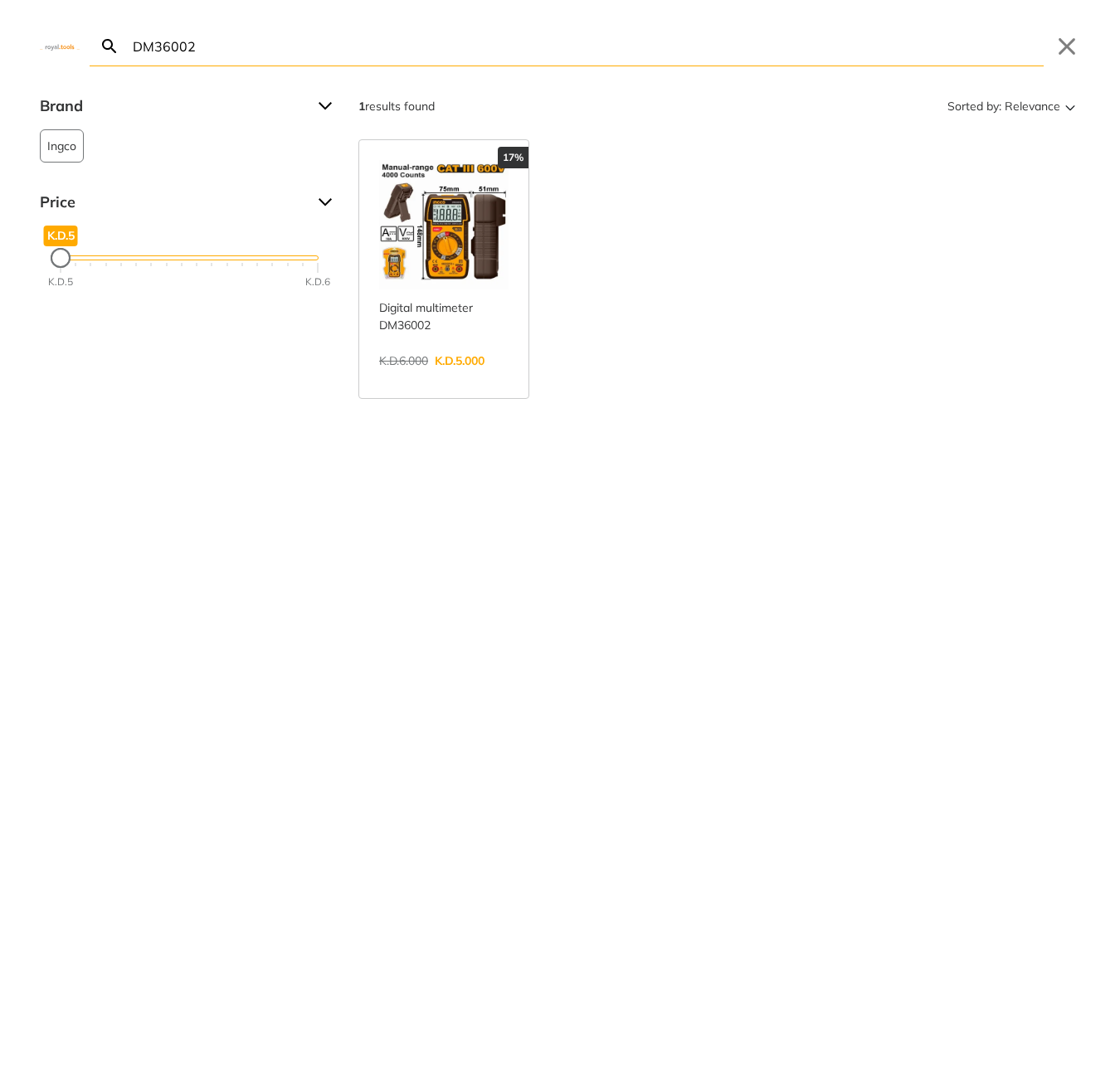
click at [491, 69] on div "DM36002 Search Submit Close Brand Ingco 1 Price K.D.5 K.D.36 K.D.5 K.D.5 K.D.5 …" at bounding box center [560, 542] width 1120 height 1083
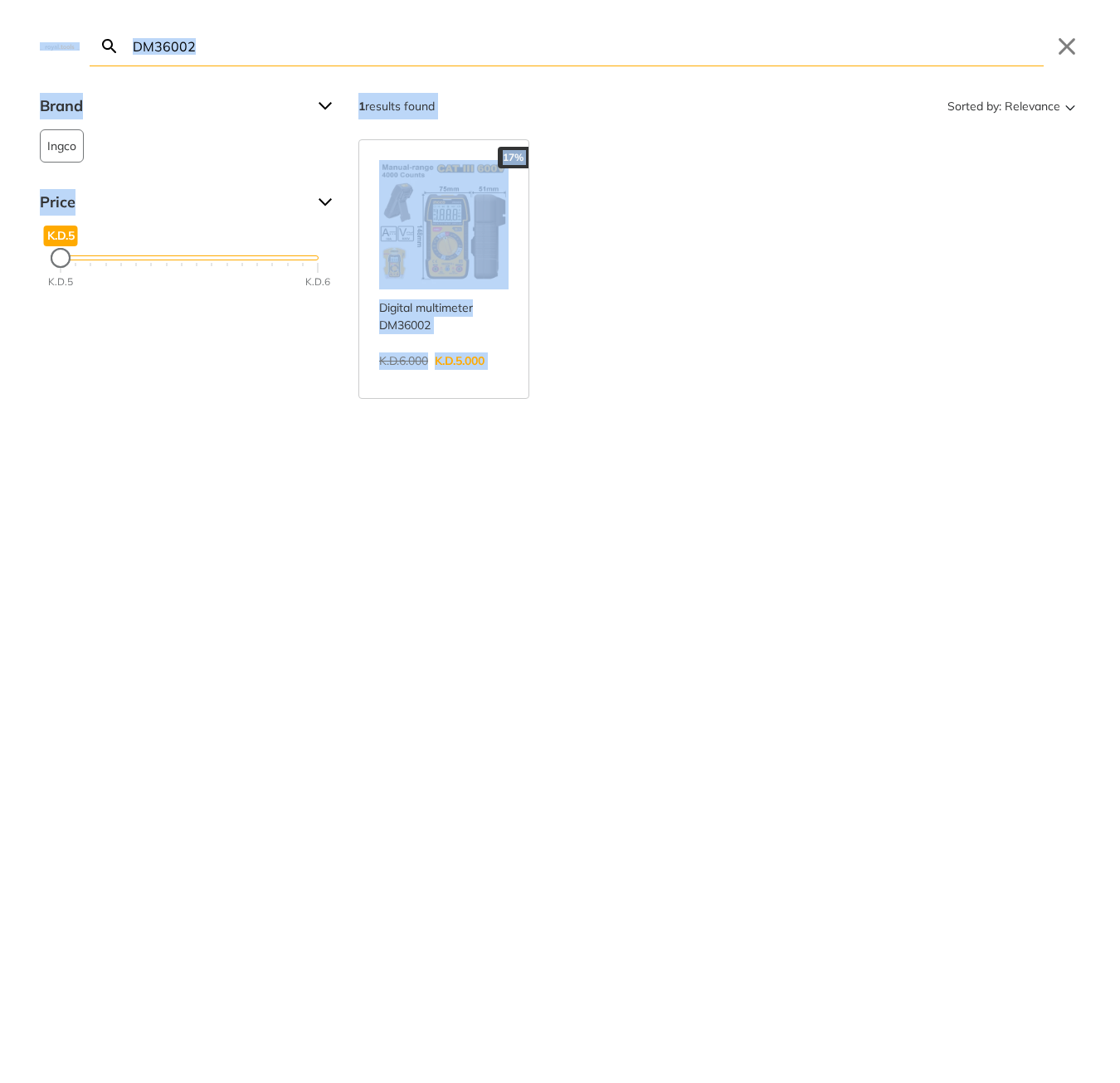
click at [521, 55] on input "DM36002" at bounding box center [586, 46] width 914 height 39
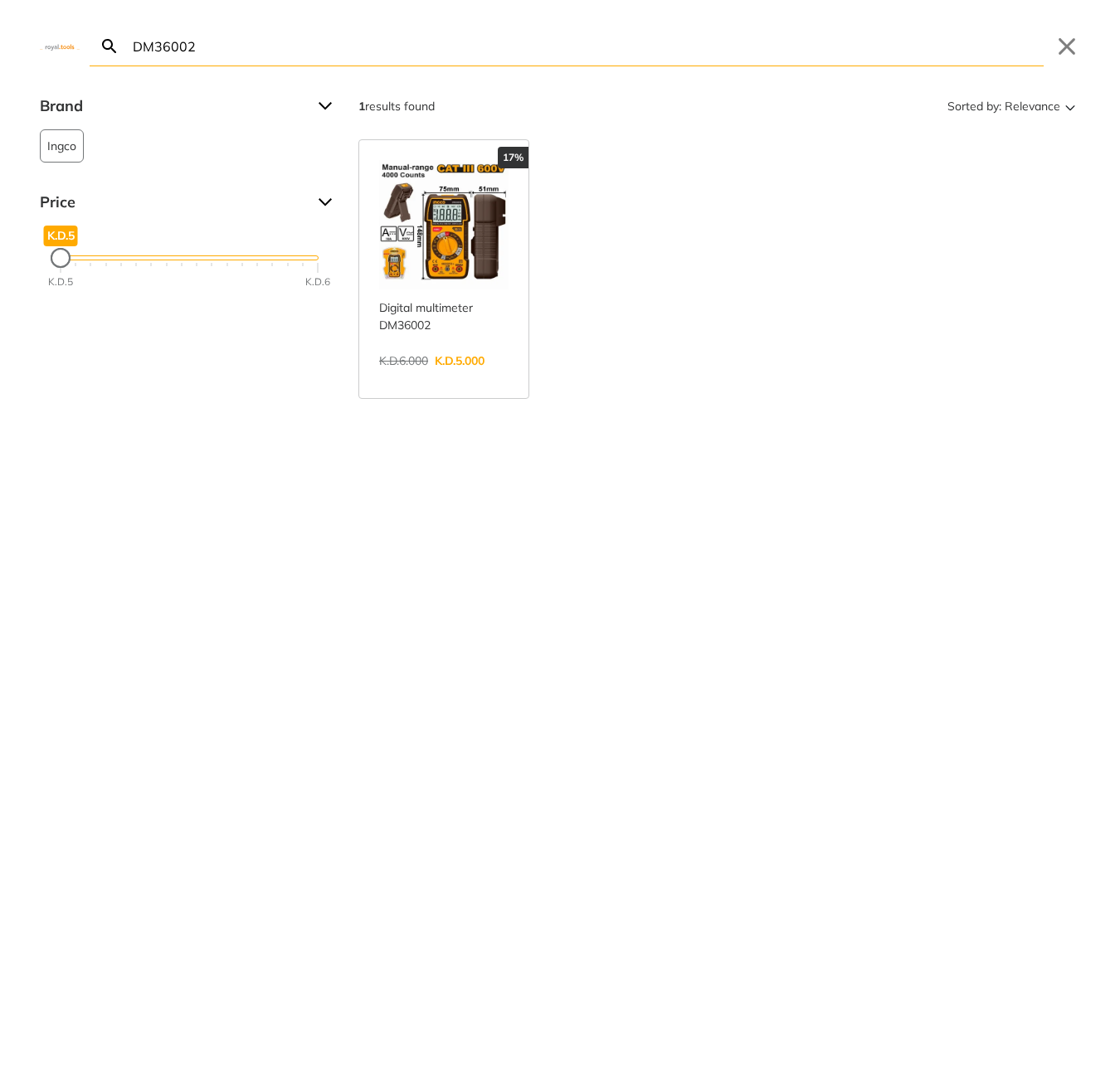
paste input "CDSLI2051"
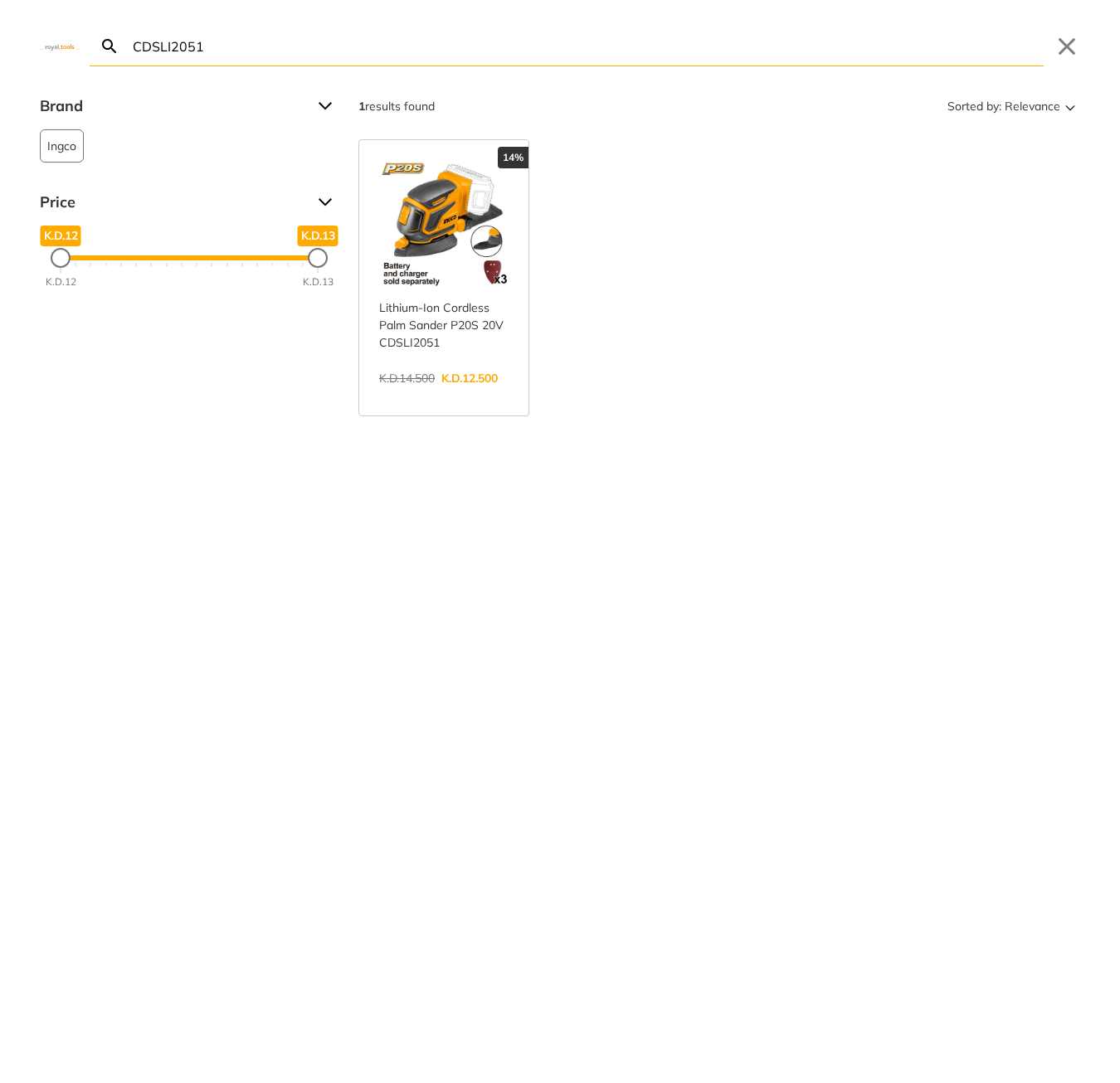
click at [364, 53] on input "CDSLI2051" at bounding box center [586, 46] width 914 height 39
paste input "IDLI1228"
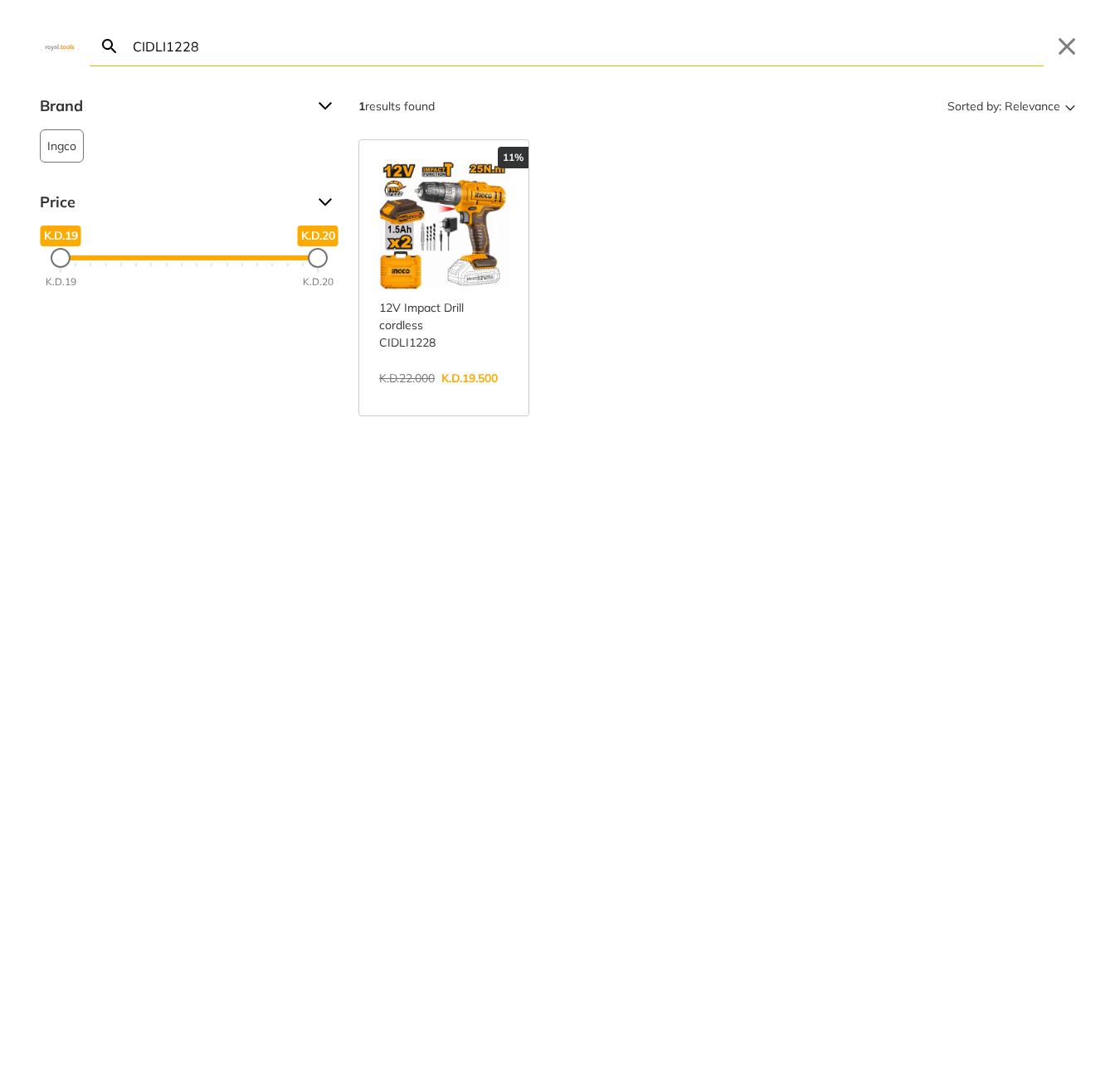
click at [519, 46] on input "CIDLI1228" at bounding box center [586, 46] width 914 height 39
paste input "TIWLI2001"
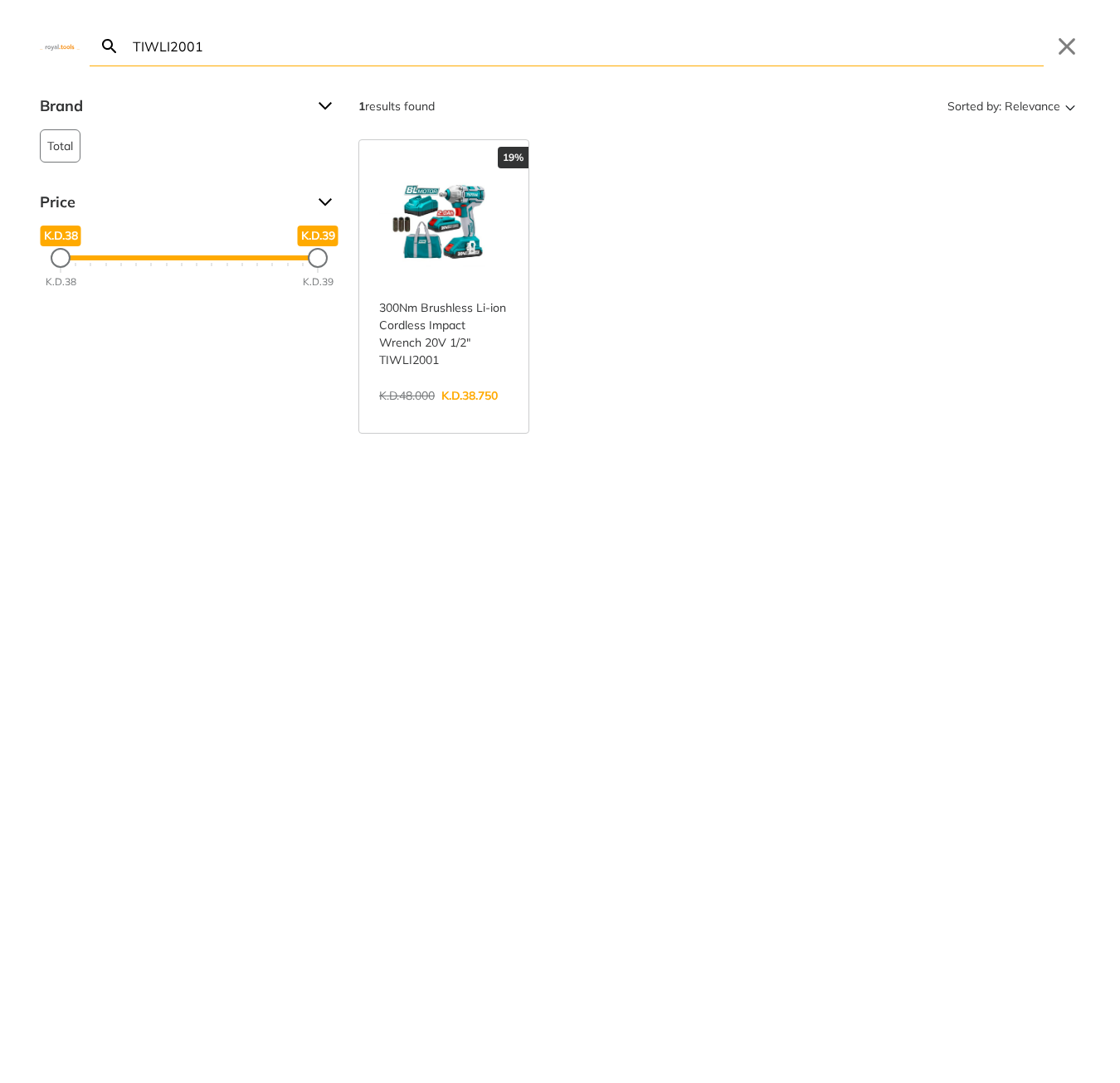
click at [325, 32] on input "TIWLI2001" at bounding box center [586, 46] width 914 height 39
paste input "CIWLI20135"
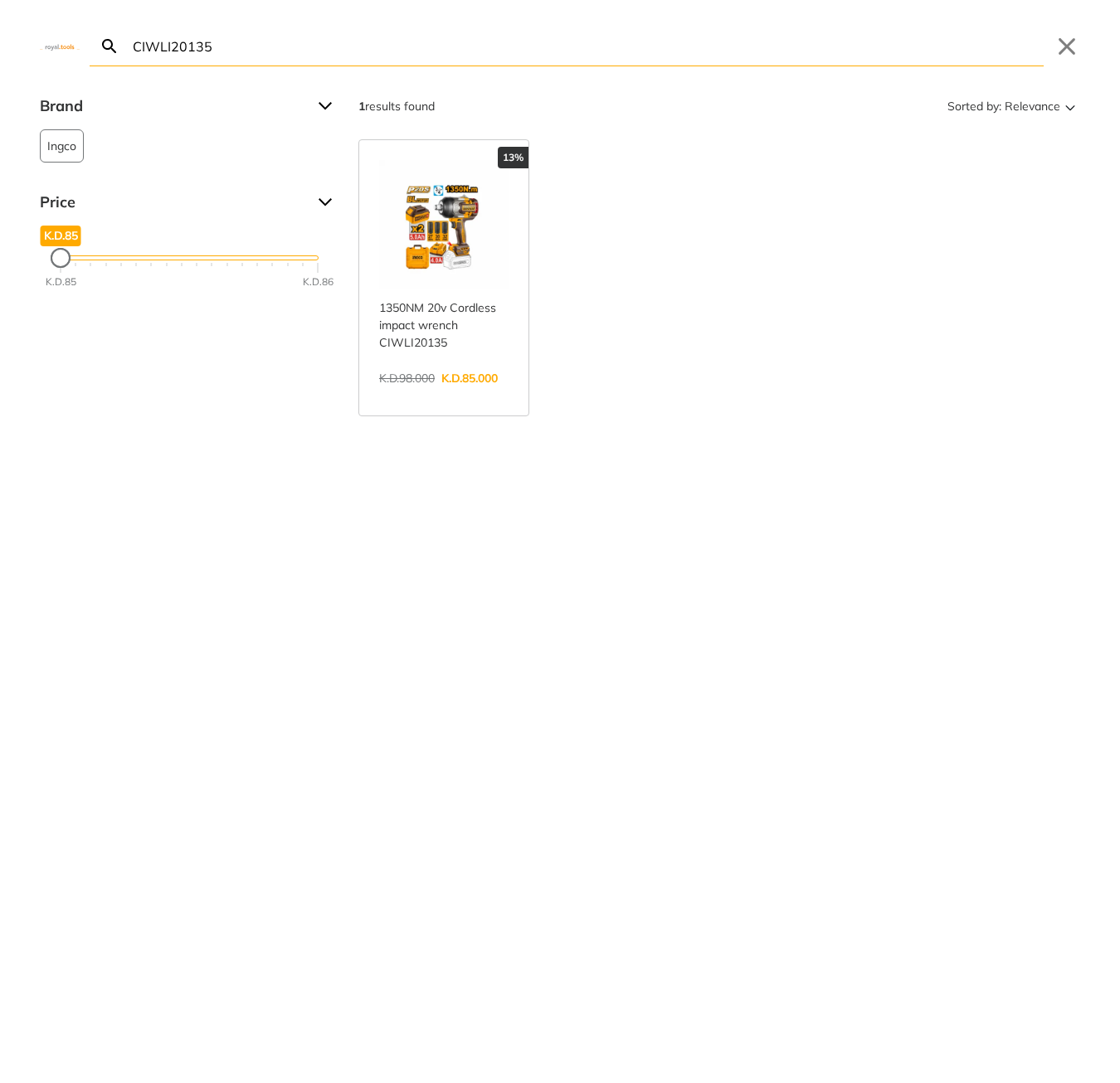
click at [374, 52] on input "CIWLI20135" at bounding box center [586, 46] width 914 height 39
paste input "TPBXK0032"
click at [241, 58] on input "TPBXK0032" at bounding box center [586, 46] width 914 height 39
paste input "SPG3508"
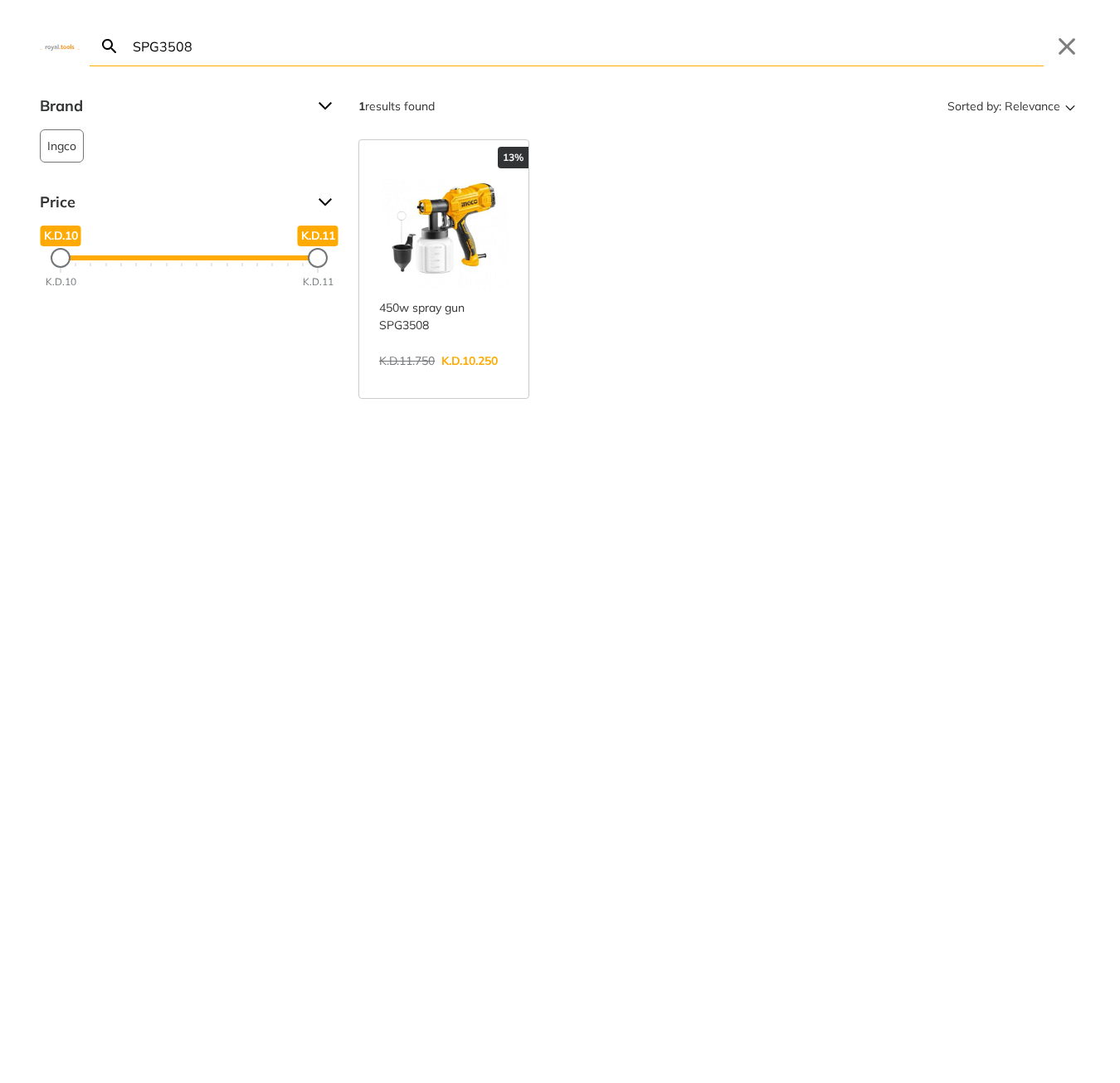
click at [354, 43] on input "SPG3508" at bounding box center [586, 46] width 914 height 39
paste input "TP1141801"
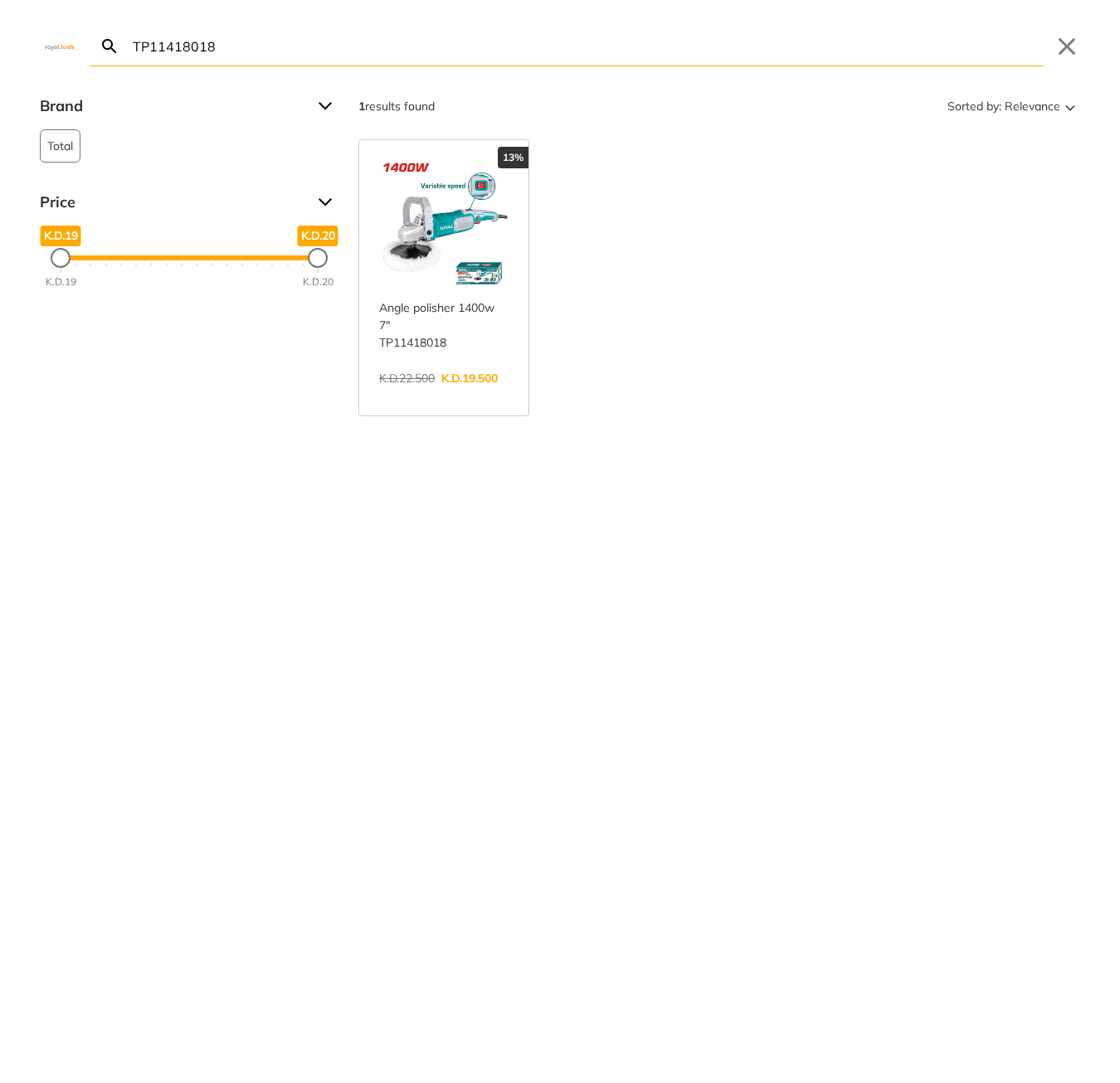
click at [455, 48] on input "TP11418018" at bounding box center [586, 46] width 914 height 39
paste input "ASG1061"
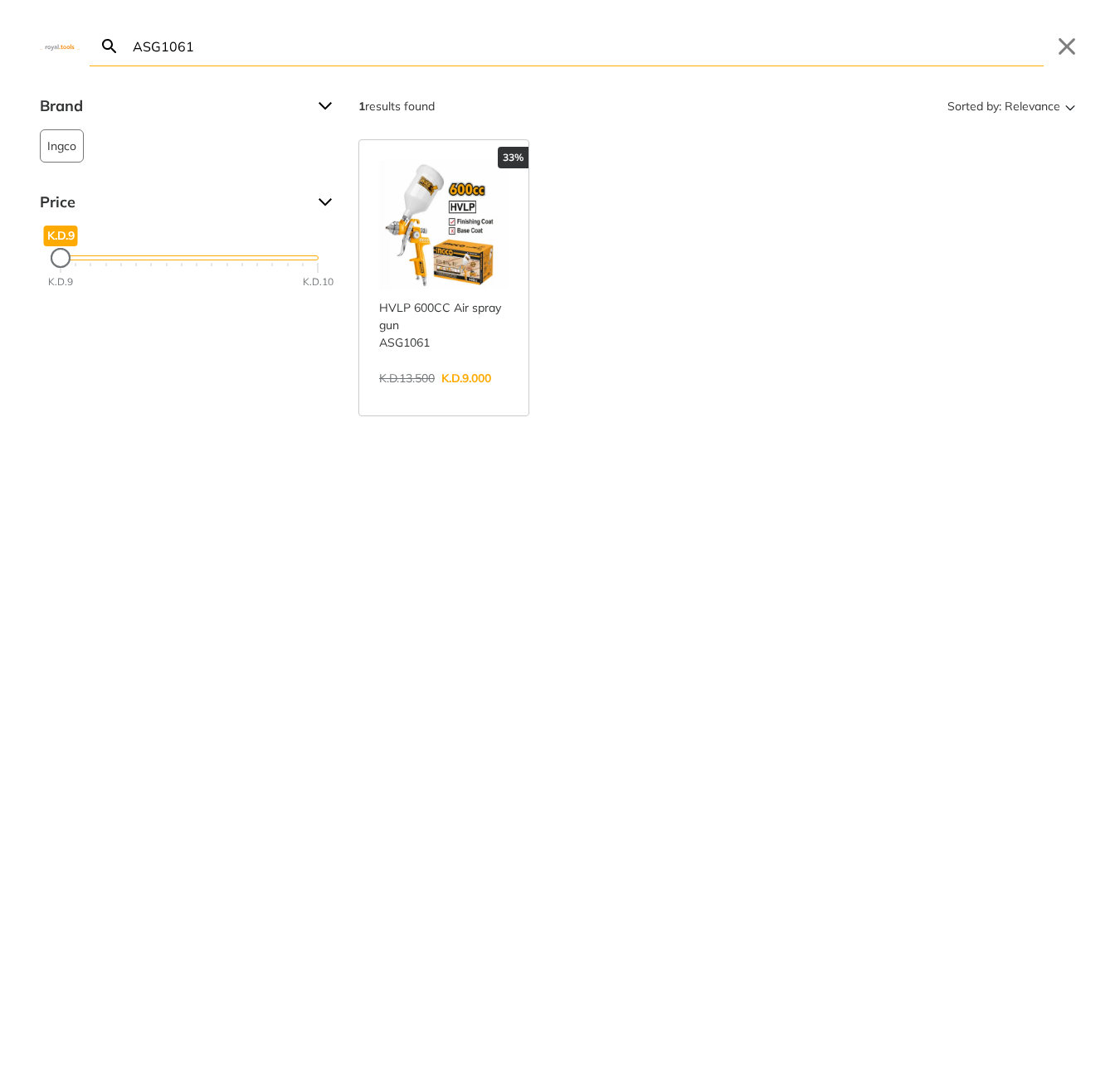
click at [485, 46] on input "ASG1061" at bounding box center [586, 46] width 914 height 39
paste input "TSDLI04062"
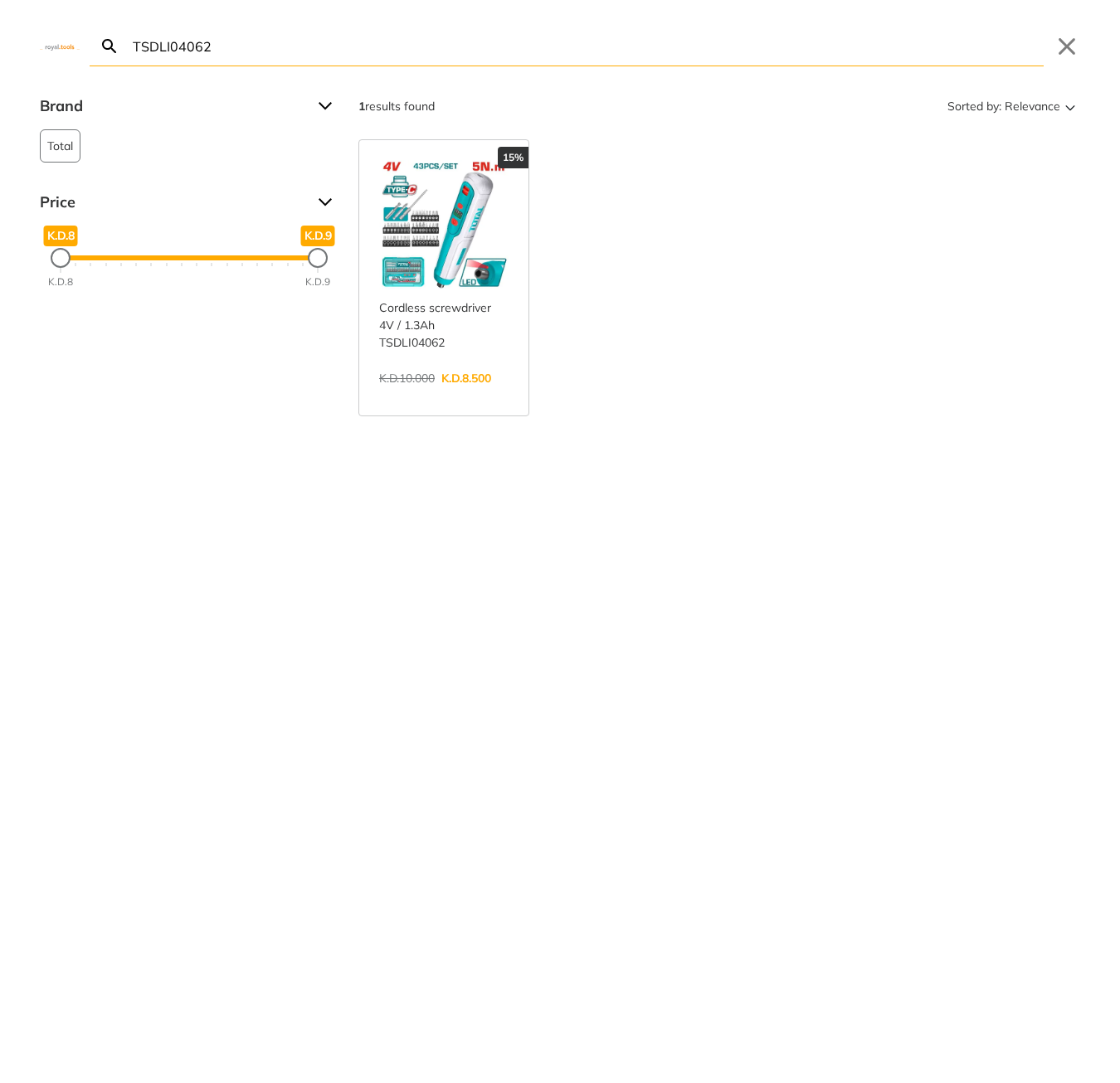
click at [379, 46] on input "TSDLI04062" at bounding box center [586, 46] width 914 height 39
paste input "DLI1220"
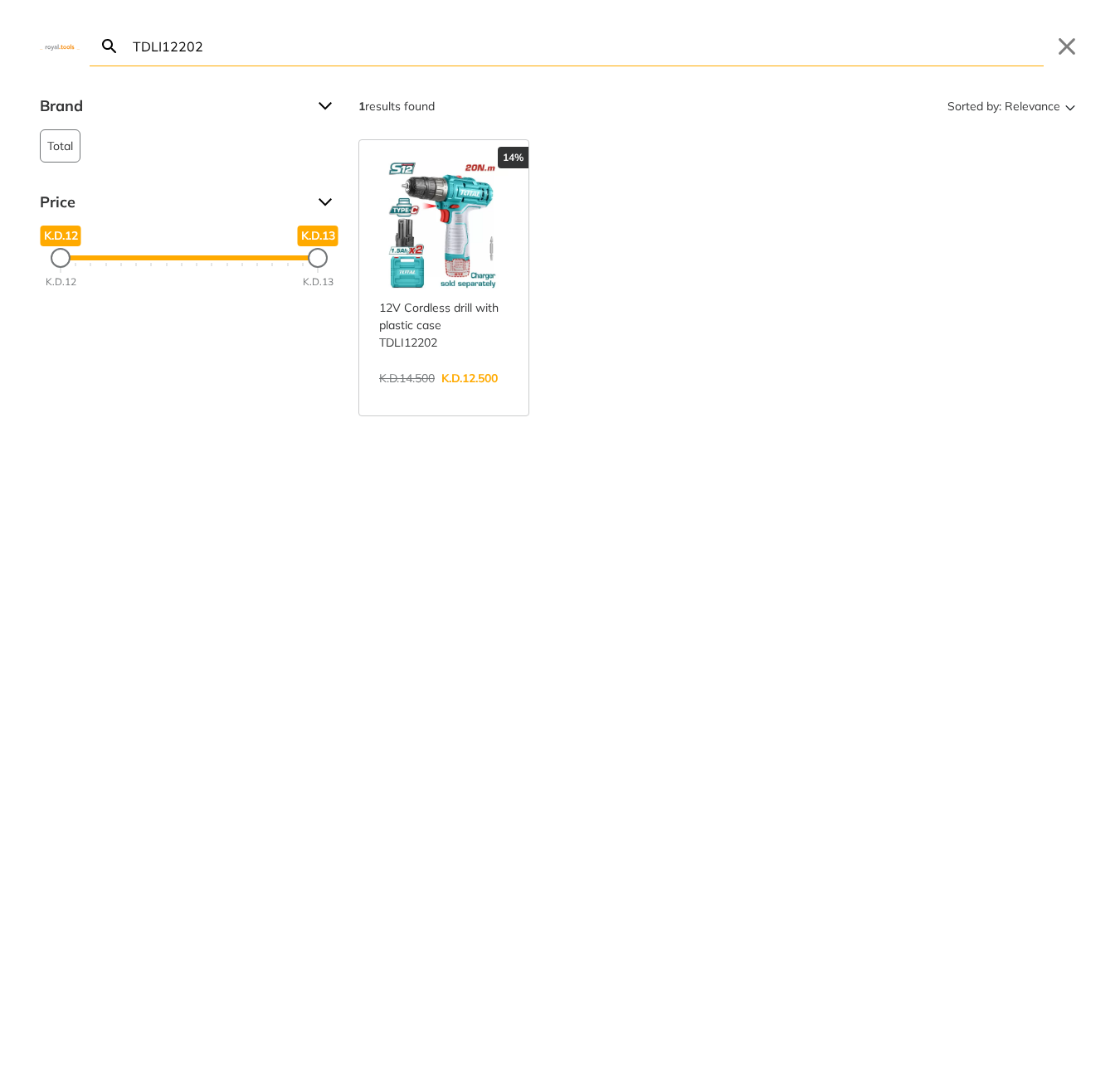
click at [258, 54] on input "TDLI12202" at bounding box center [586, 46] width 914 height 39
paste input "CSLI1651"
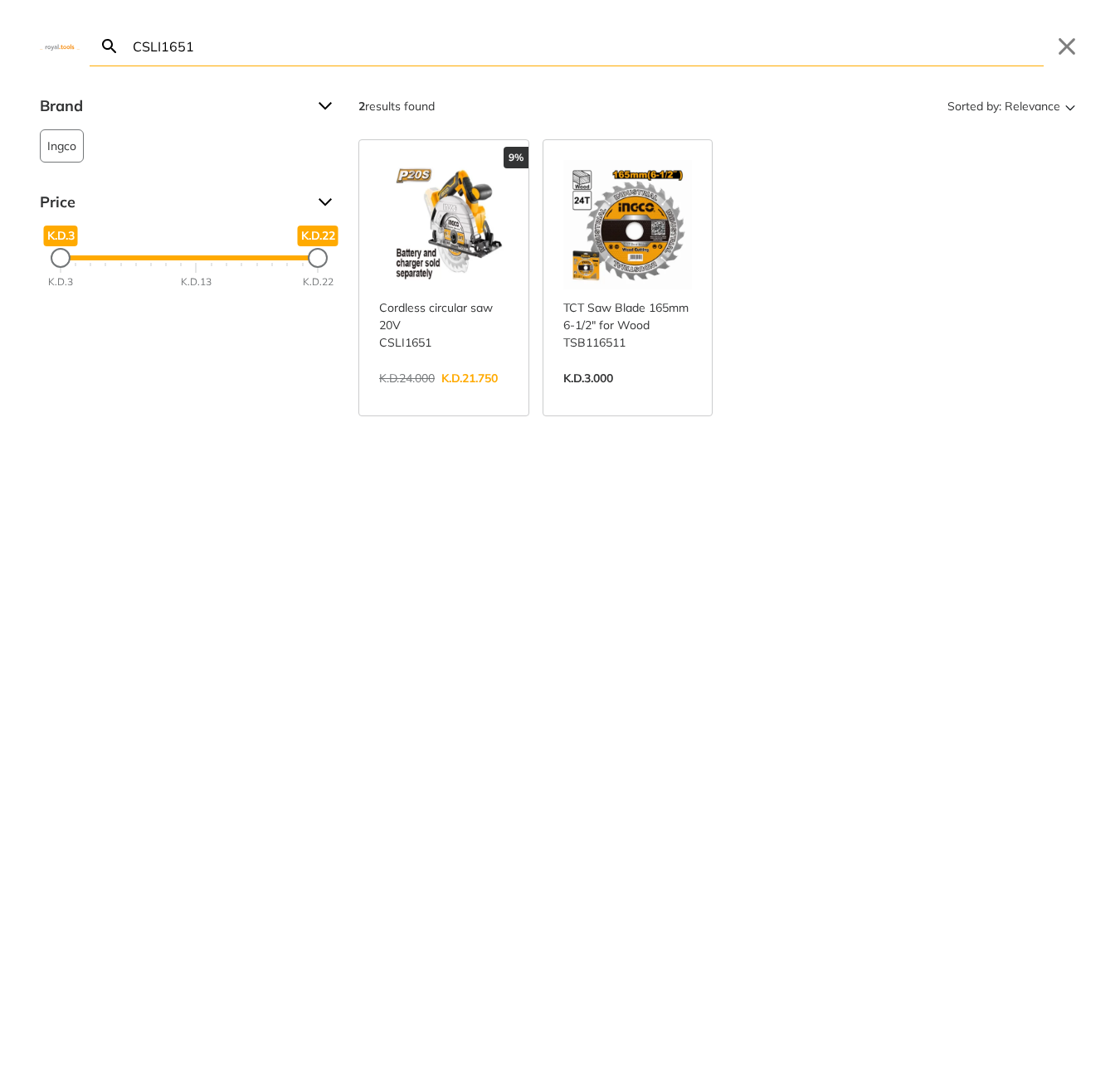
click at [348, 56] on input "CSLI1651" at bounding box center [586, 46] width 914 height 39
paste input "TIDLI12202"
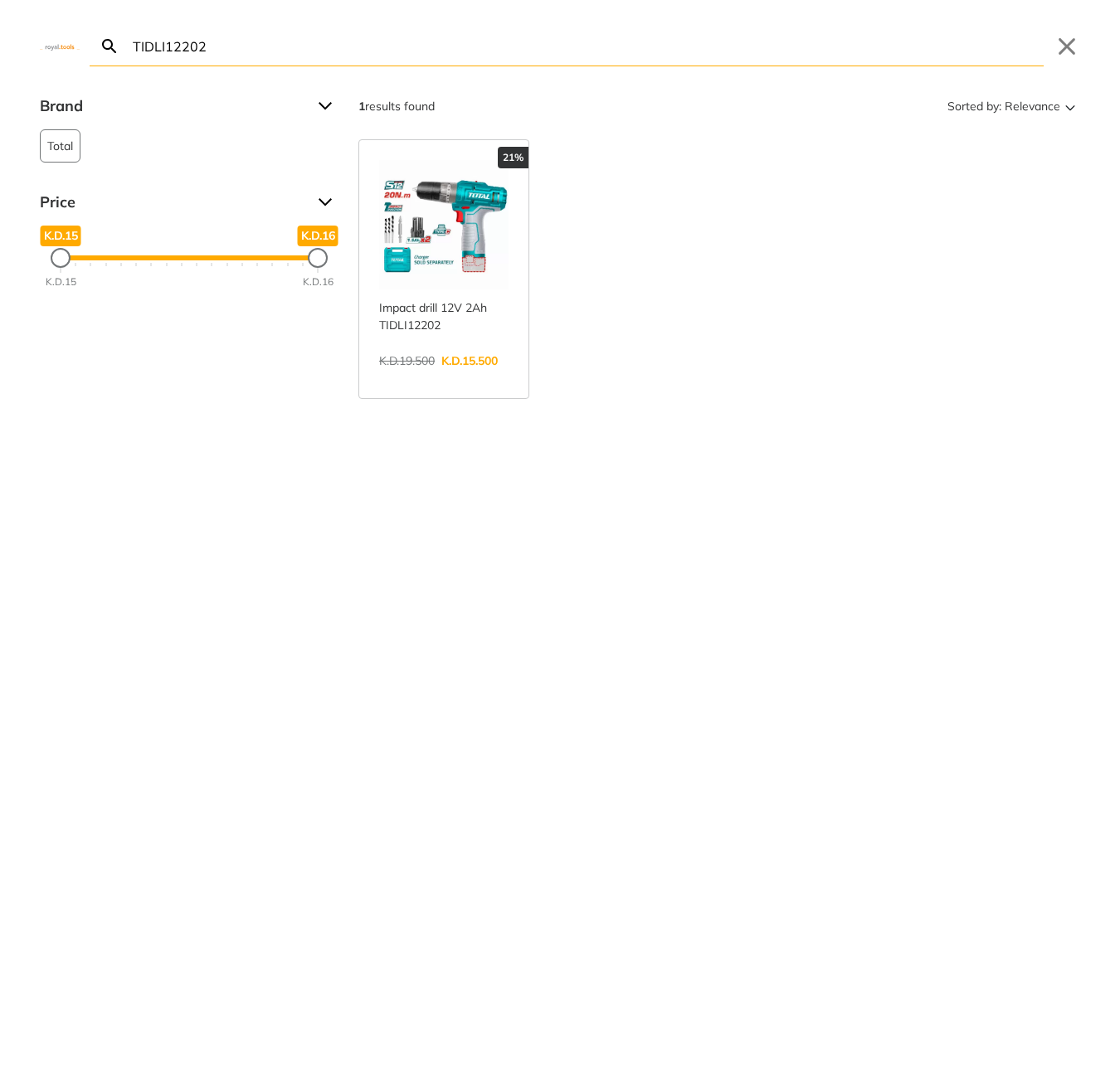
click at [252, 46] on input "TIDLI12202" at bounding box center [586, 46] width 914 height 39
paste input "RSLI115"
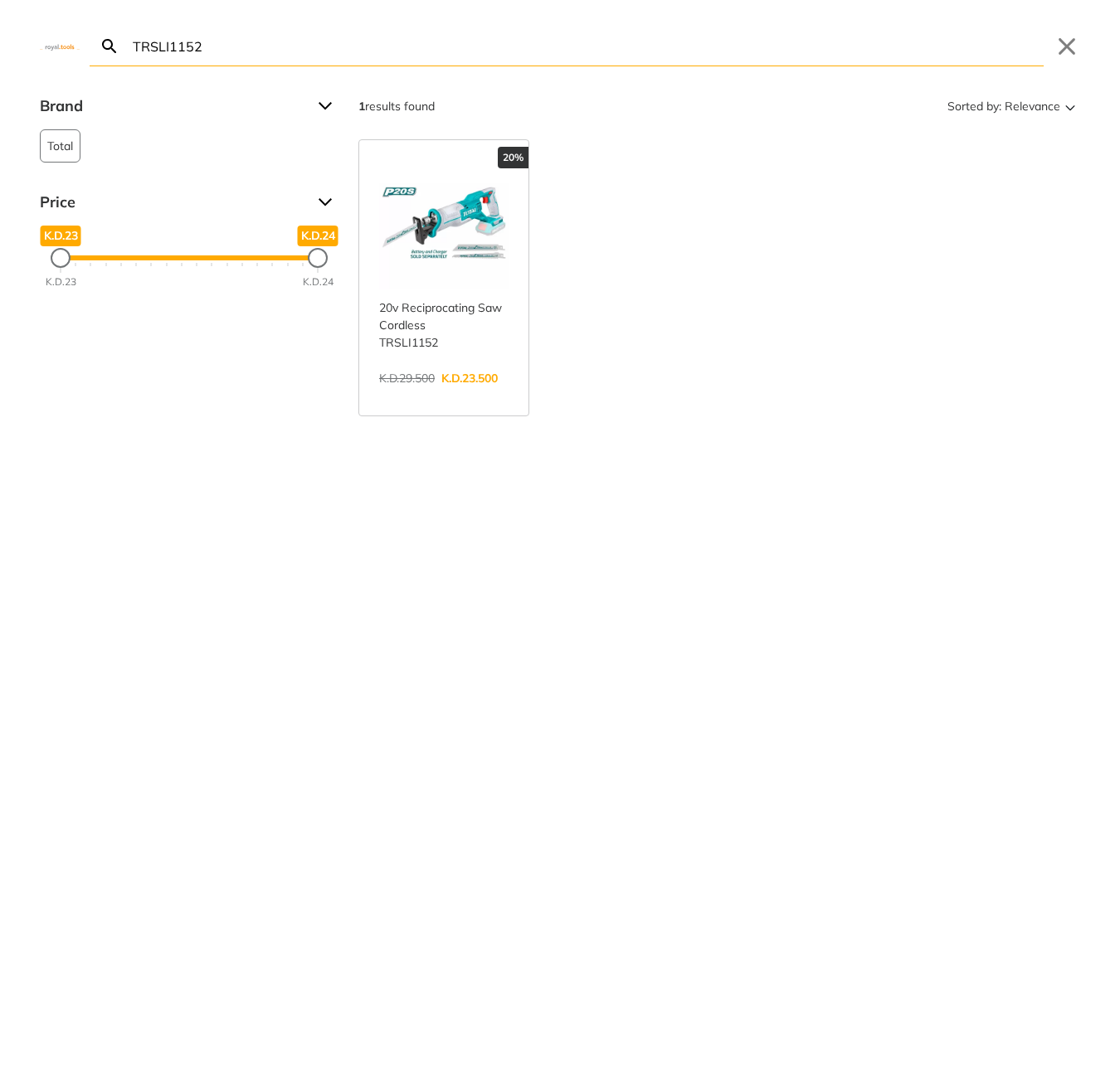
type input "TRSLI1152"
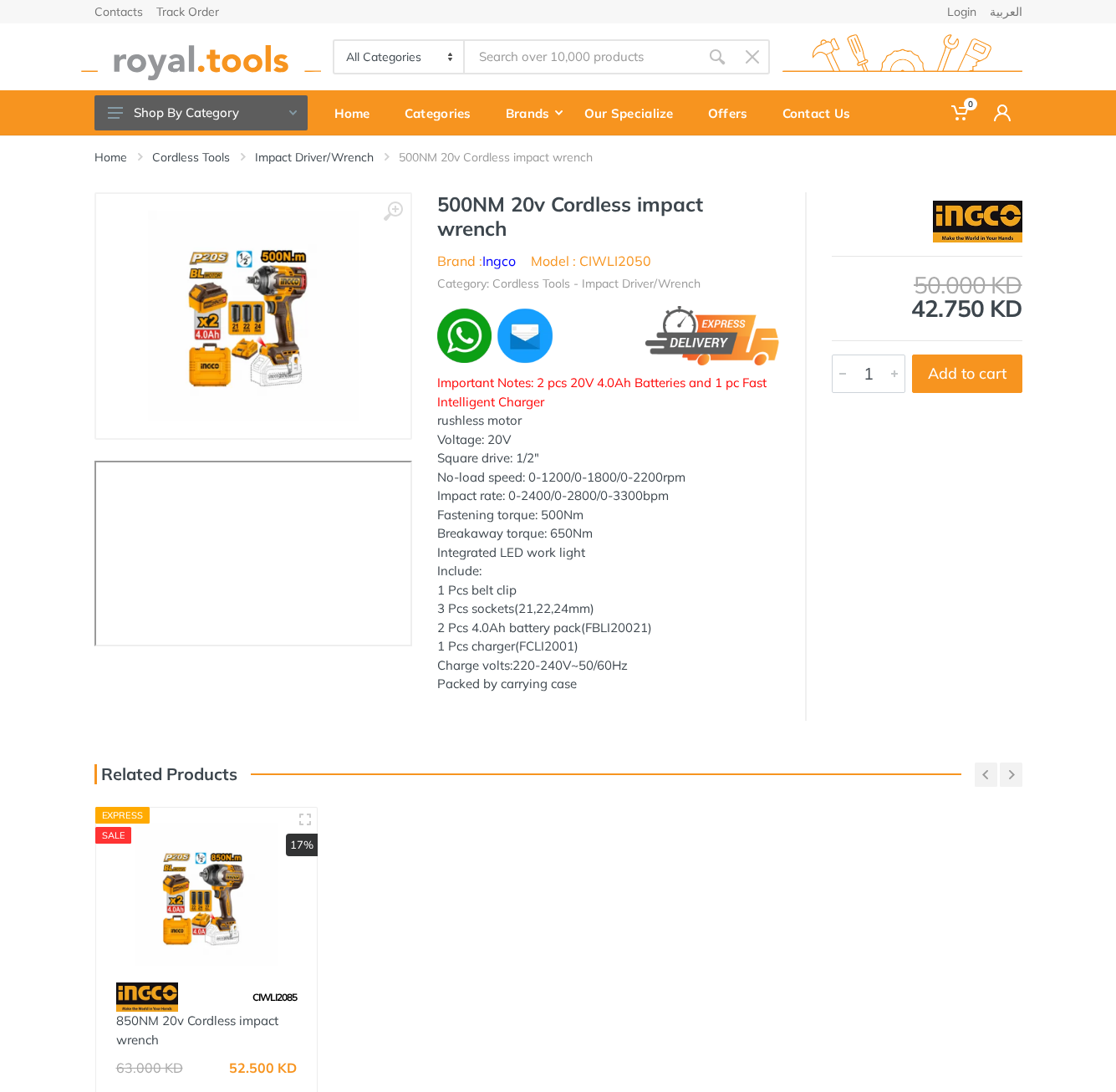
scroll to position [5, 0]
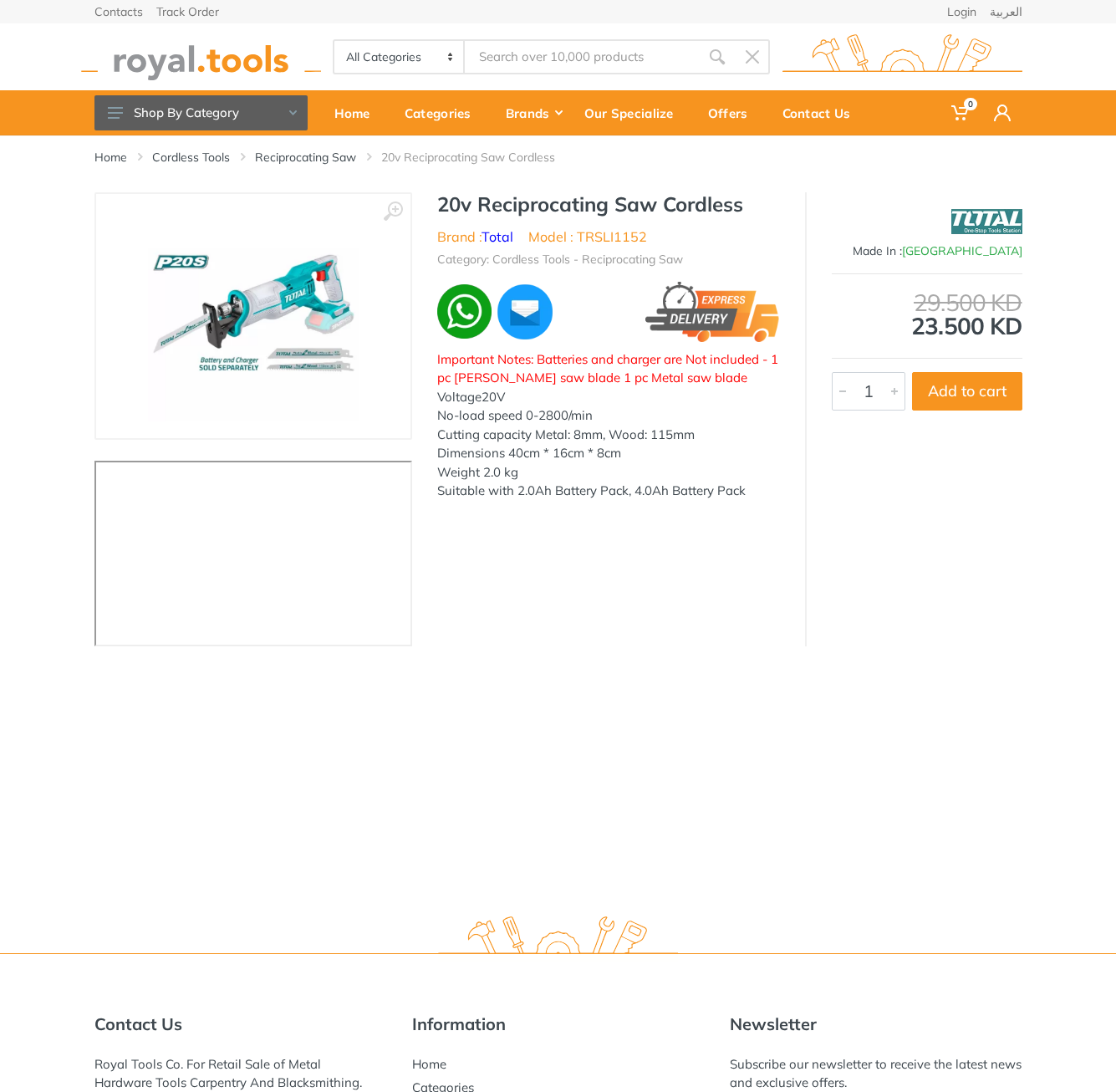
click at [945, 664] on div "Home Cordless Tools Reciprocating Saw 20v Reciprocating Saw Cordless ‹ › 6429" at bounding box center [558, 517] width 1116 height 764
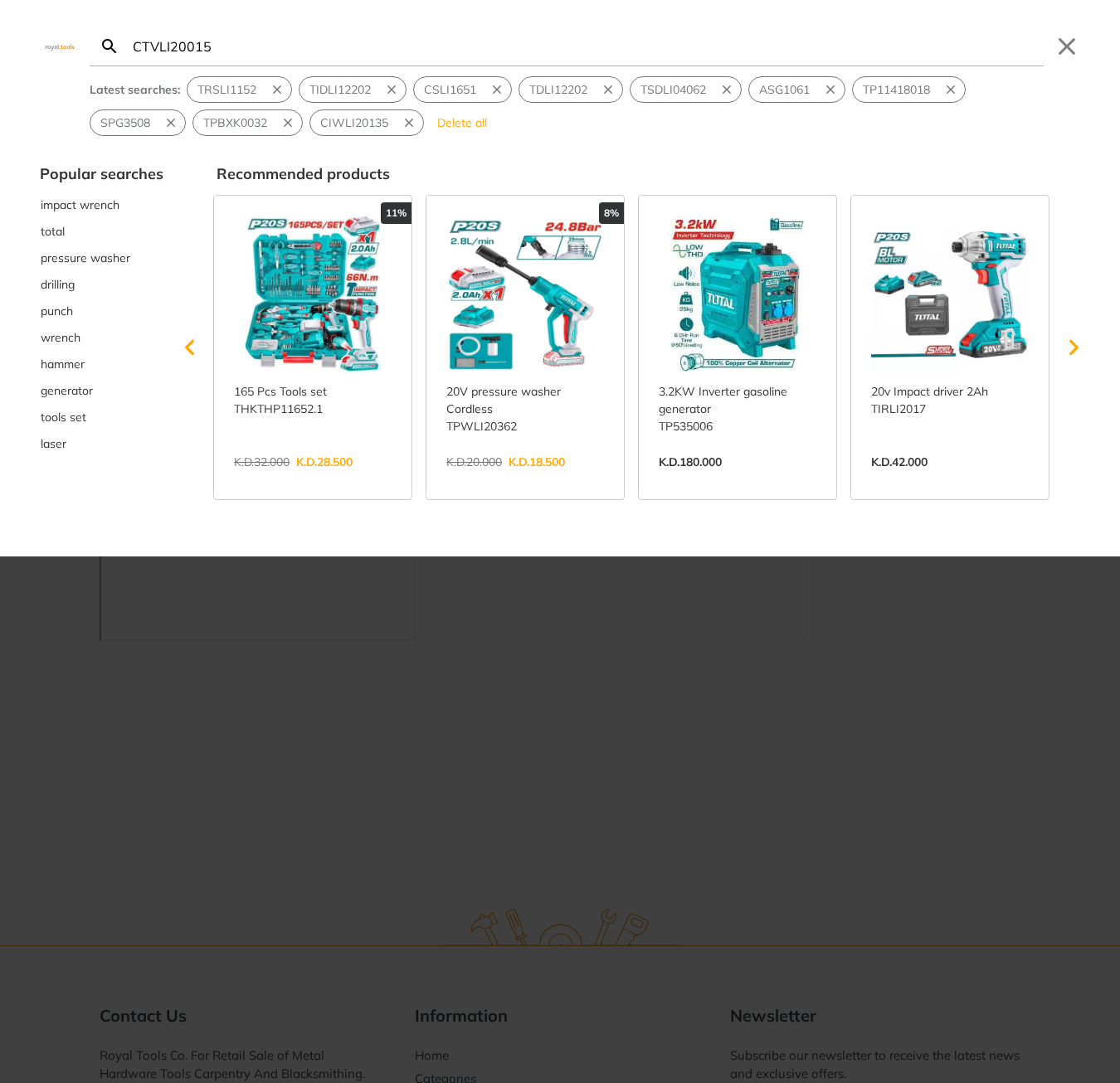
type input "CTVLI20015"
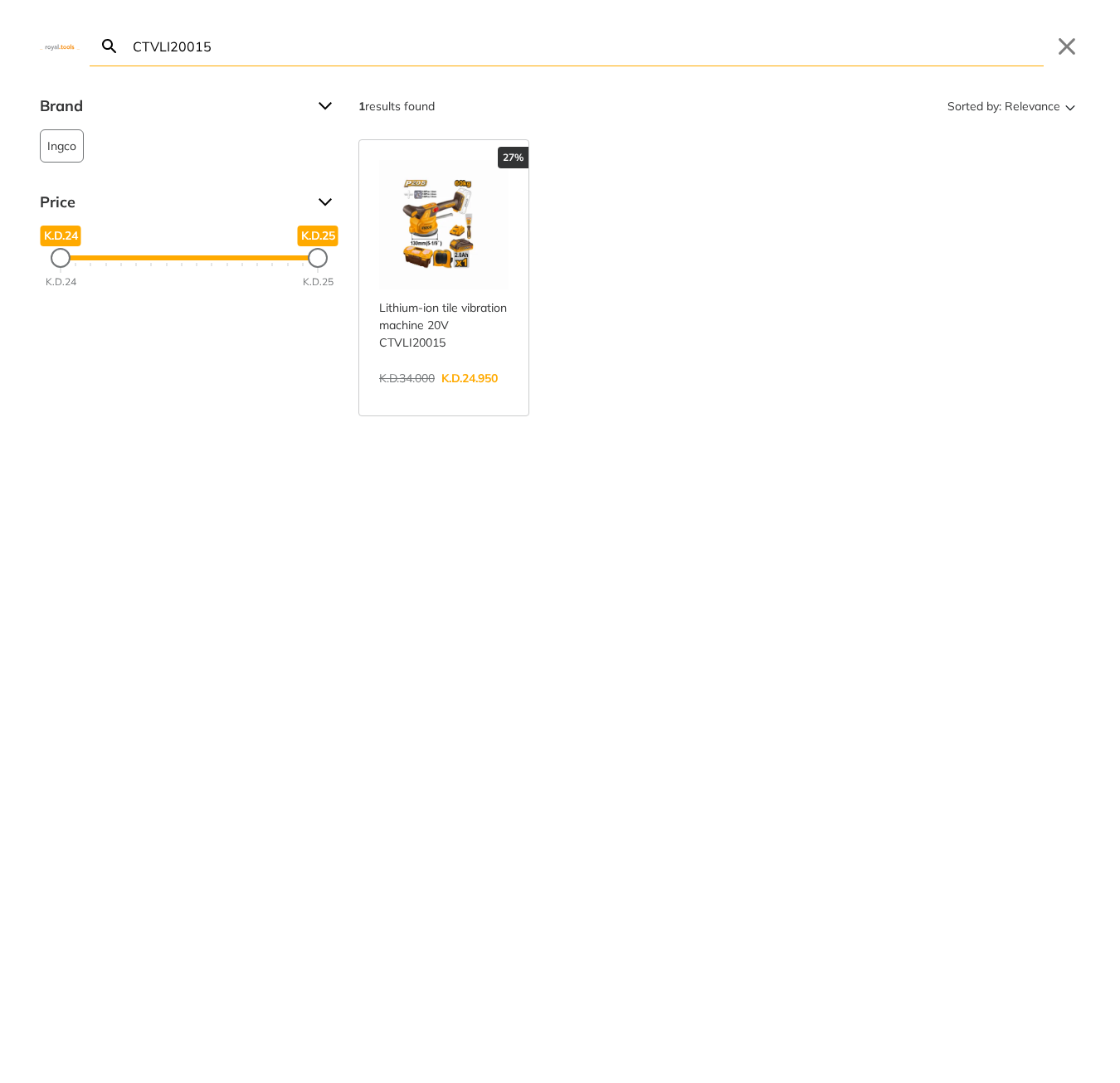
click at [457, 49] on input "CTVLI20015" at bounding box center [586, 46] width 914 height 39
paste input "GSLI201286"
click at [574, 46] on input "CGSLI201286" at bounding box center [586, 46] width 914 height 39
paste input "AGLI76012"
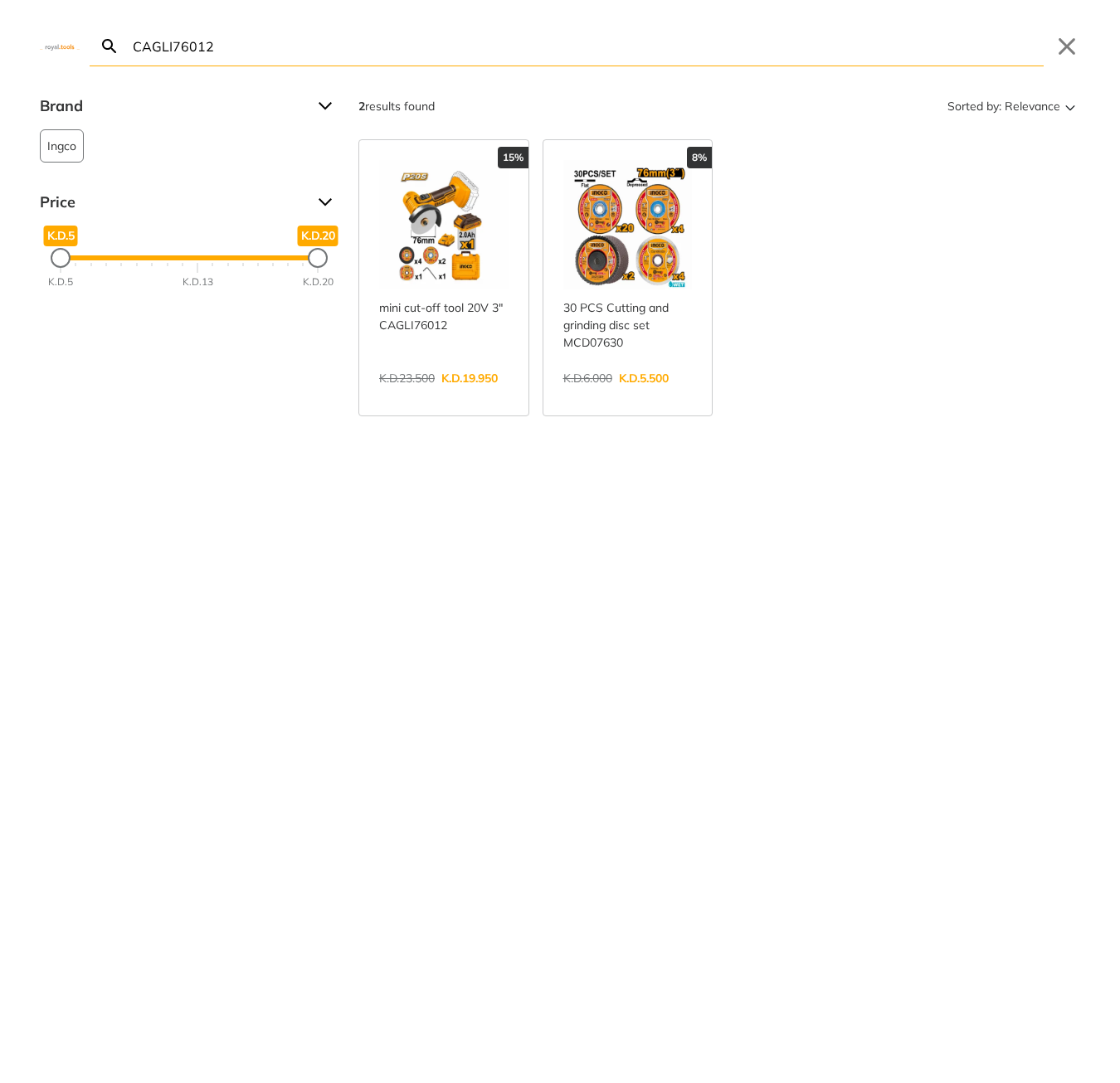
click at [338, 56] on input "CAGLI76012" at bounding box center [586, 46] width 914 height 39
paste input "SFUF400"
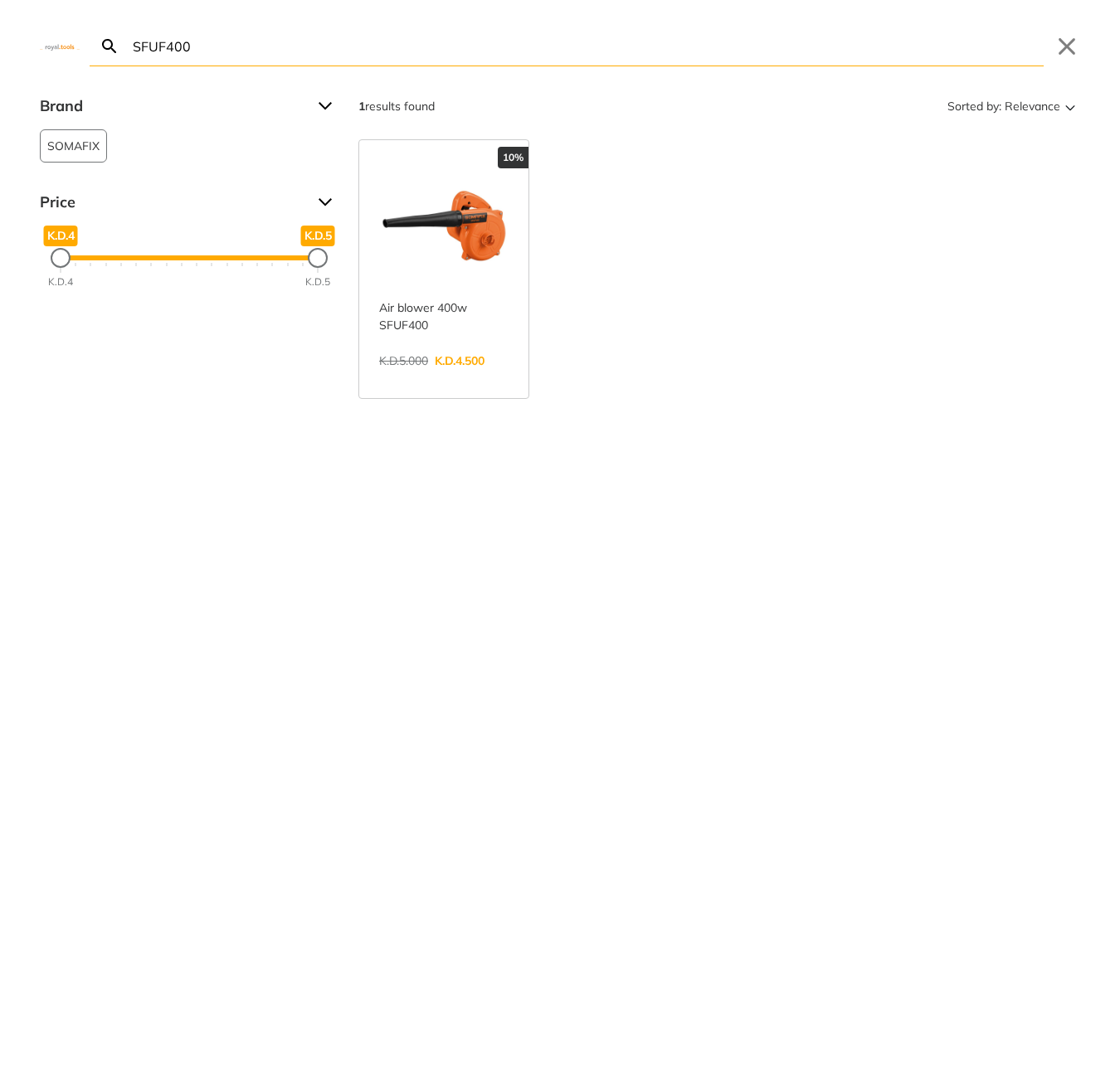
click at [595, 63] on input "SFUF400" at bounding box center [586, 46] width 914 height 39
paste input "TB8036"
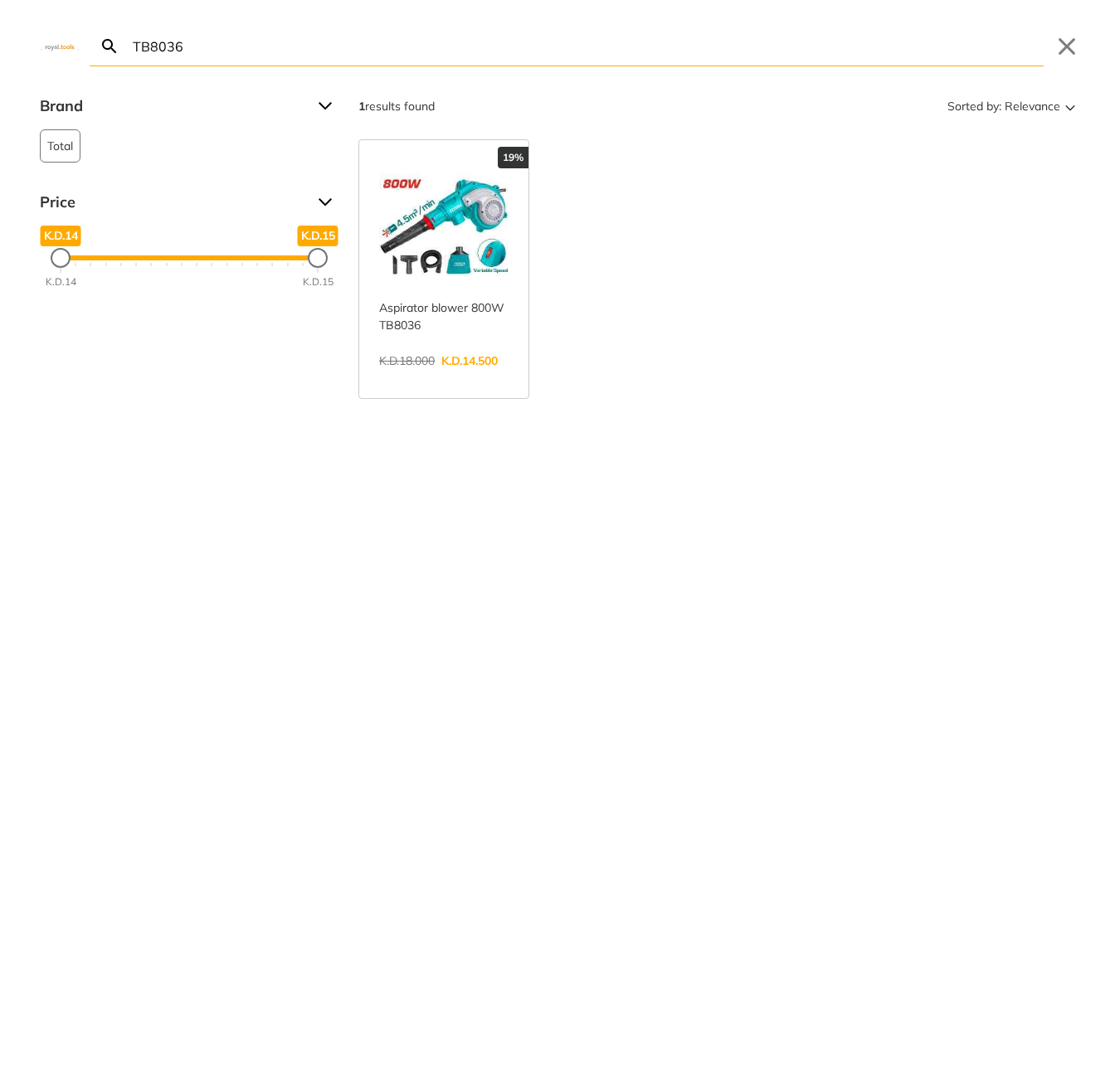
click at [372, 54] on input "TB8036" at bounding box center [586, 46] width 914 height 39
paste input "TAC250"
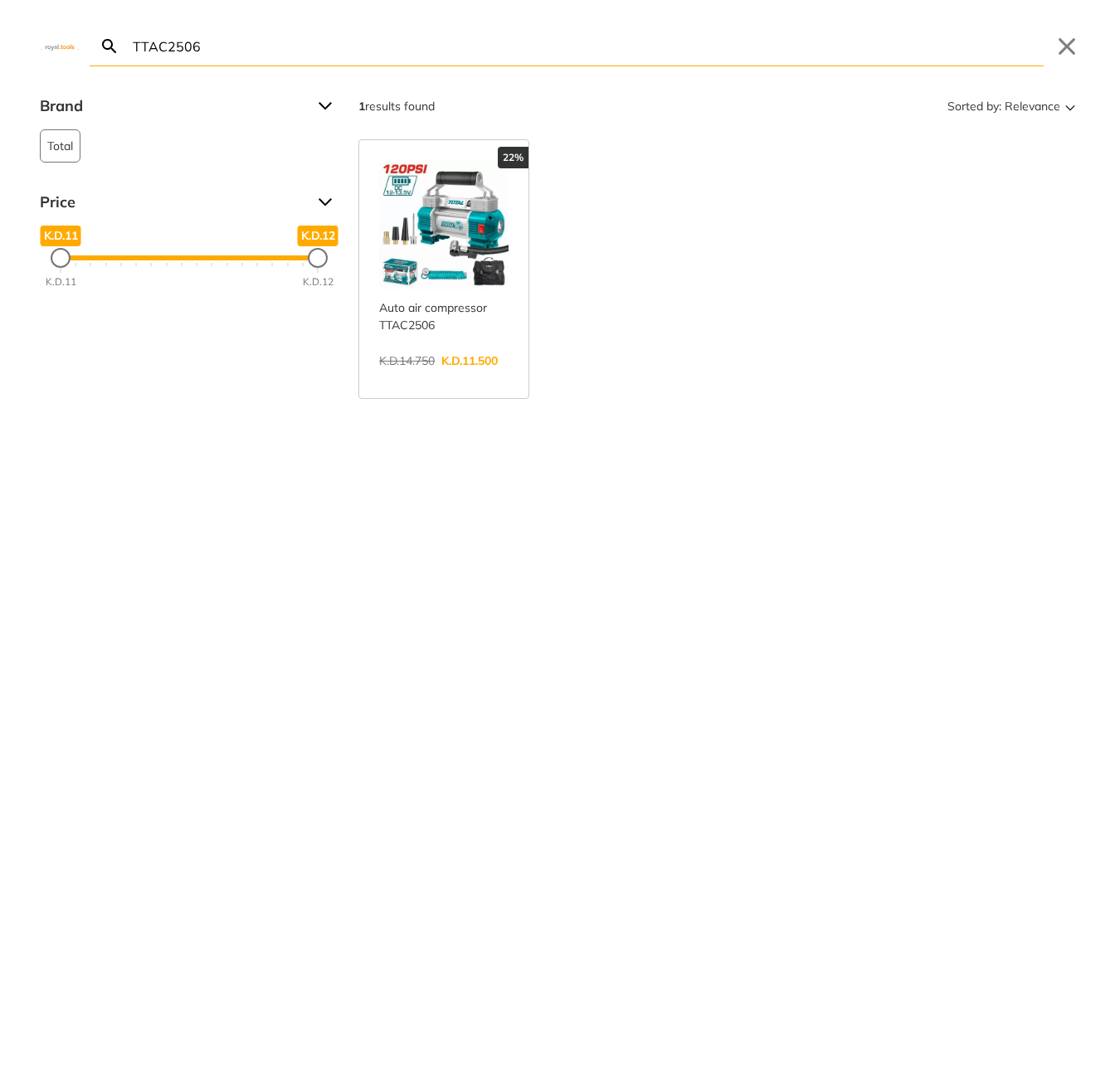
click at [444, 46] on input "TTAC2506" at bounding box center [586, 46] width 914 height 39
paste input "AG7118"
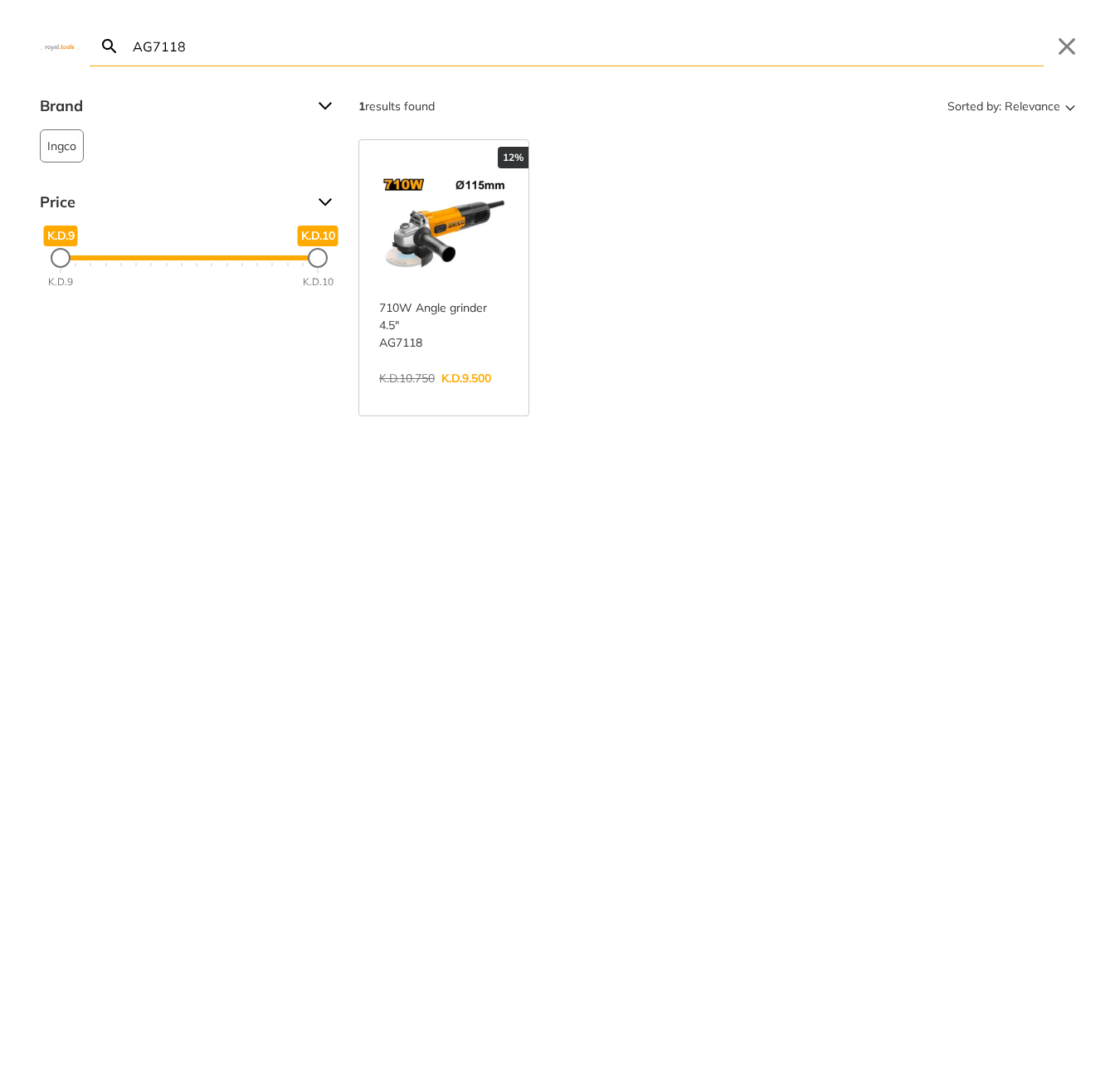
click at [476, 53] on input "AG7118" at bounding box center [586, 46] width 914 height 39
paste input "TACSD13571"
click at [495, 46] on input "TACSD13571" at bounding box center [586, 46] width 914 height 39
paste input "CIDLI20968"
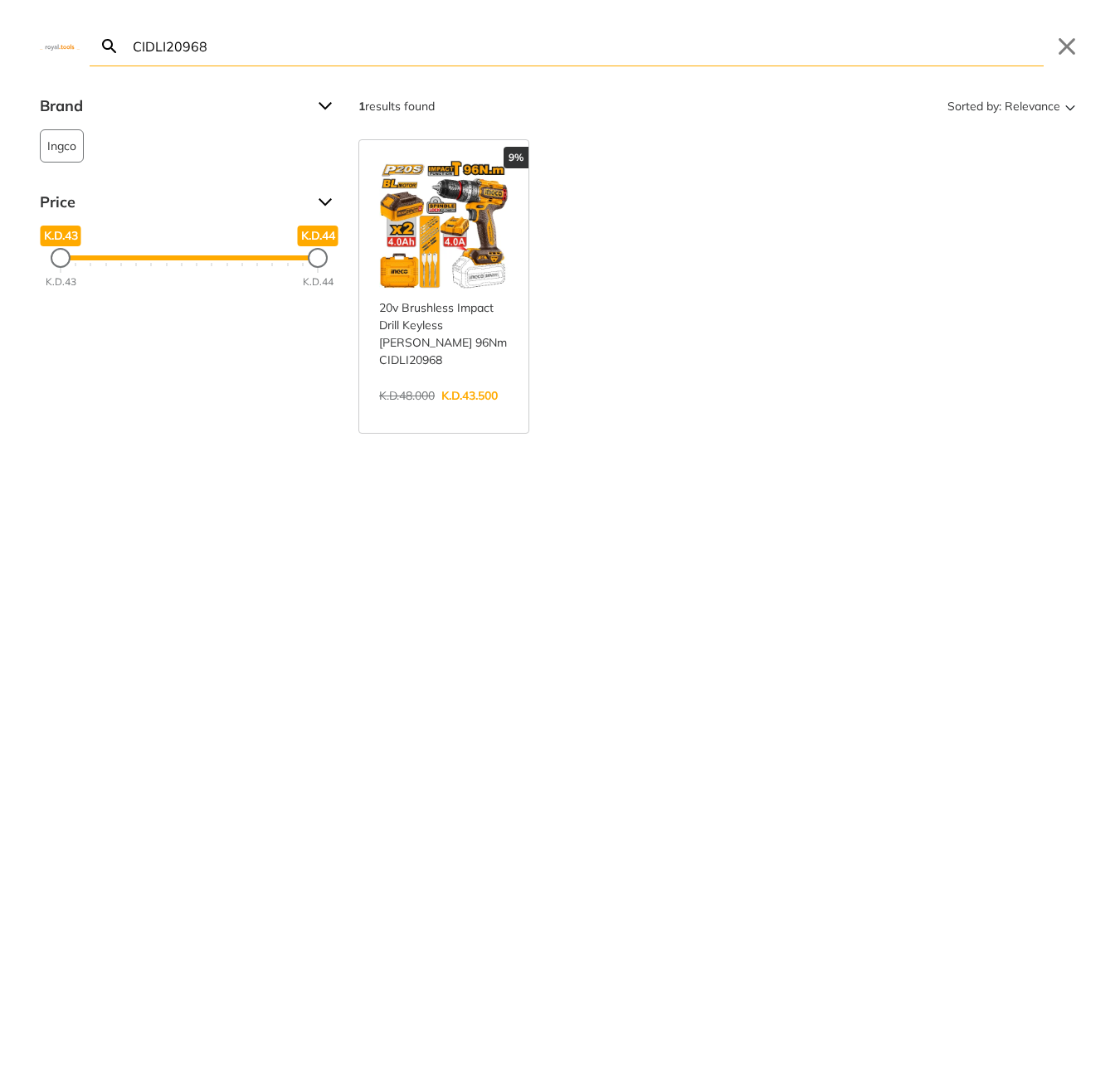
click at [592, 42] on input "CIDLI20968" at bounding box center [586, 46] width 914 height 39
paste input "TB4036"
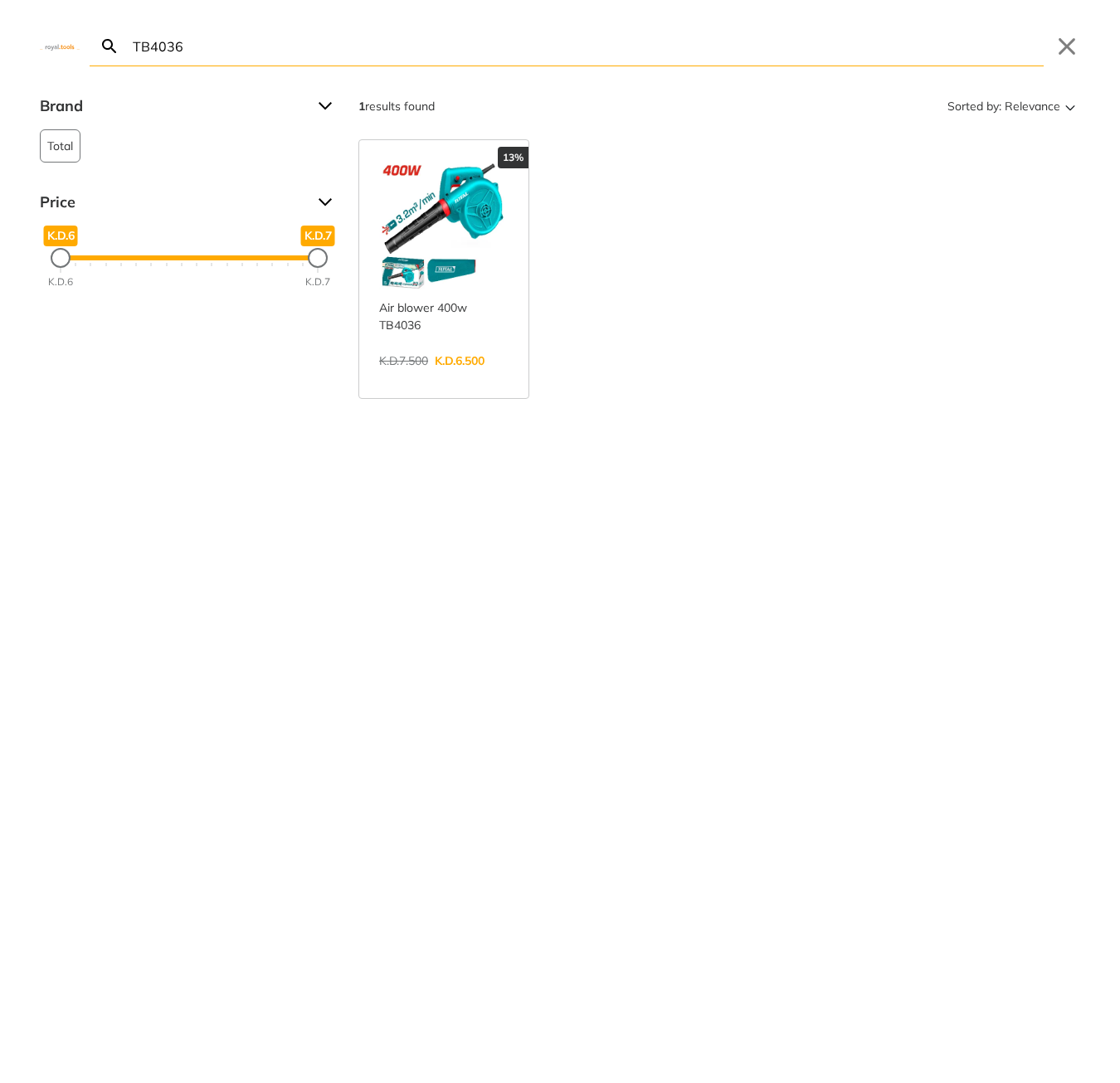
click at [506, 51] on input "TB4036" at bounding box center [586, 46] width 914 height 39
paste input "CT44030"
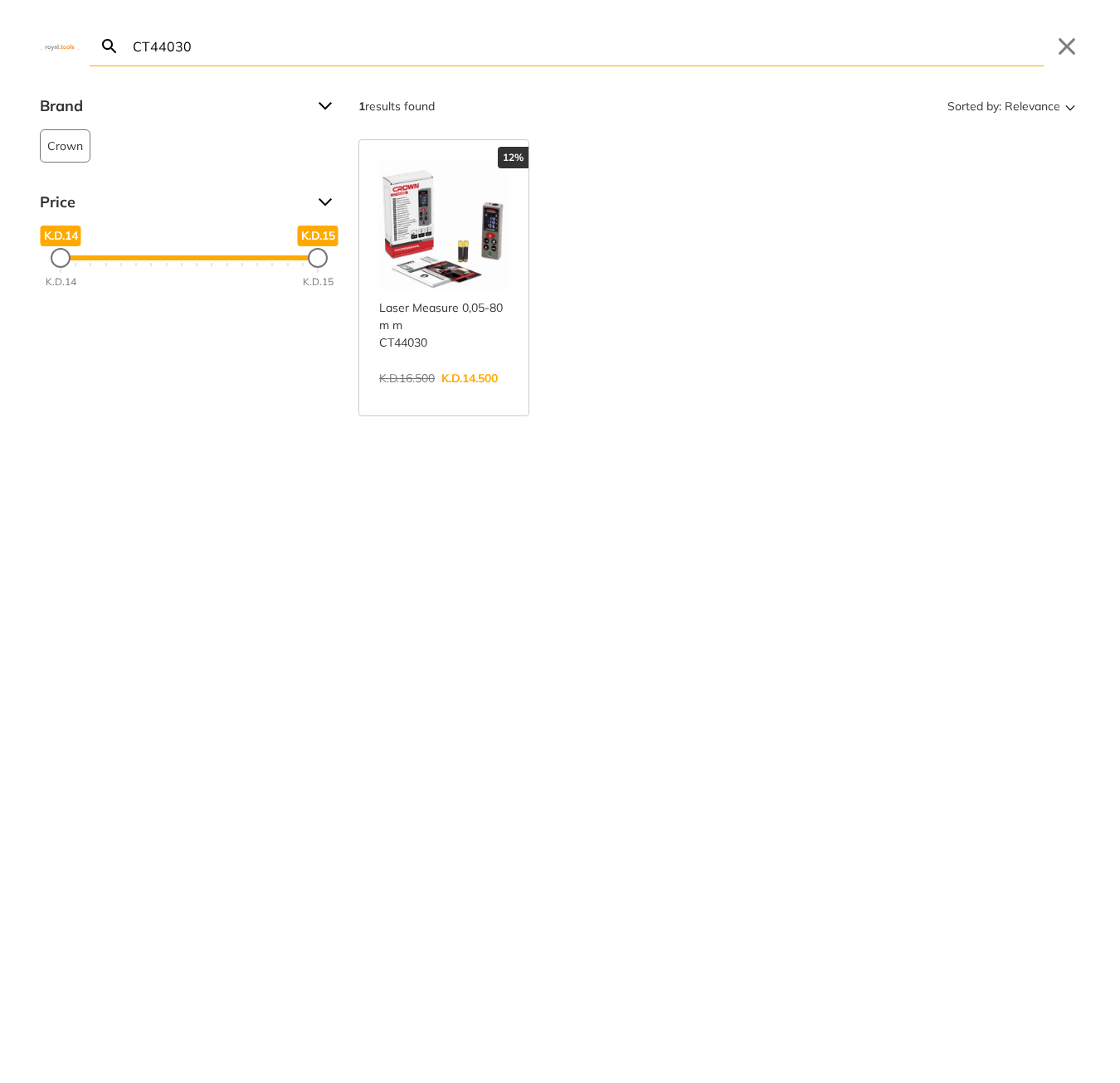
click at [482, 50] on input "CT44030" at bounding box center [586, 46] width 914 height 39
paste input "FHSDK47"
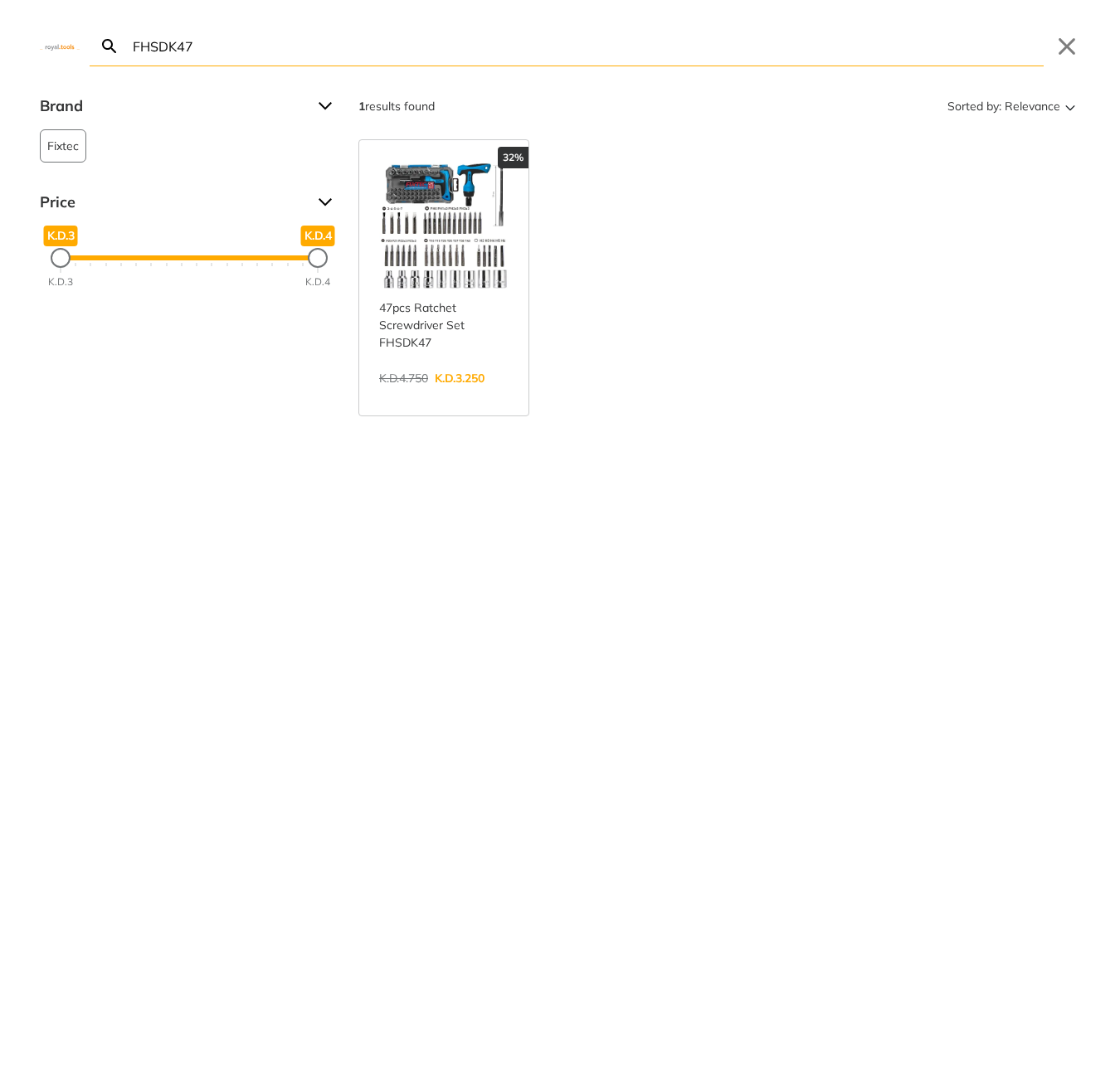
click at [691, 39] on input "FHSDK47" at bounding box center [586, 46] width 914 height 39
paste input "HPWR16008"
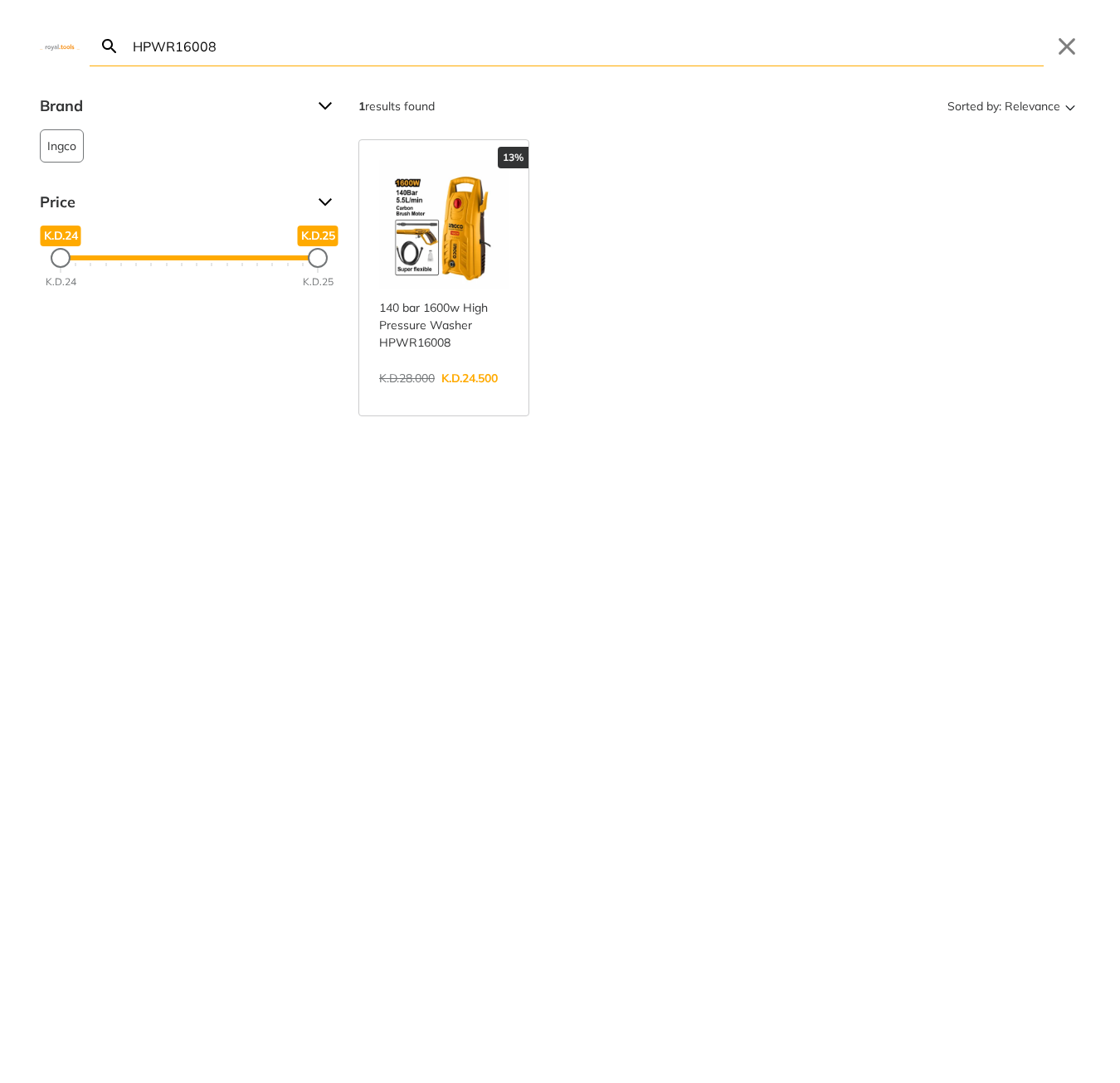
click at [440, 49] on input "HPWR16008" at bounding box center [586, 46] width 914 height 39
paste input "CSDLI0402"
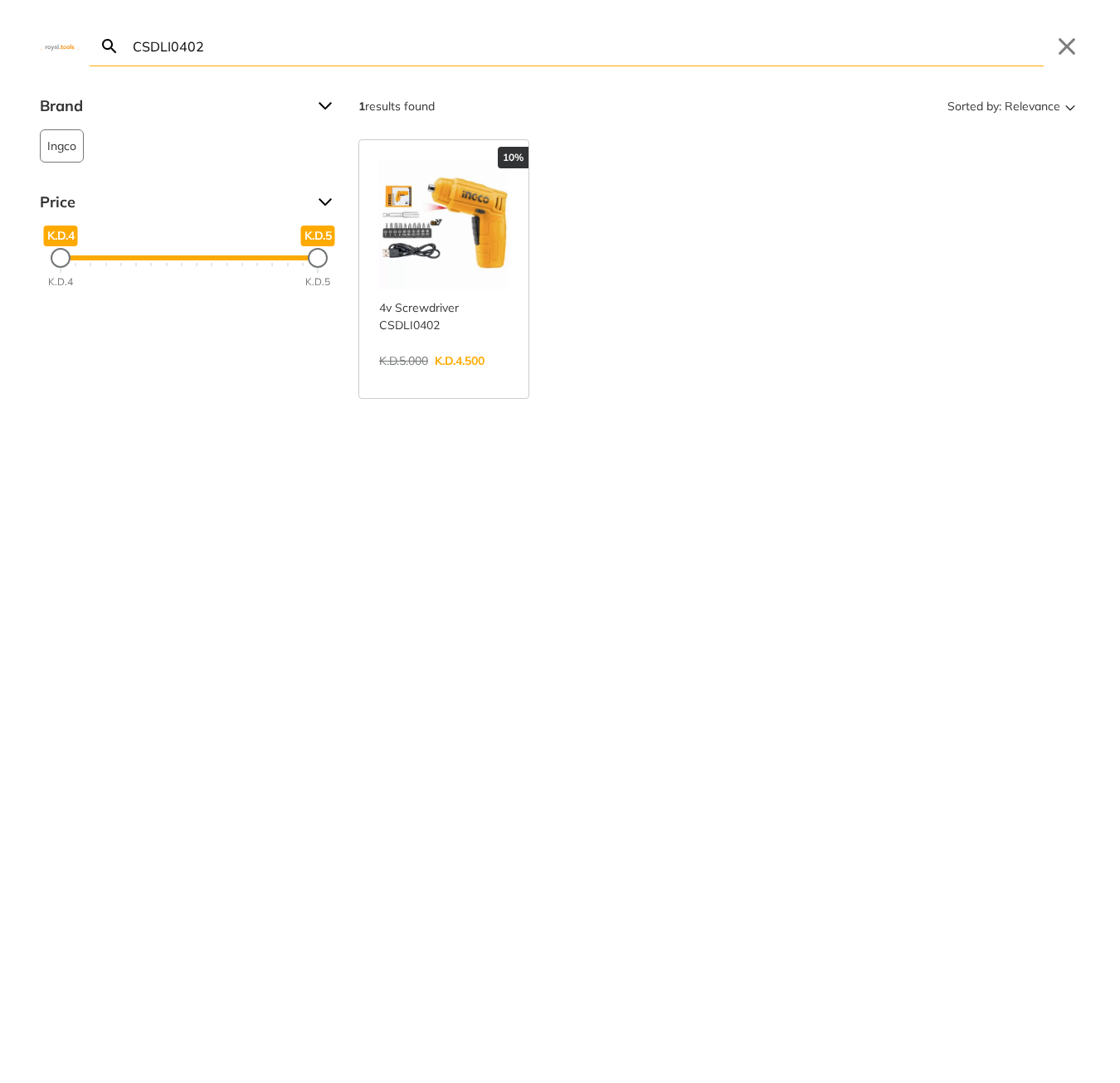
click at [323, 48] on input "CSDLI0402" at bounding box center [586, 46] width 914 height 39
paste input "THT421441"
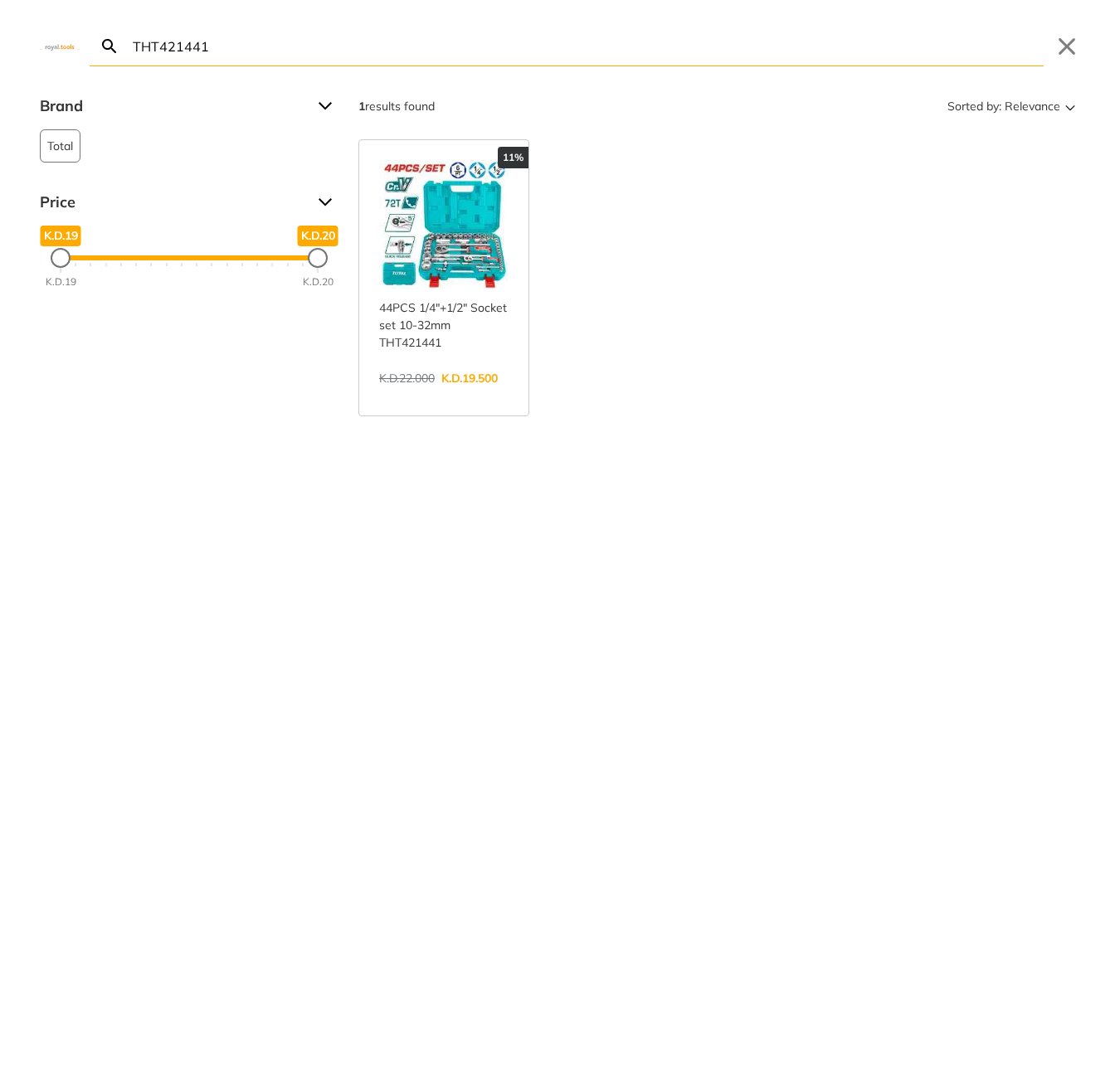
click at [521, 50] on input "THT421441" at bounding box center [586, 46] width 914 height 39
paste input "ADJZ2050 AM"
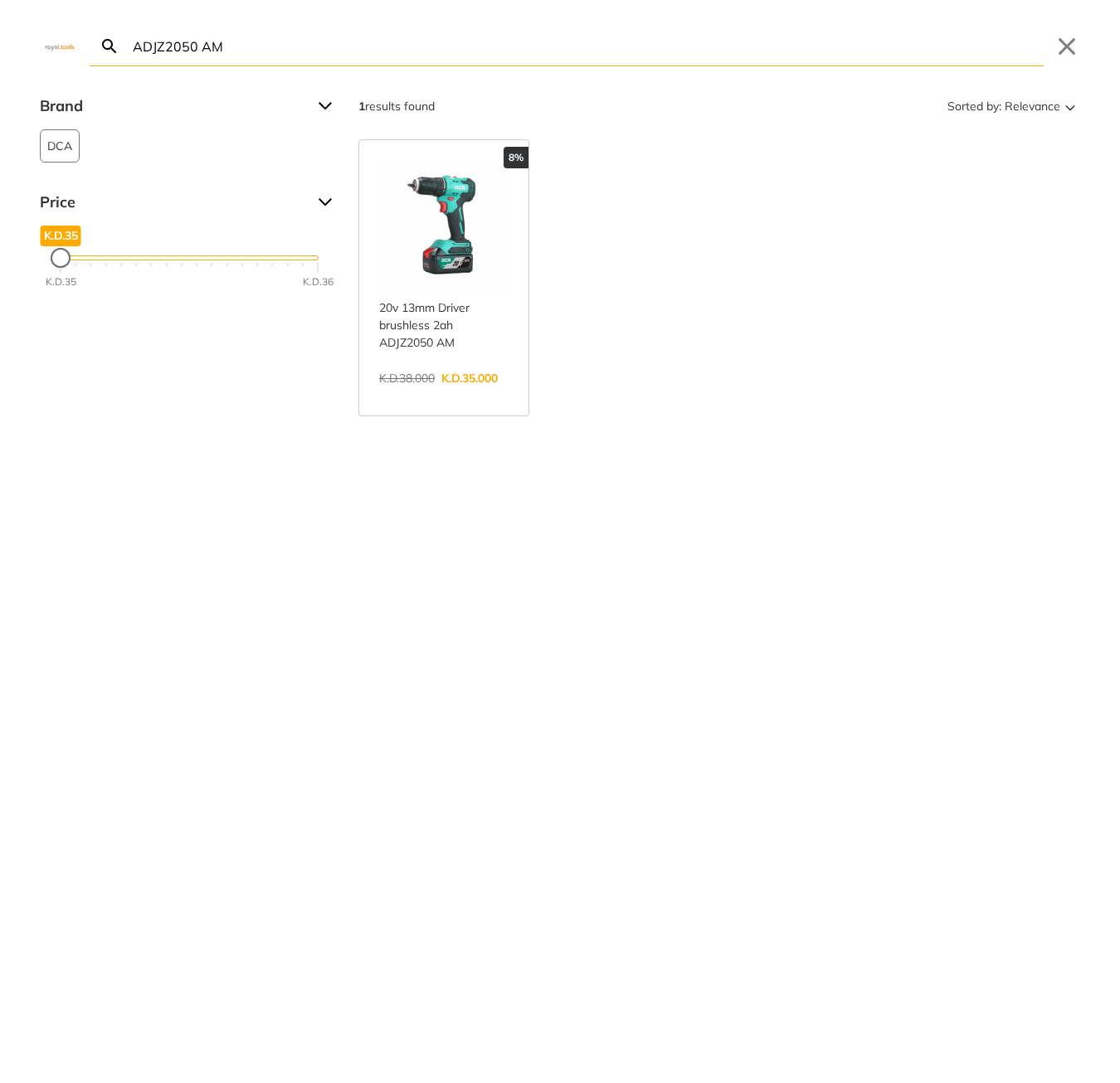
click at [549, 57] on input "ADJZ2050 AM" at bounding box center [586, 46] width 914 height 39
paste input "Pb001"
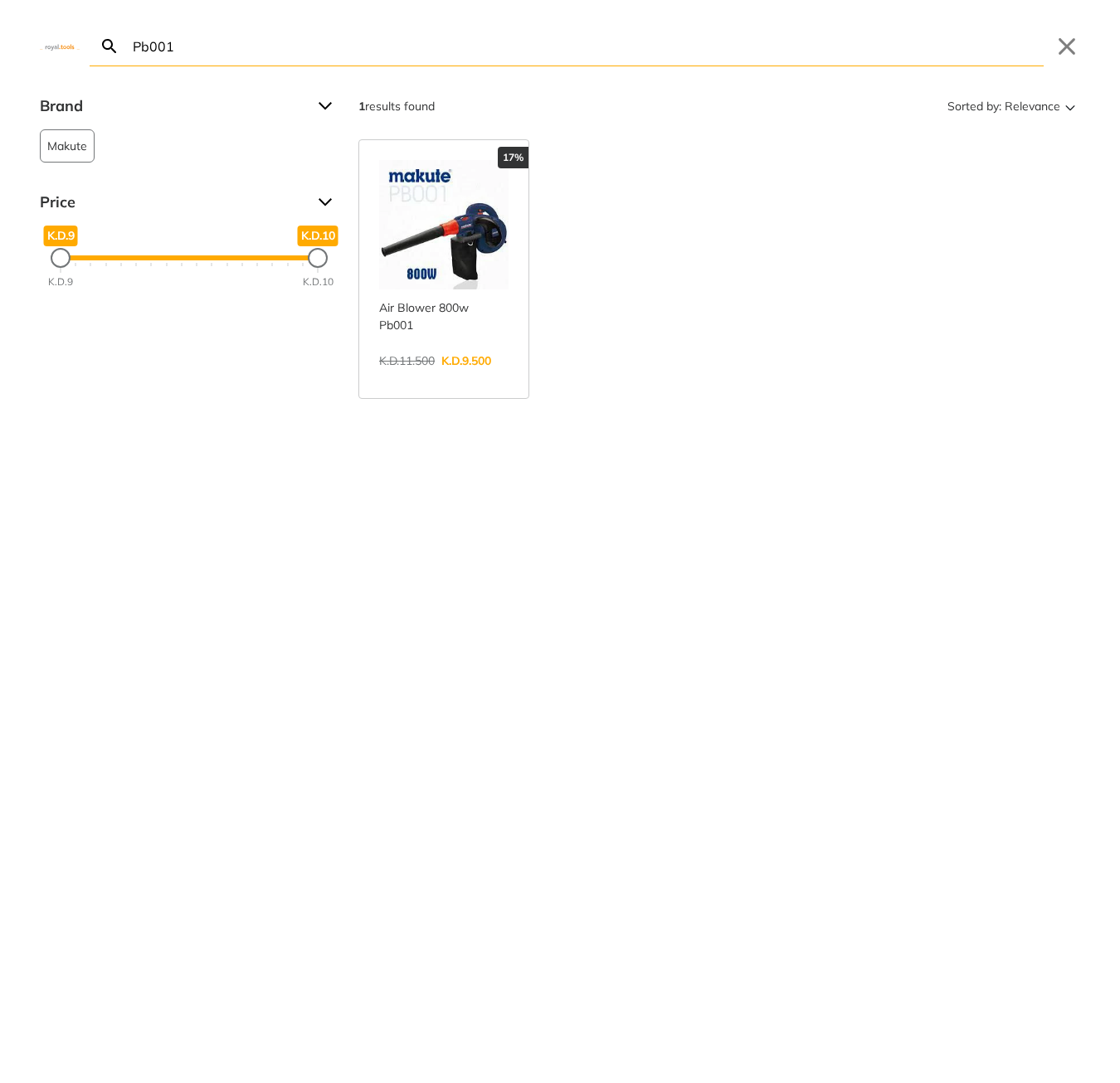
click at [480, 51] on input "Pb001" at bounding box center [586, 46] width 914 height 39
paste input "MS53987"
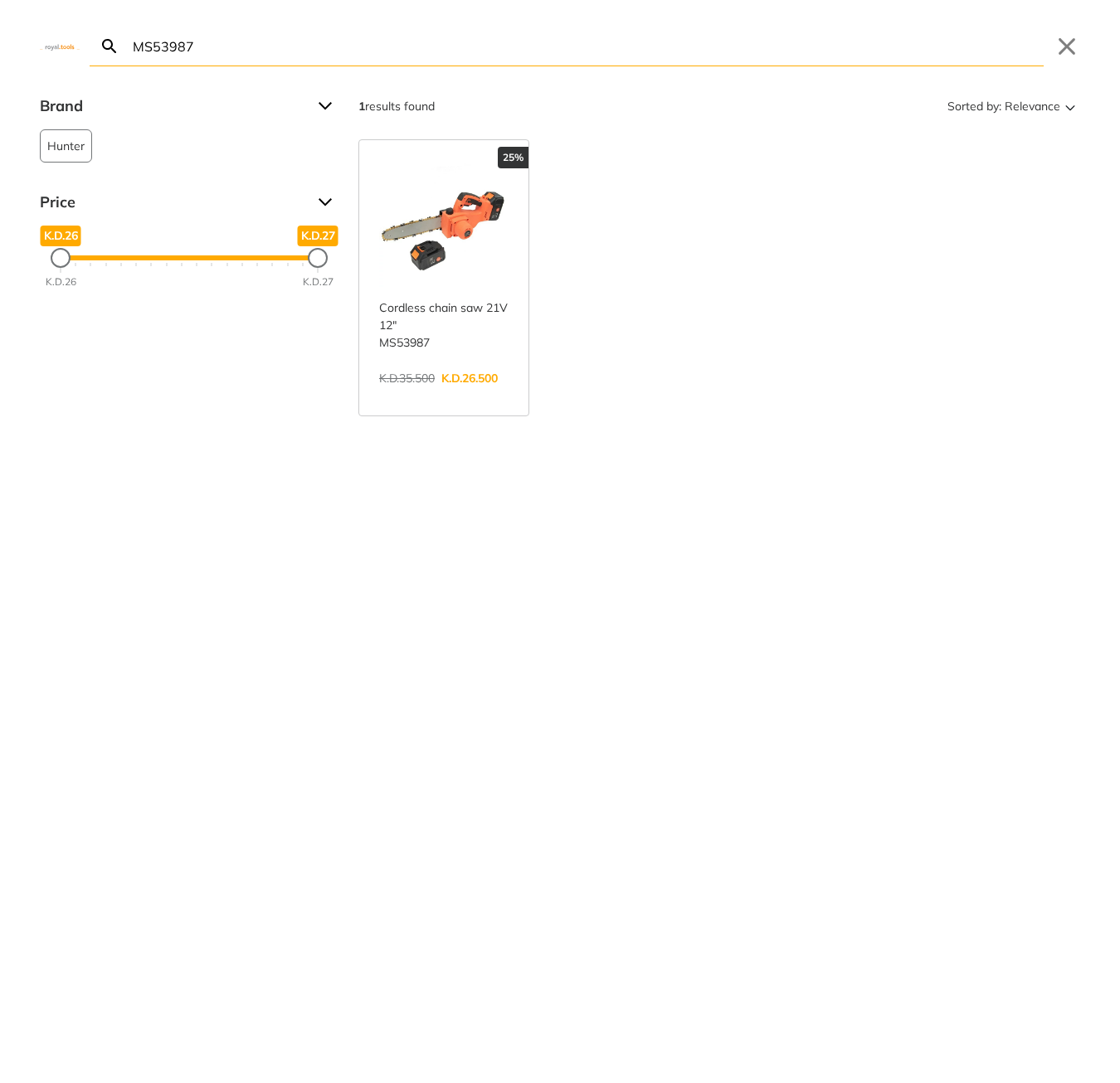
click at [447, 48] on input "MS53987" at bounding box center [586, 46] width 914 height 39
paste input "ADJZ1202E-12v"
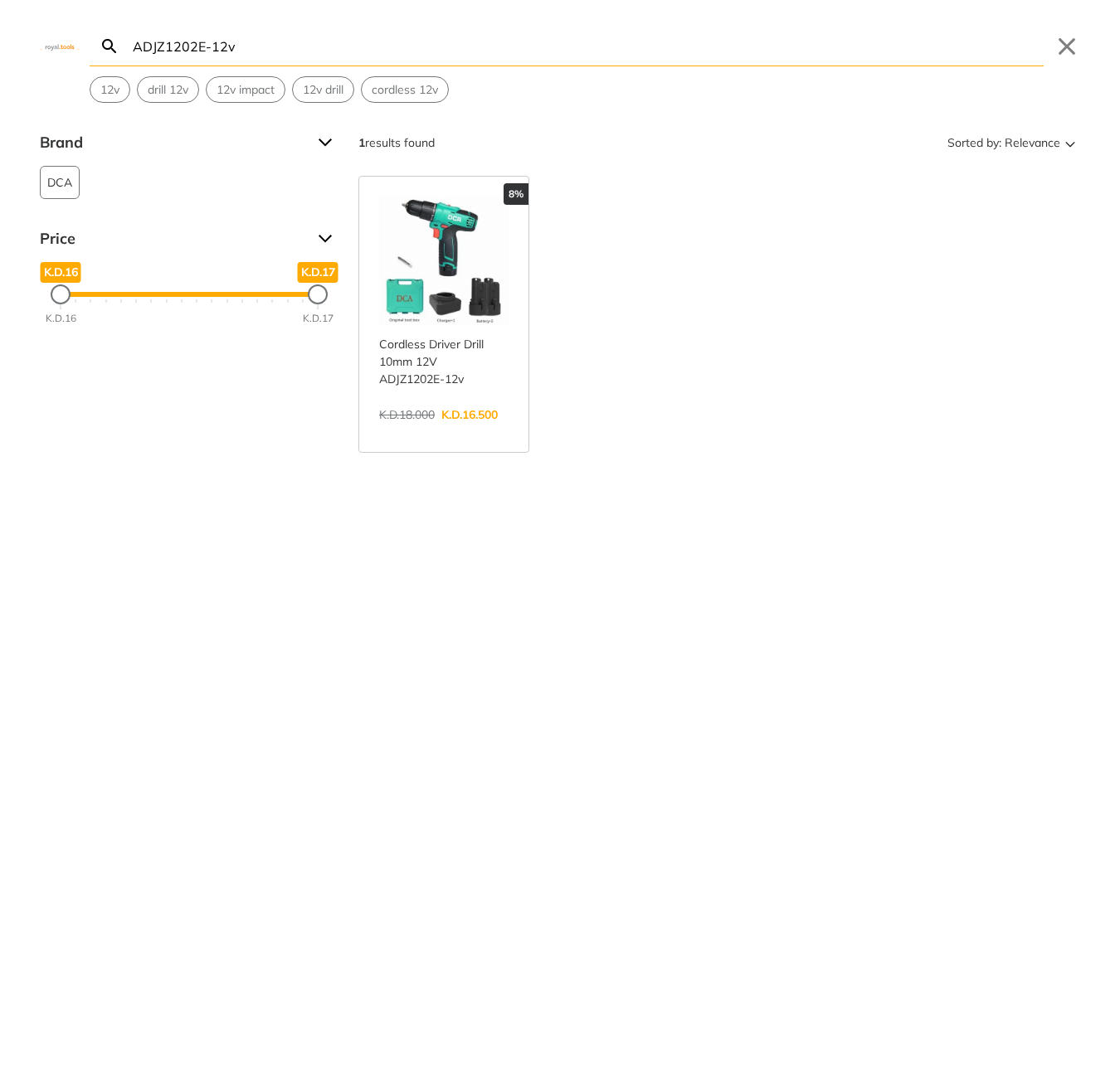
click at [431, 49] on input "ADJZ1202E-12v" at bounding box center [586, 46] width 914 height 39
paste input "CSDLI08025"
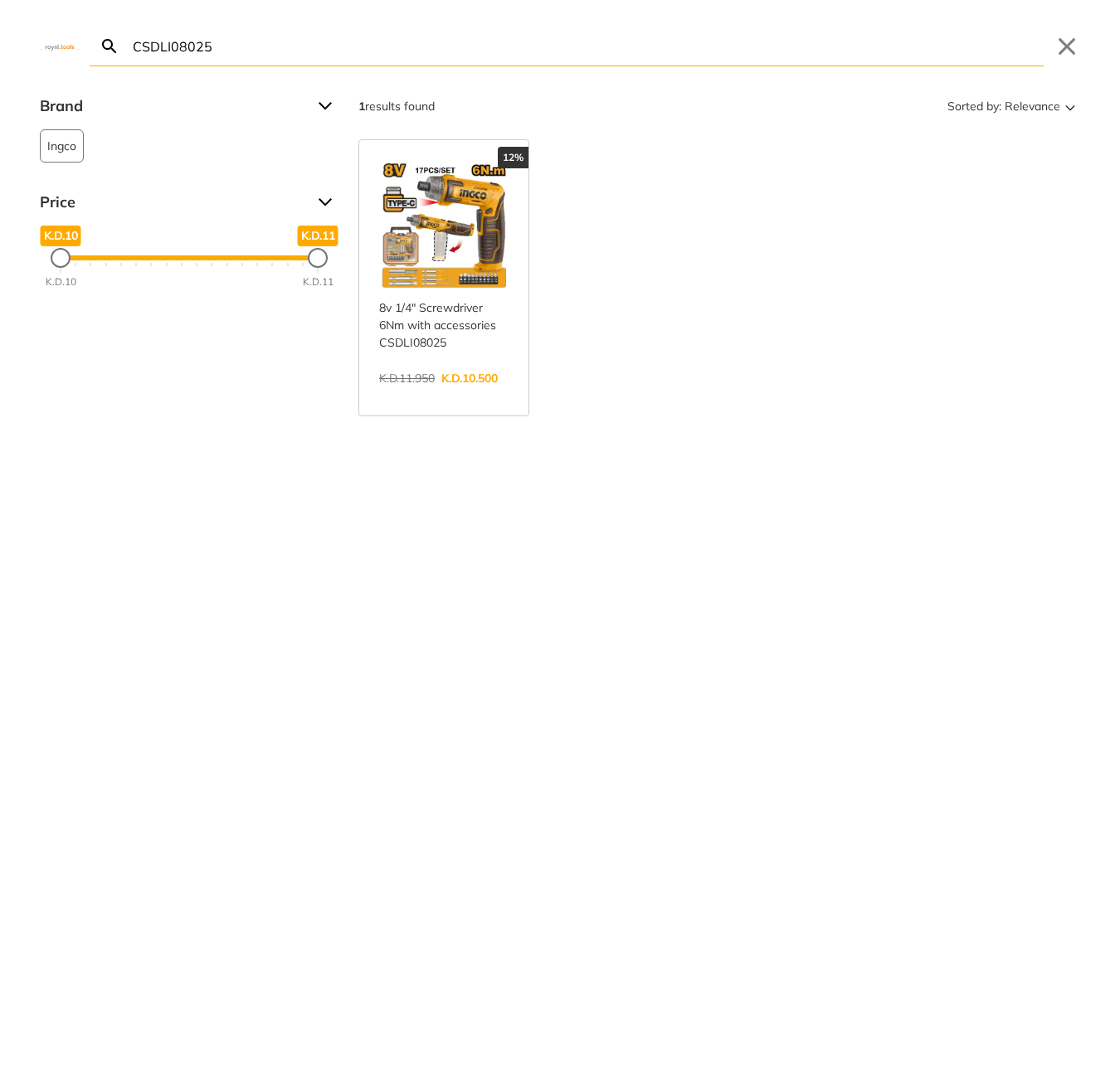
click at [486, 44] on input "CSDLI08025" at bounding box center [586, 46] width 914 height 39
paste input "DLI20668"
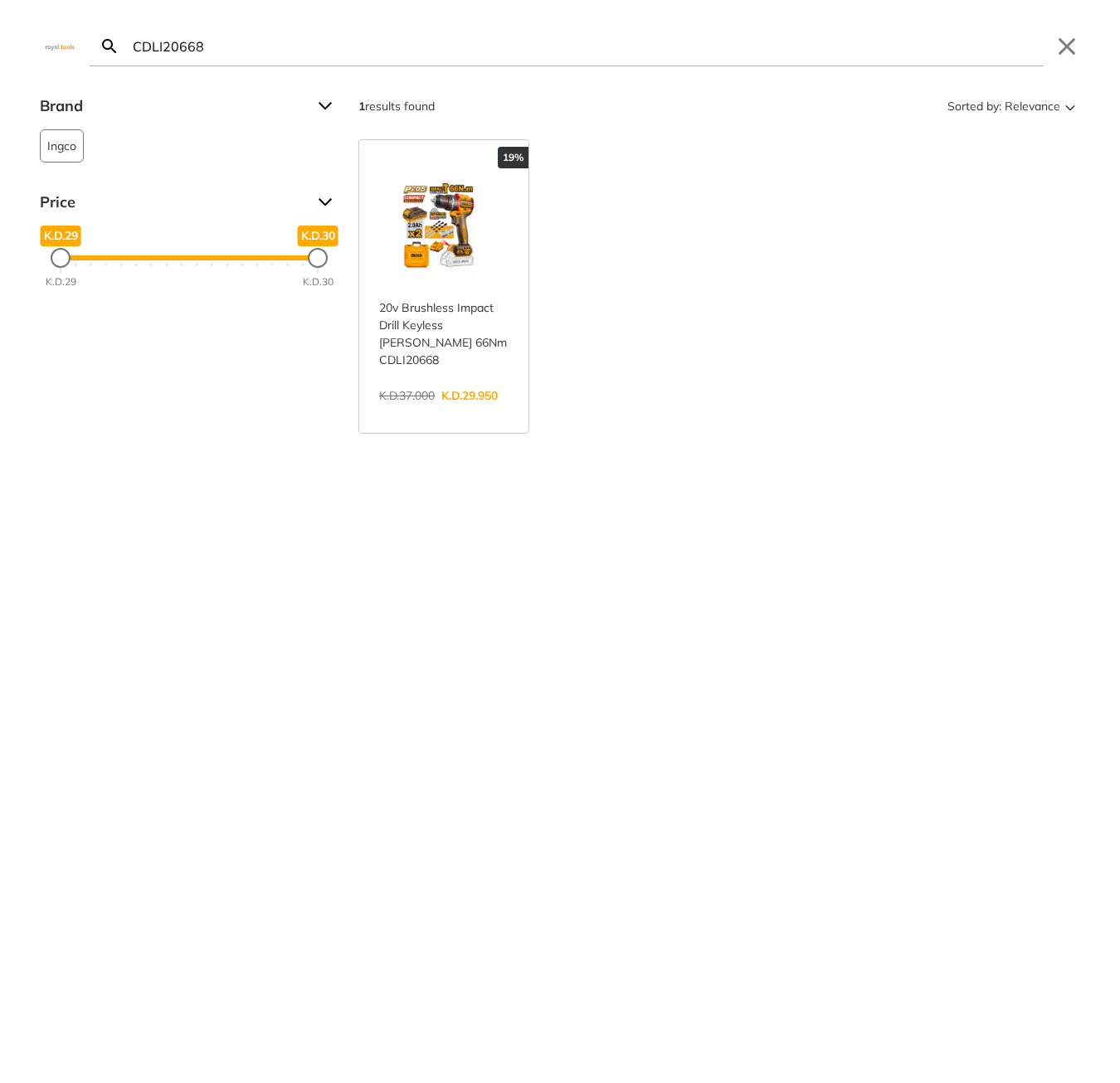
click at [584, 51] on input "CDLI20668" at bounding box center [586, 46] width 914 height 39
paste input "js011"
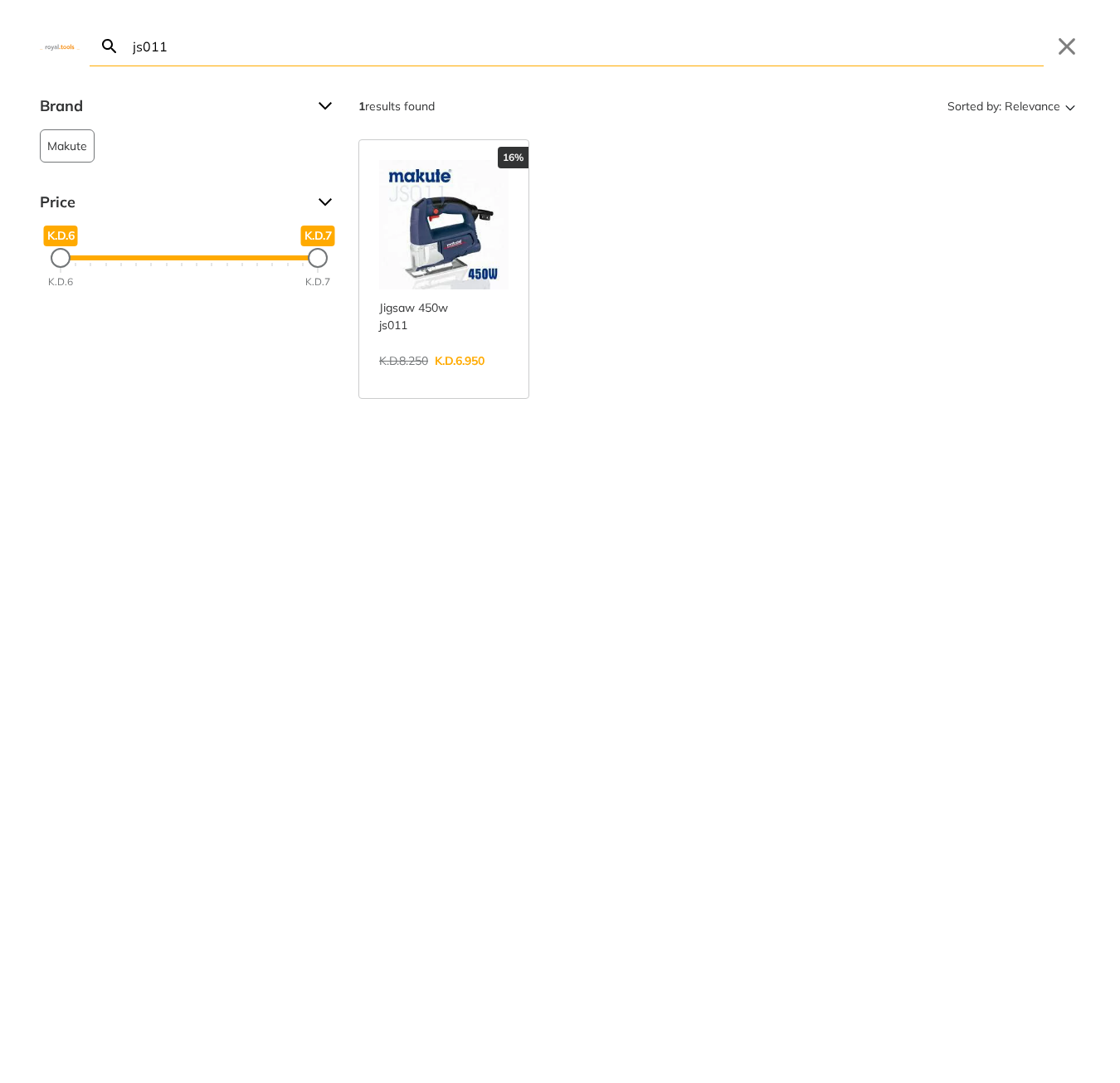
click at [659, 49] on input "js011" at bounding box center [586, 46] width 914 height 39
paste input "CT14019"
click at [391, 50] on input "CT14019" at bounding box center [586, 46] width 914 height 39
paste input "DRLI2060152"
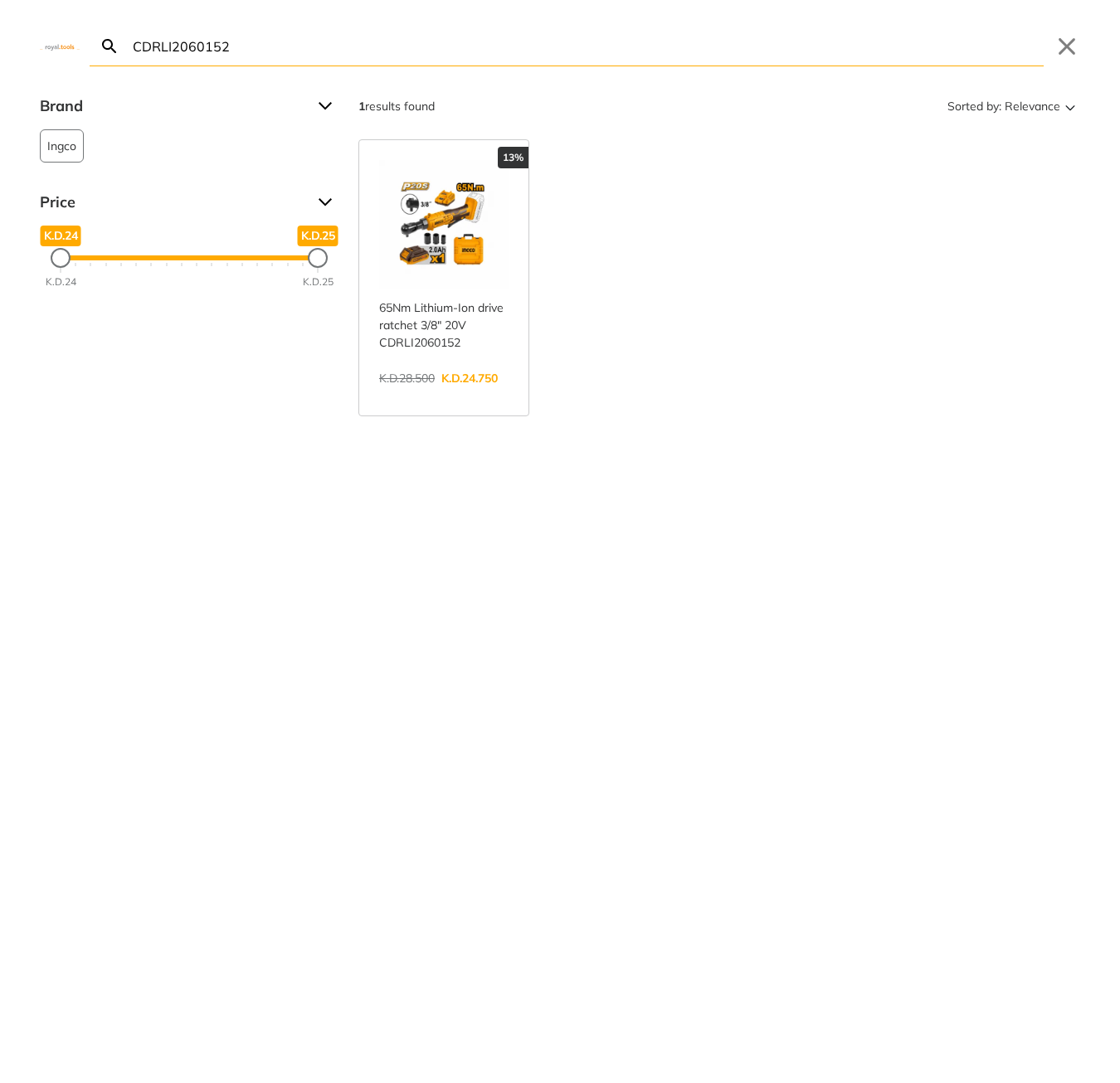
click at [450, 52] on input "CDRLI2060152" at bounding box center [586, 46] width 914 height 39
paste input "TS1161856"
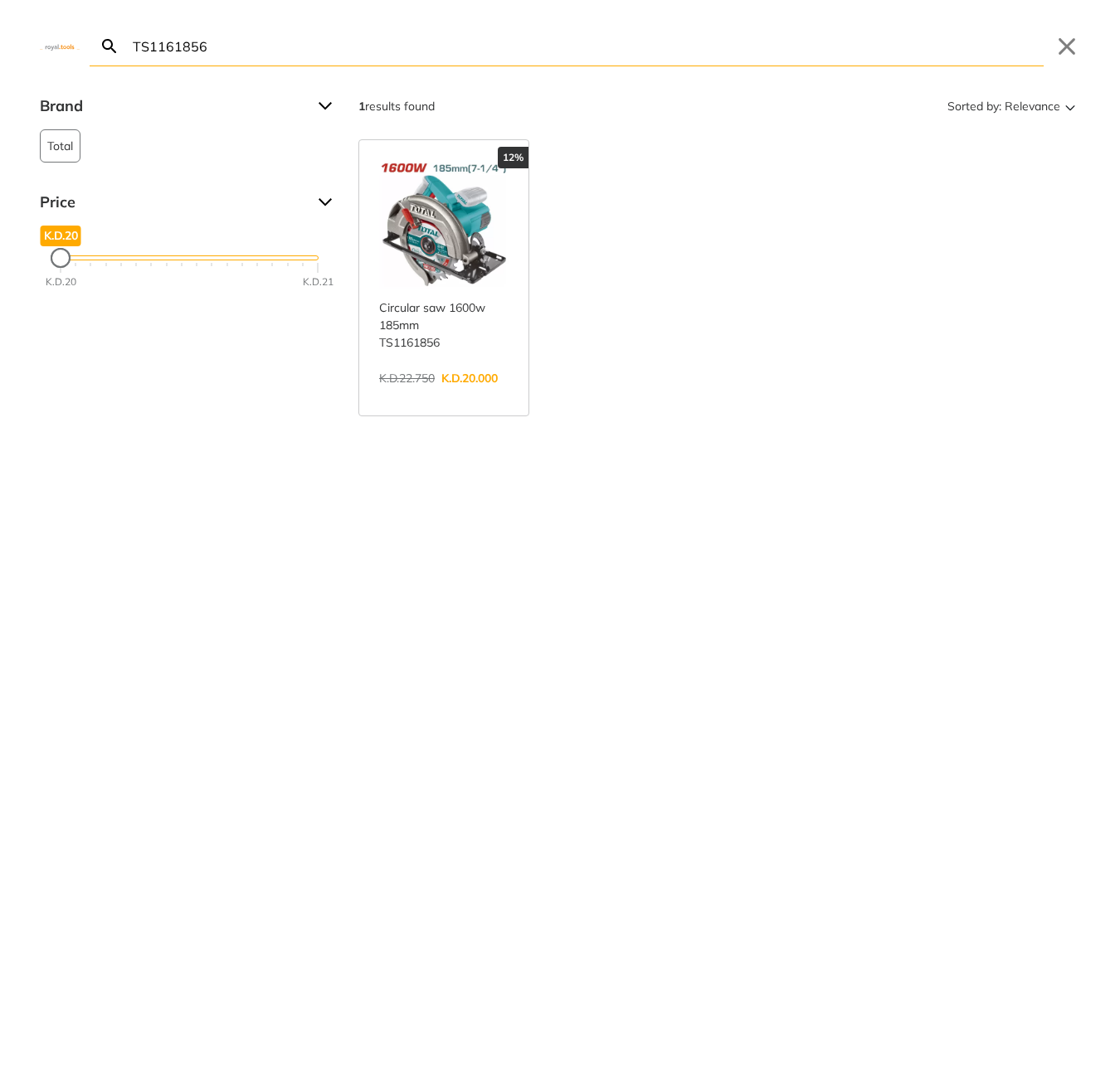
click at [390, 54] on input "TS1161856" at bounding box center [586, 46] width 914 height 39
paste input "CBNLI2008"
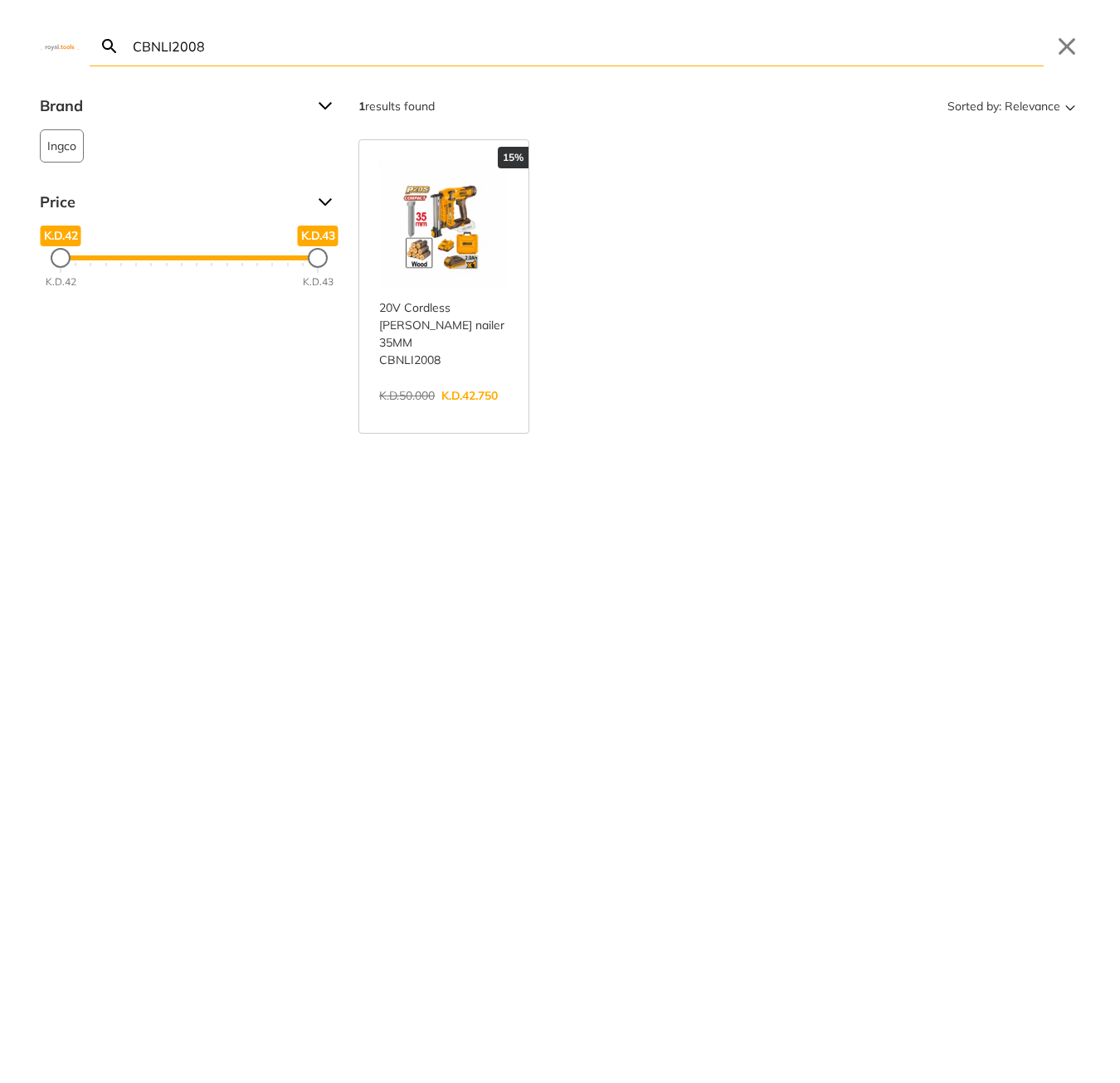
click at [556, 50] on input "CBNLI2008" at bounding box center [586, 46] width 914 height 39
paste input "GGLI2001"
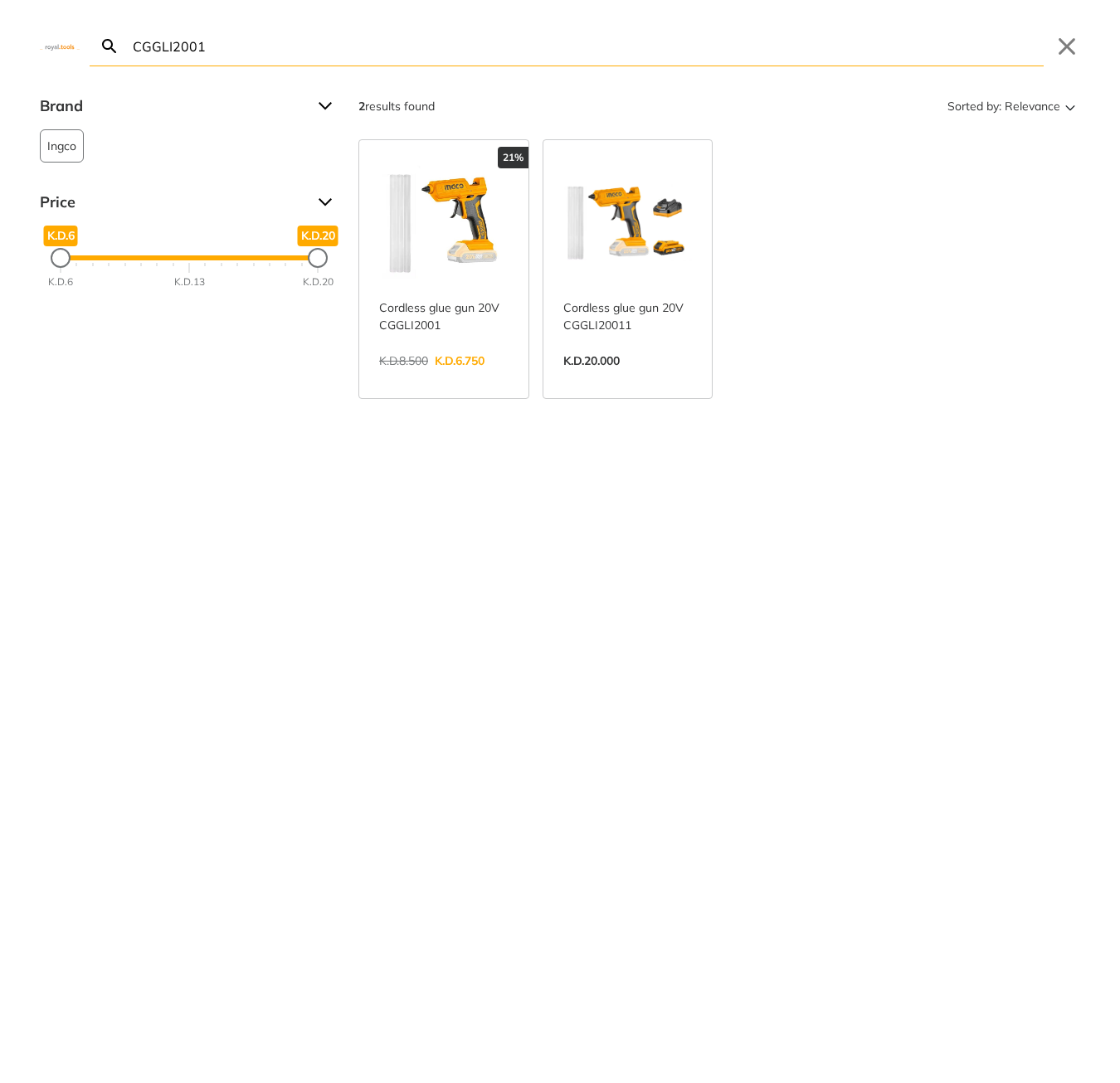
click at [588, 50] on input "CGGLI2001" at bounding box center [586, 46] width 914 height 39
paste input "SFPL710"
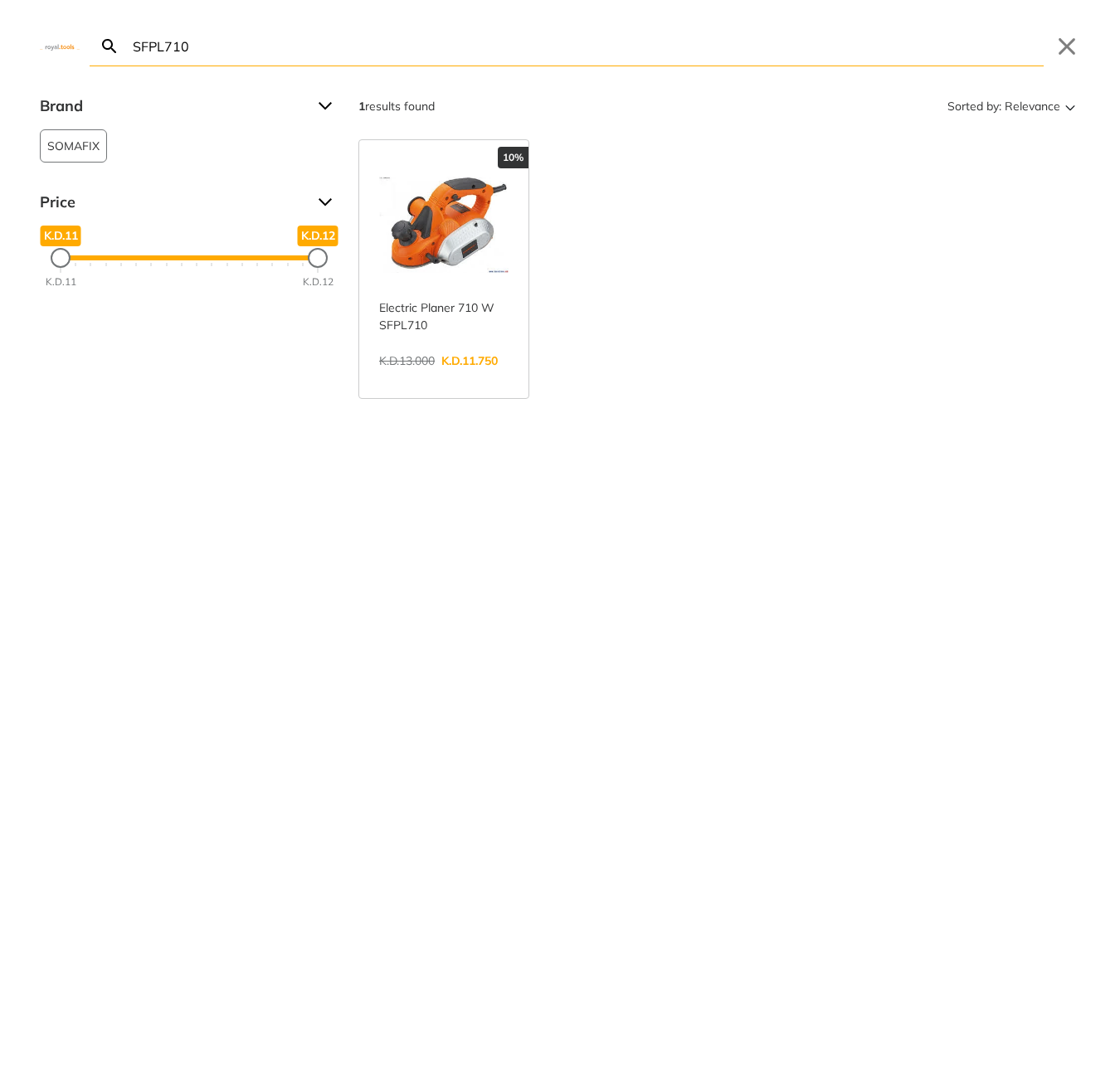
click at [508, 40] on input "SFPL710" at bounding box center [586, 46] width 914 height 39
paste input "HGLI2002"
click at [543, 49] on input "HGLI2002" at bounding box center [586, 46] width 914 height 39
paste input "P-51910"
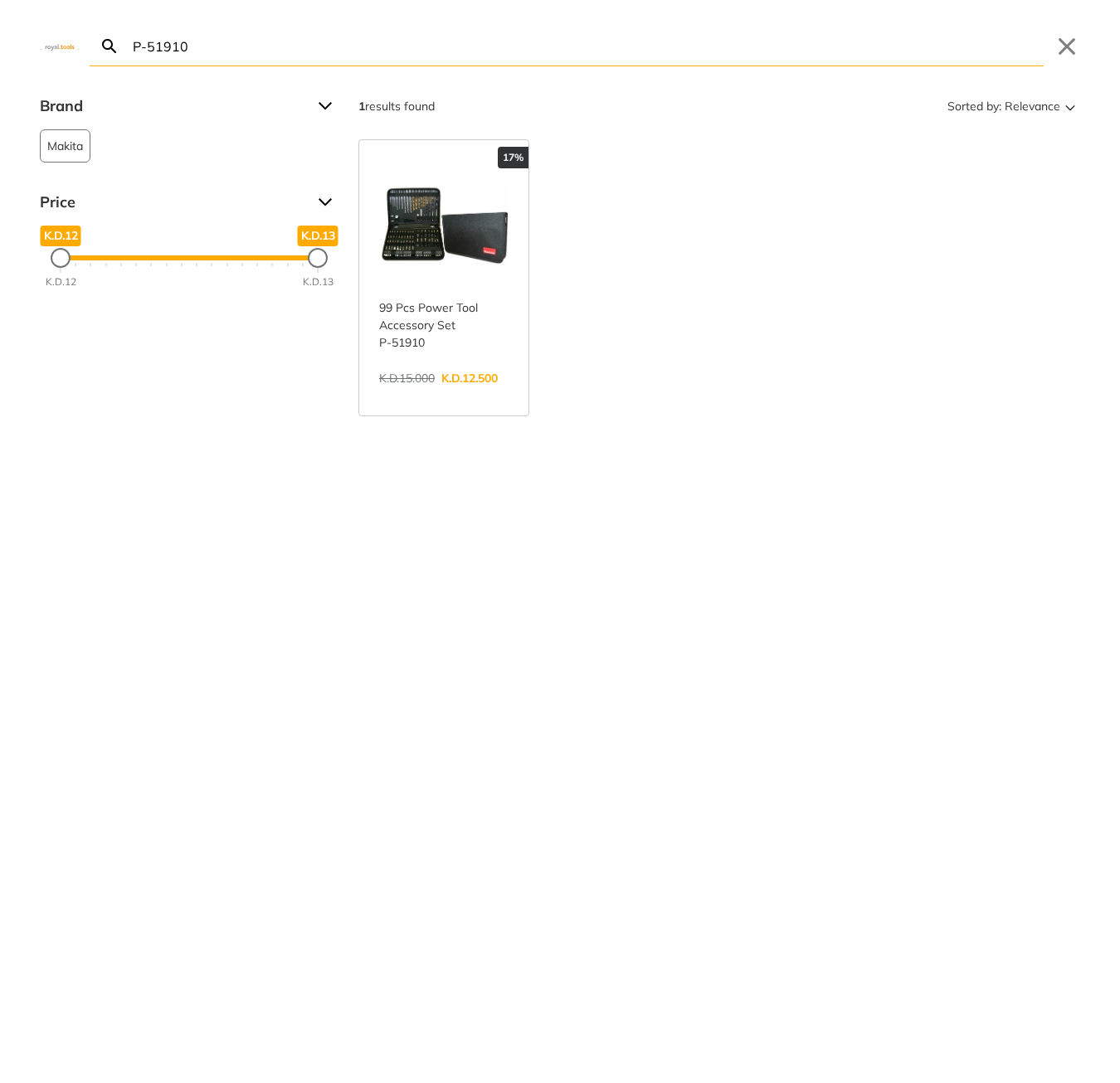
click at [315, 48] on input "P-51910" at bounding box center [586, 46] width 914 height 39
paste input "TRSLI6506"
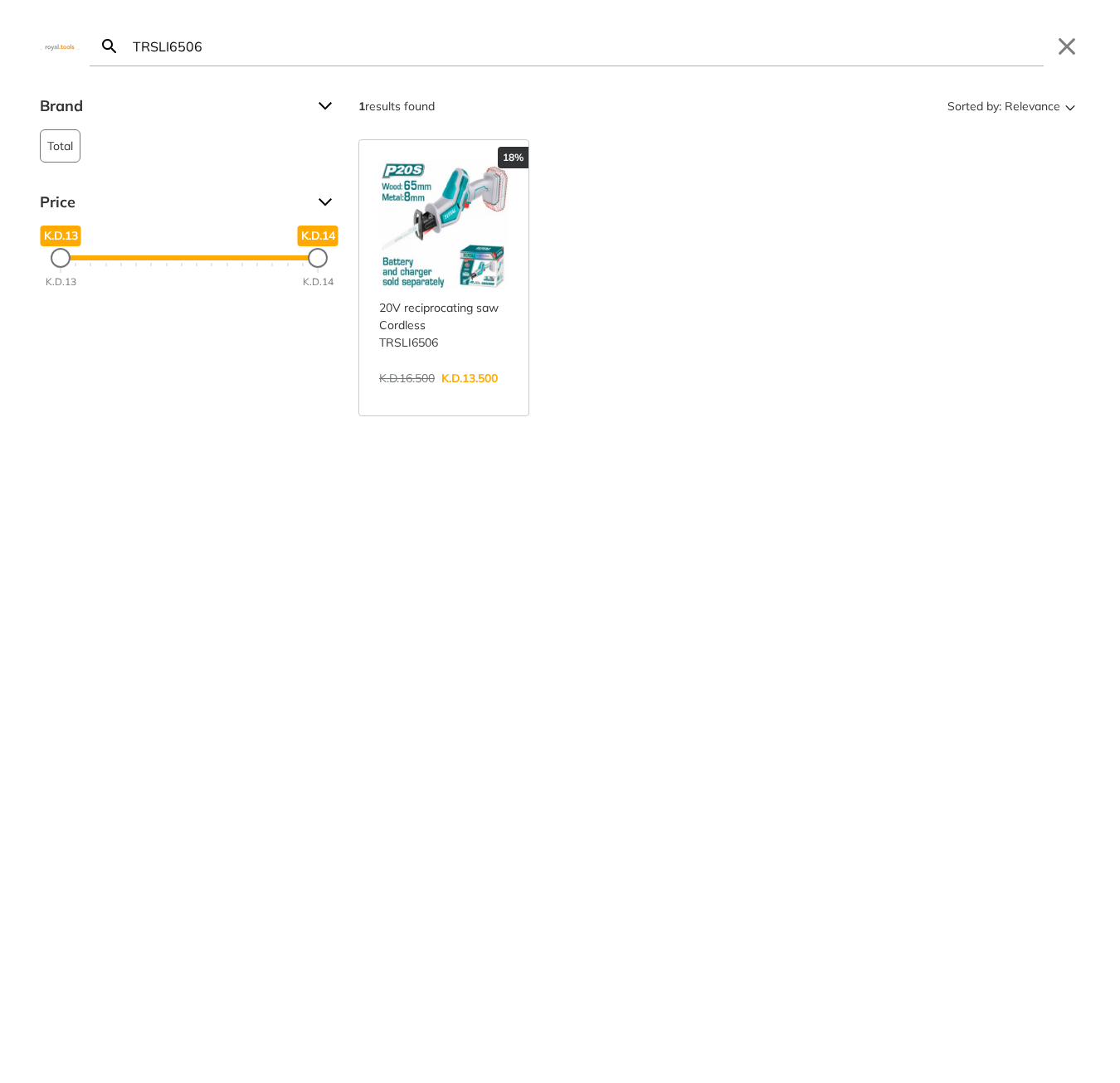
click at [364, 51] on input "TRSLI6506" at bounding box center [586, 46] width 914 height 39
paste input "HLL156508"
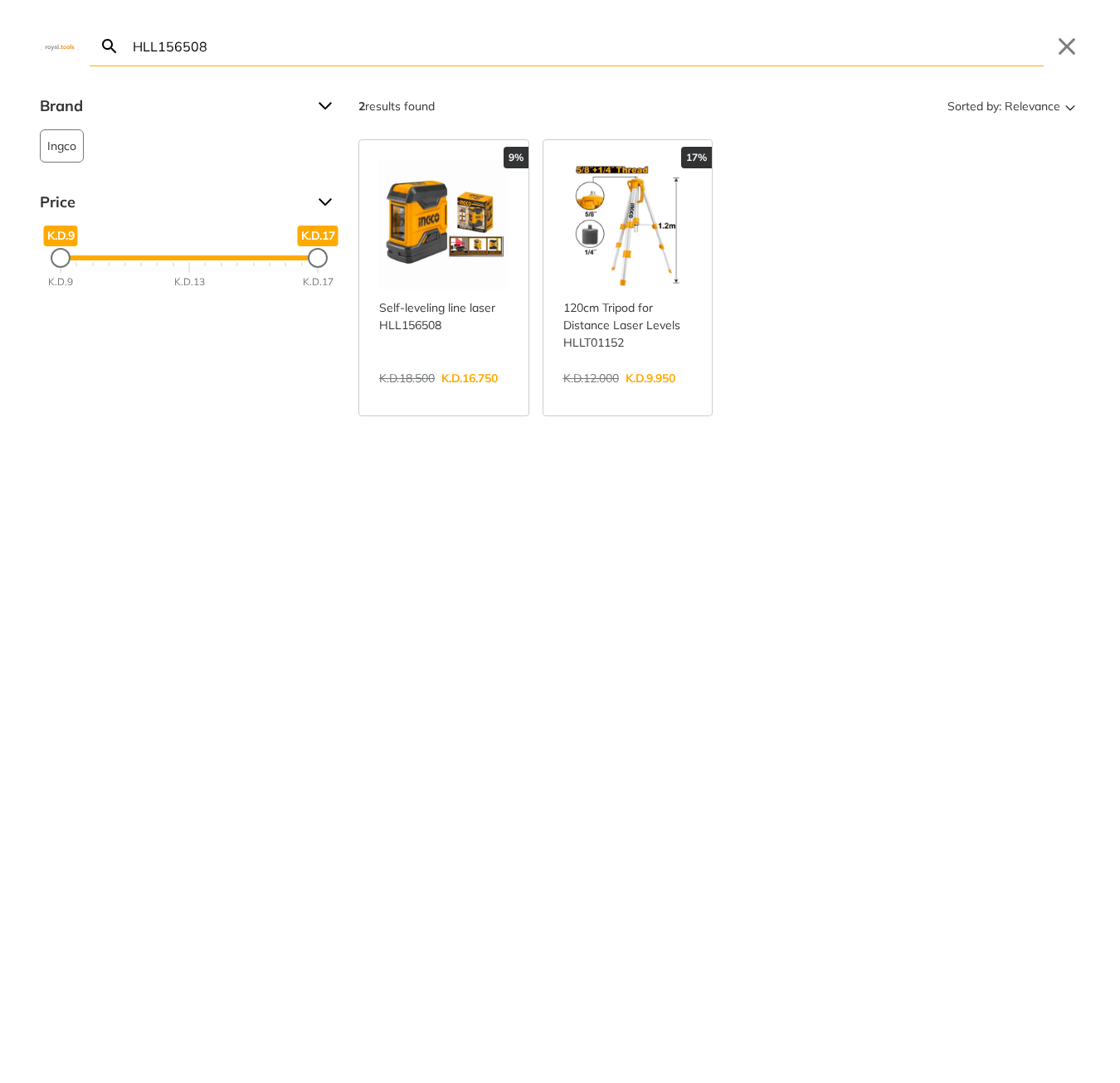
click at [486, 53] on input "HLL156508" at bounding box center [586, 46] width 914 height 39
paste input "TG1121256-3"
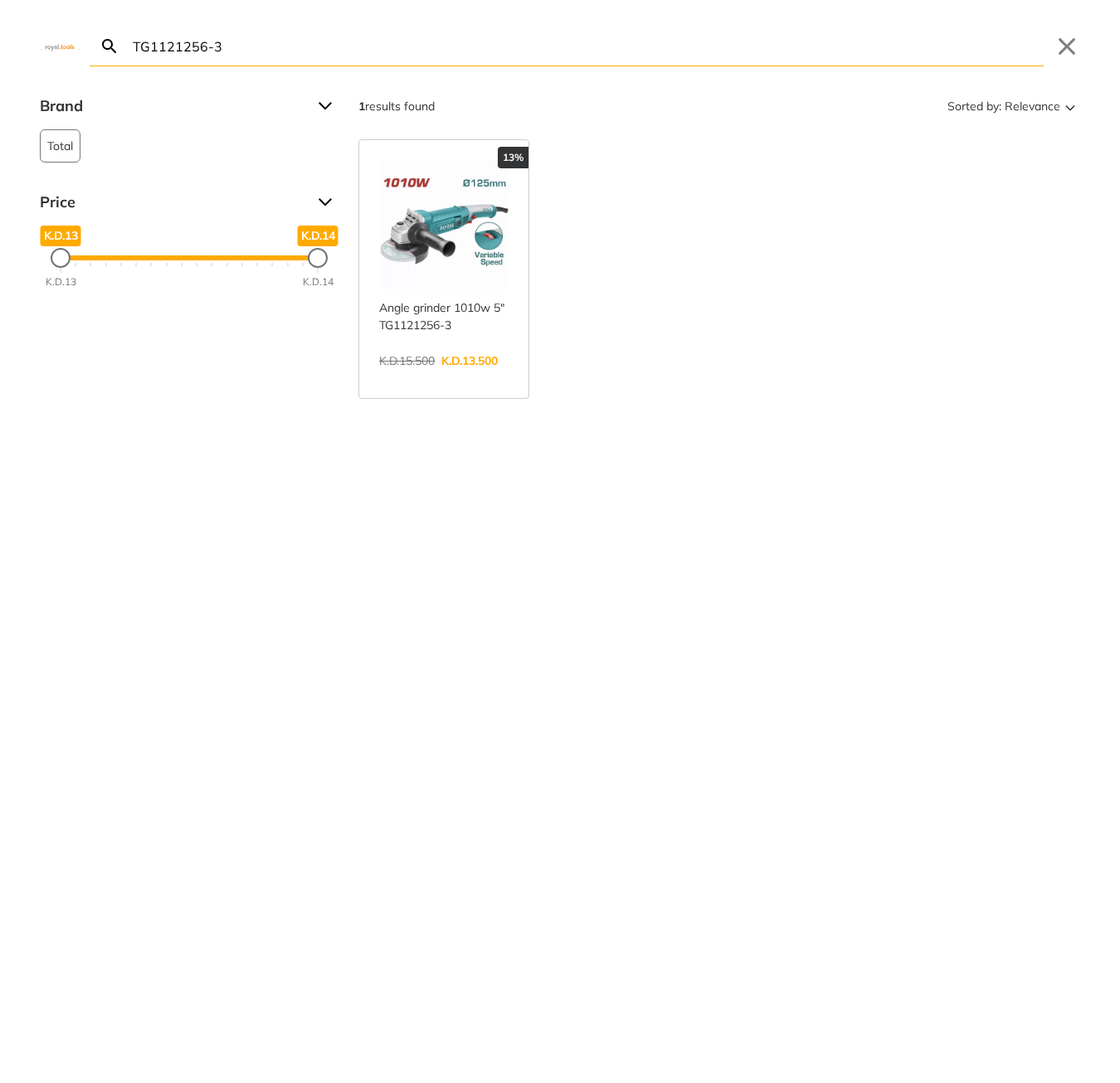
click at [543, 46] on input "TG1121256-3" at bounding box center [586, 46] width 914 height 39
paste input "S42182551"
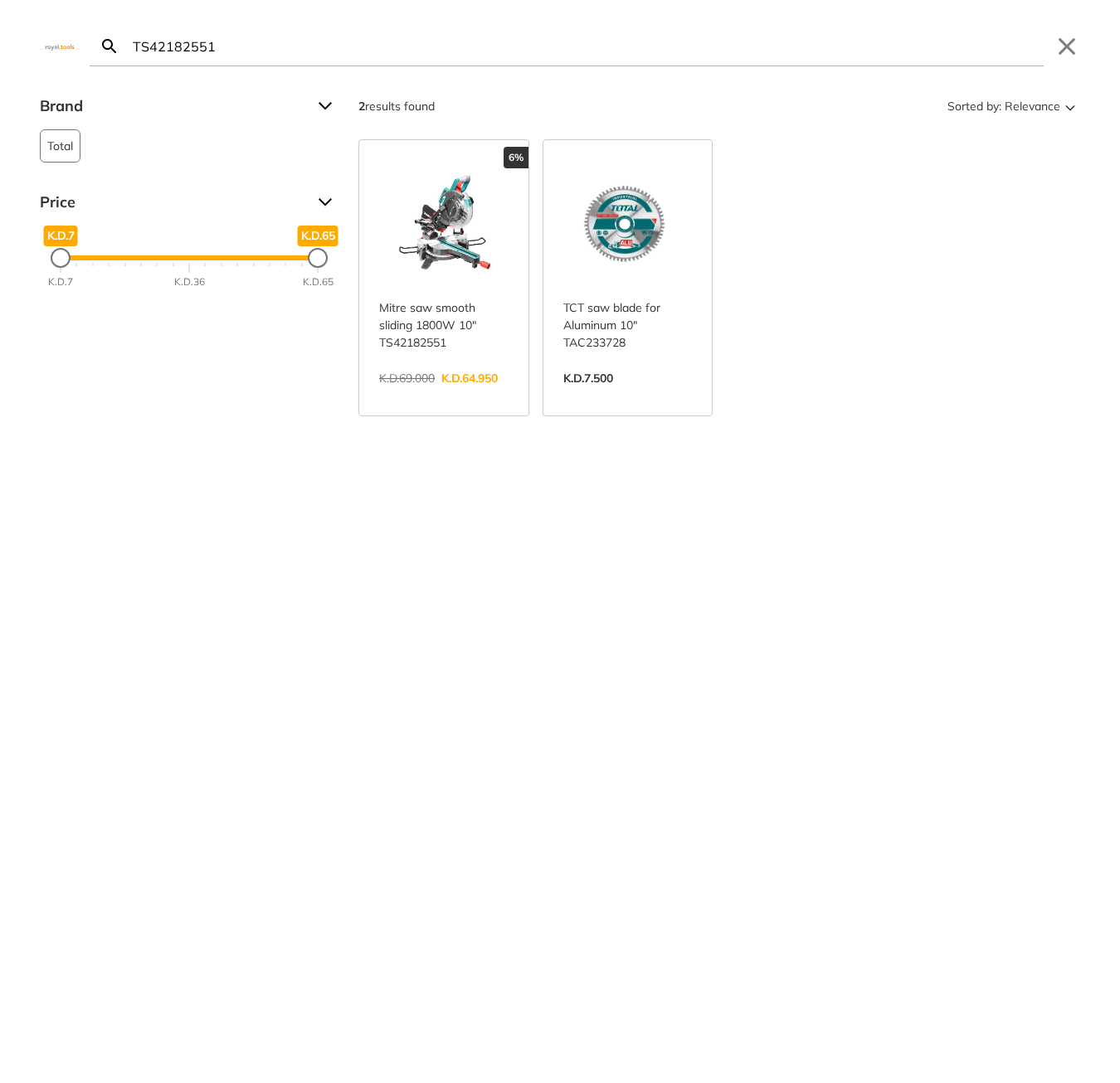
click at [542, 47] on input "TS42182551" at bounding box center [586, 46] width 914 height 39
paste input "PKP-18E"
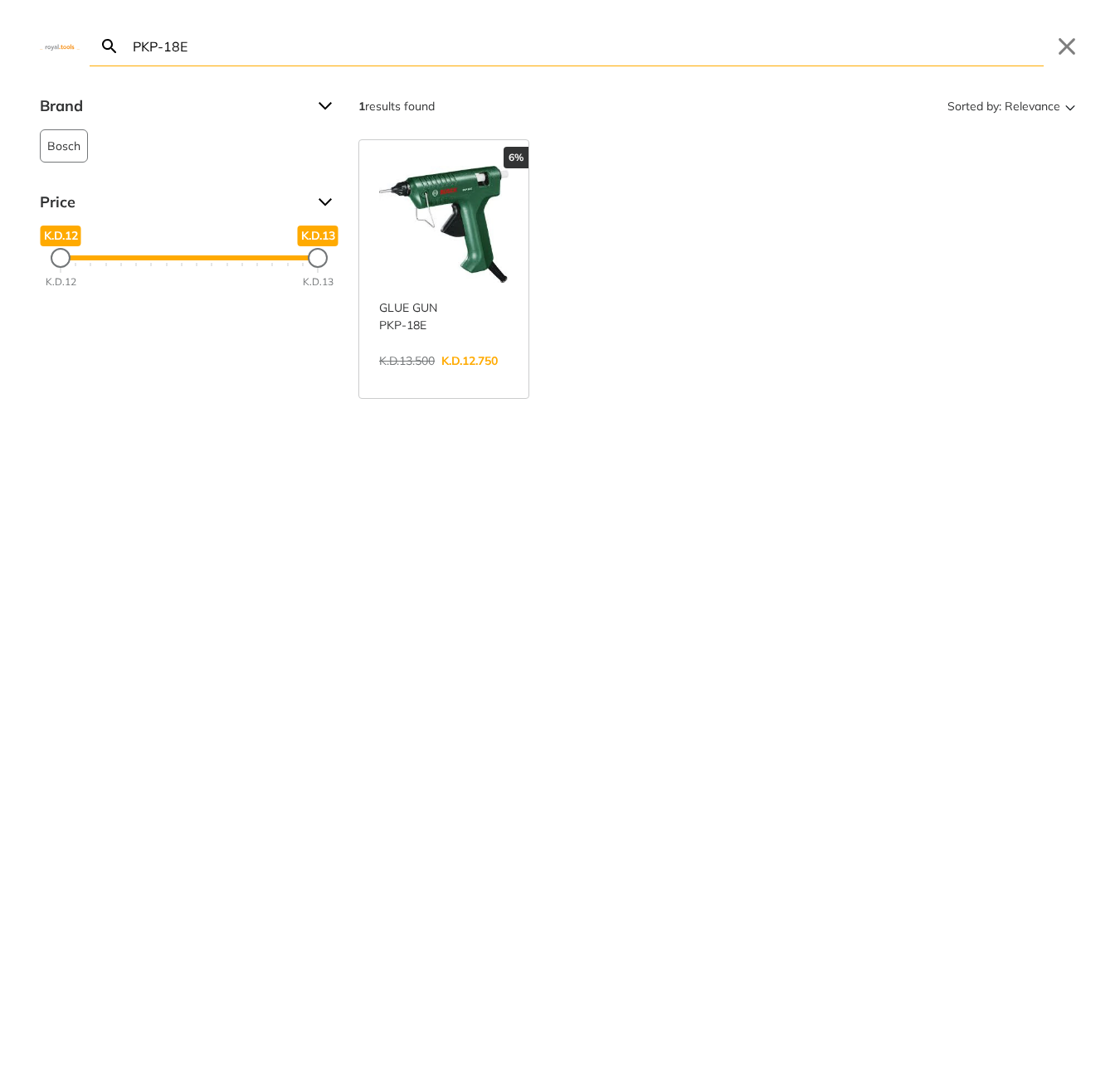
click at [618, 51] on input "PKP-18E" at bounding box center [586, 46] width 914 height 39
paste input "TPWLI20084"
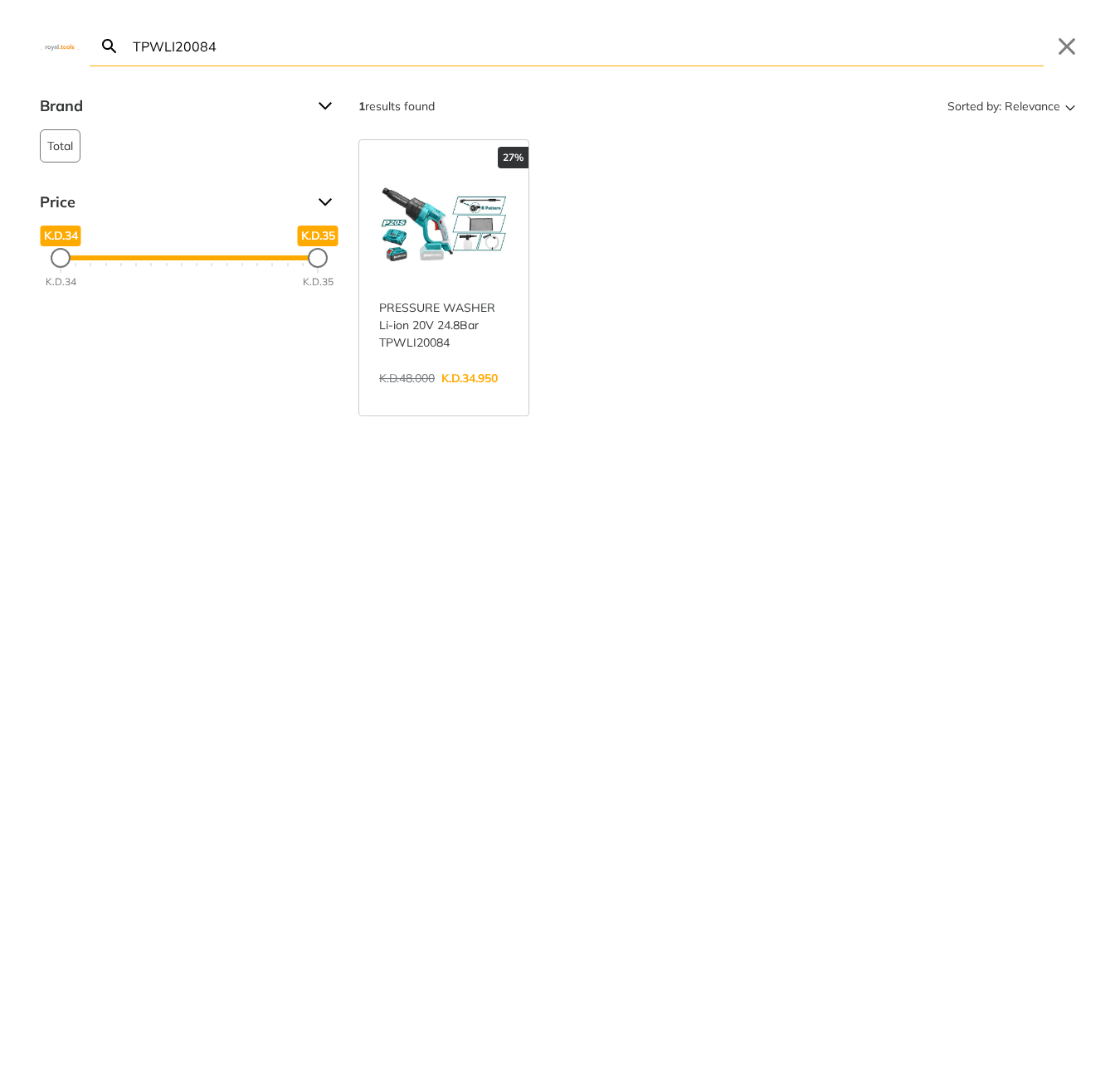
click at [340, 73] on div "TPWLI20084 Search Submit Close Brand Total 1 Price K.D.34 K.D.34 K.D.35 K.D.35 …" at bounding box center [560, 542] width 1120 height 1083
click at [344, 54] on input "TPWLI20084" at bounding box center [586, 46] width 914 height 39
paste input "79558"
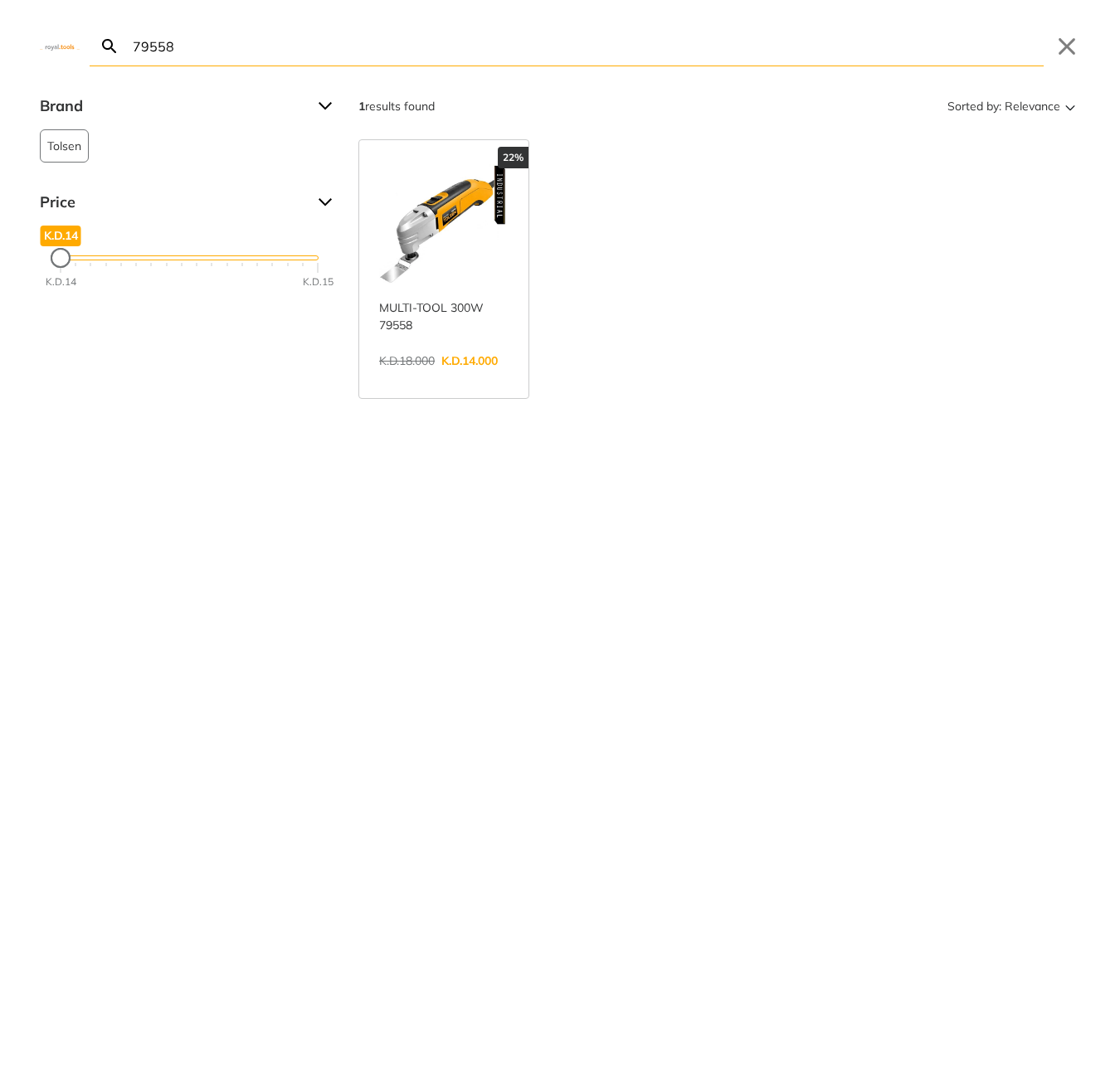
type input "79558"
click at [1060, 46] on button "Close" at bounding box center [1067, 46] width 26 height 26
